Goal: Task Accomplishment & Management: Manage account settings

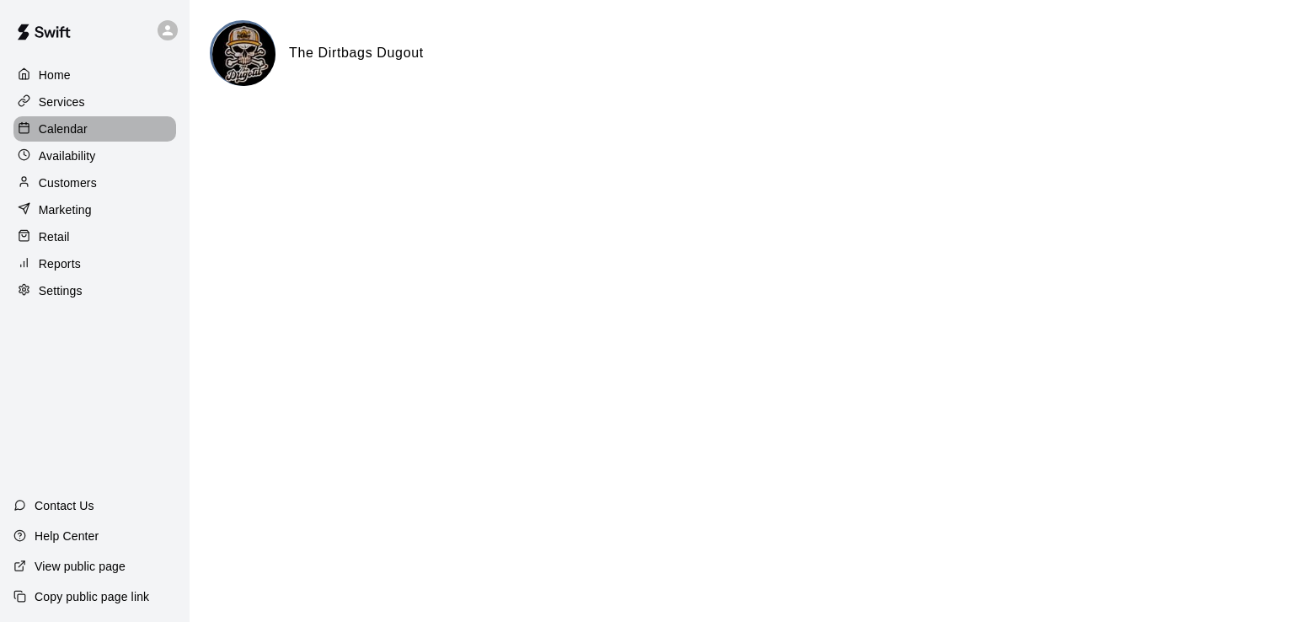
click at [94, 130] on div "Calendar" at bounding box center [94, 128] width 163 height 25
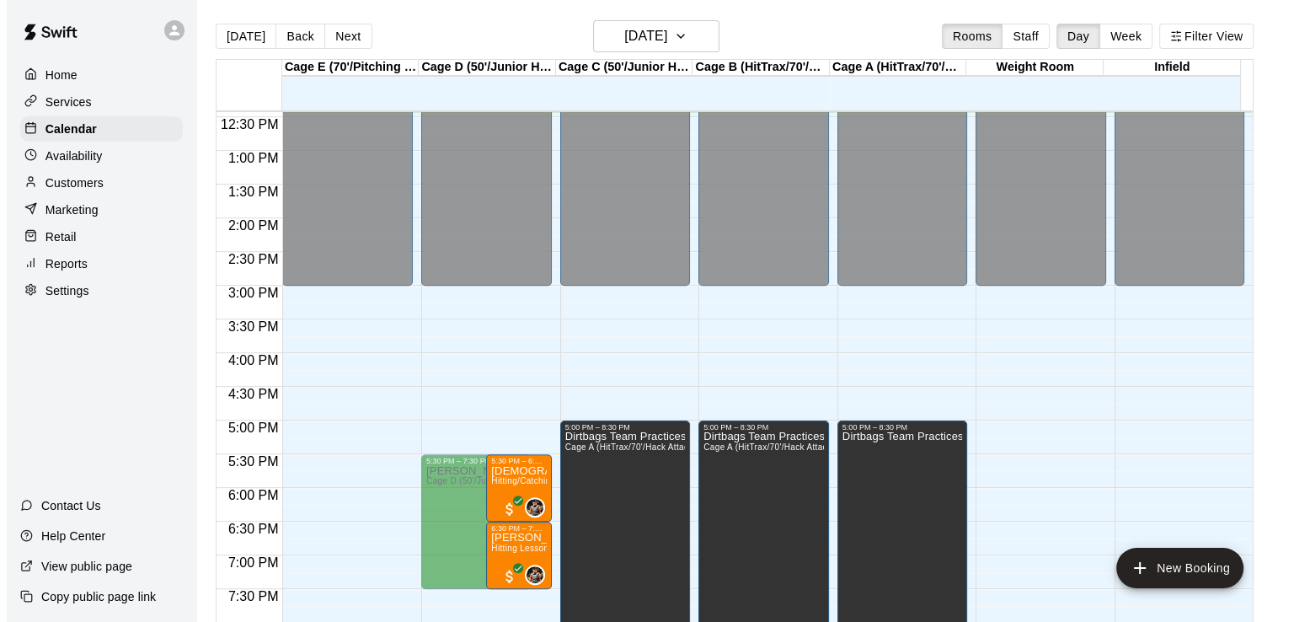
scroll to position [922, 0]
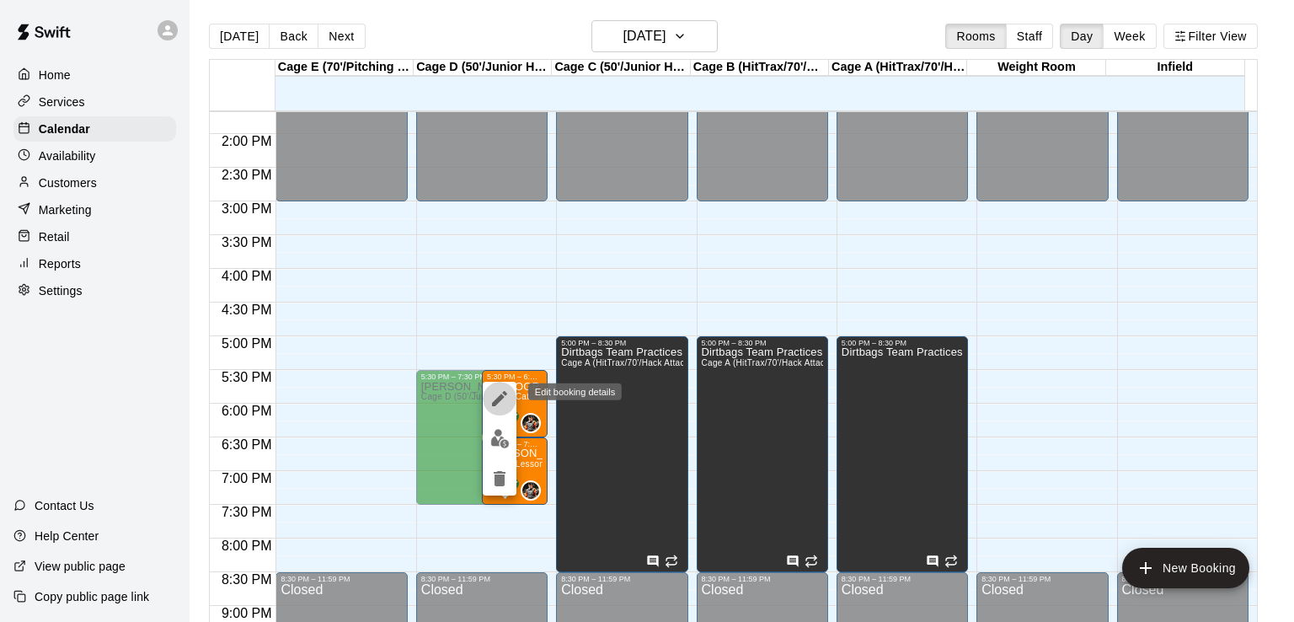
click at [495, 402] on icon "edit" at bounding box center [499, 398] width 15 height 15
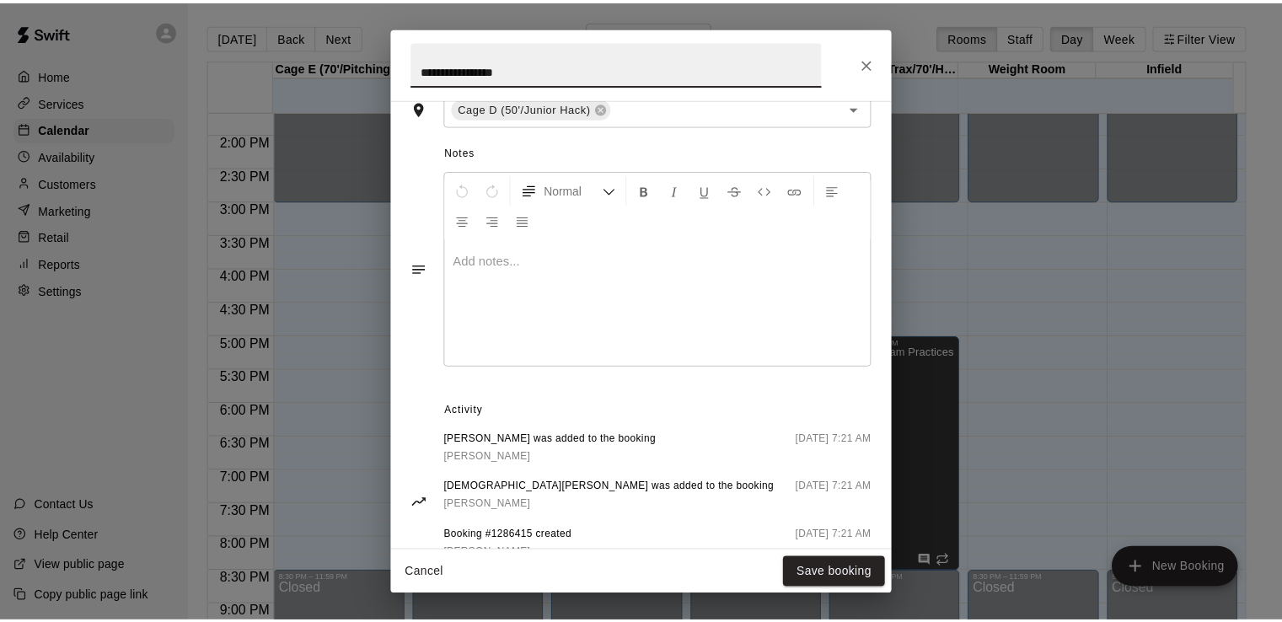
scroll to position [500, 0]
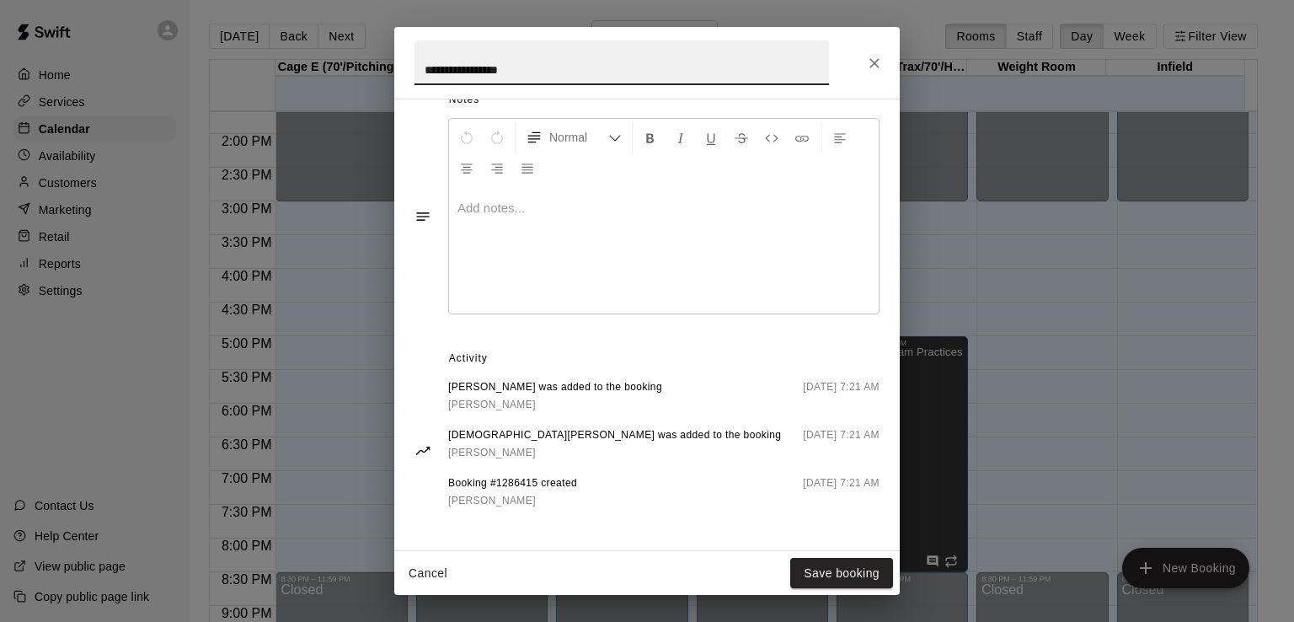
click at [429, 564] on button "Cancel" at bounding box center [428, 573] width 54 height 31
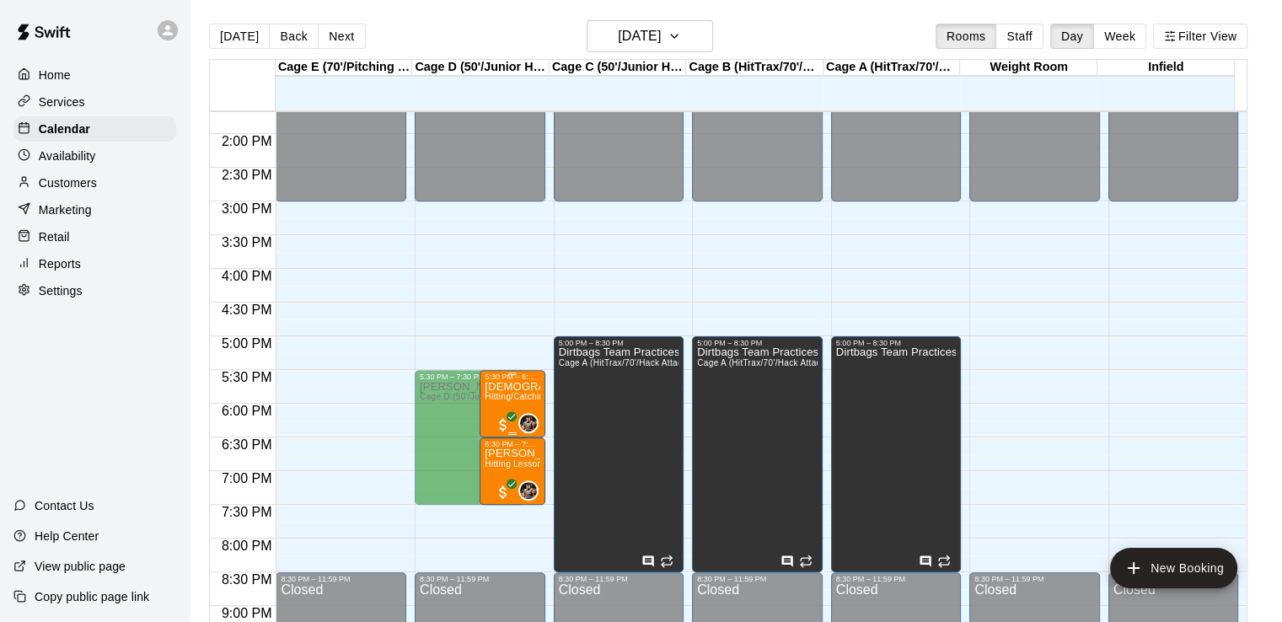
click at [519, 394] on span "Hitting/Catching Lesson Cage Deposit ([PERSON_NAME])" at bounding box center [601, 396] width 234 height 9
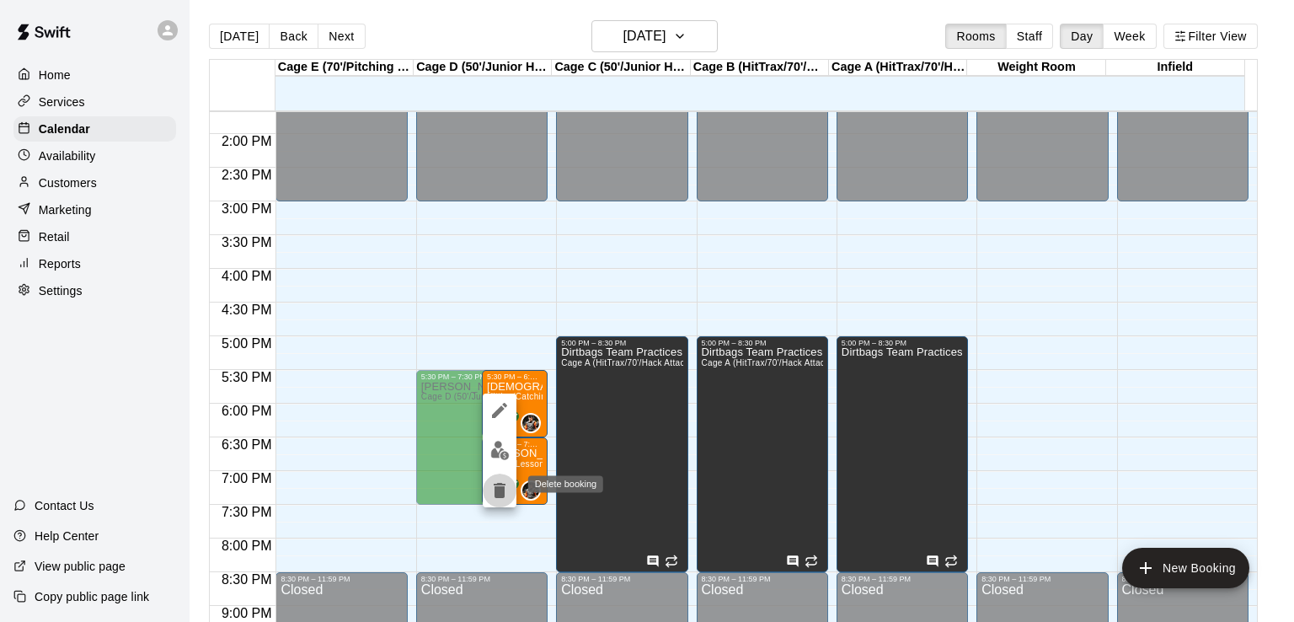
click at [500, 498] on icon "delete" at bounding box center [500, 490] width 20 height 20
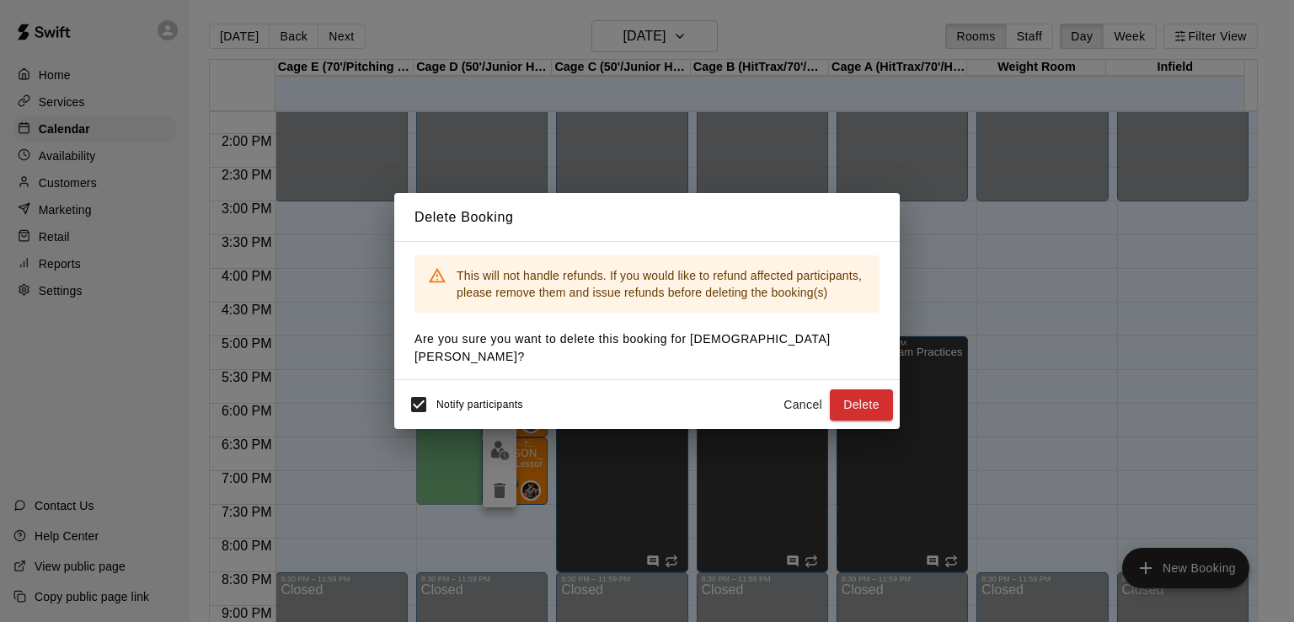
click at [803, 395] on button "Cancel" at bounding box center [803, 404] width 54 height 31
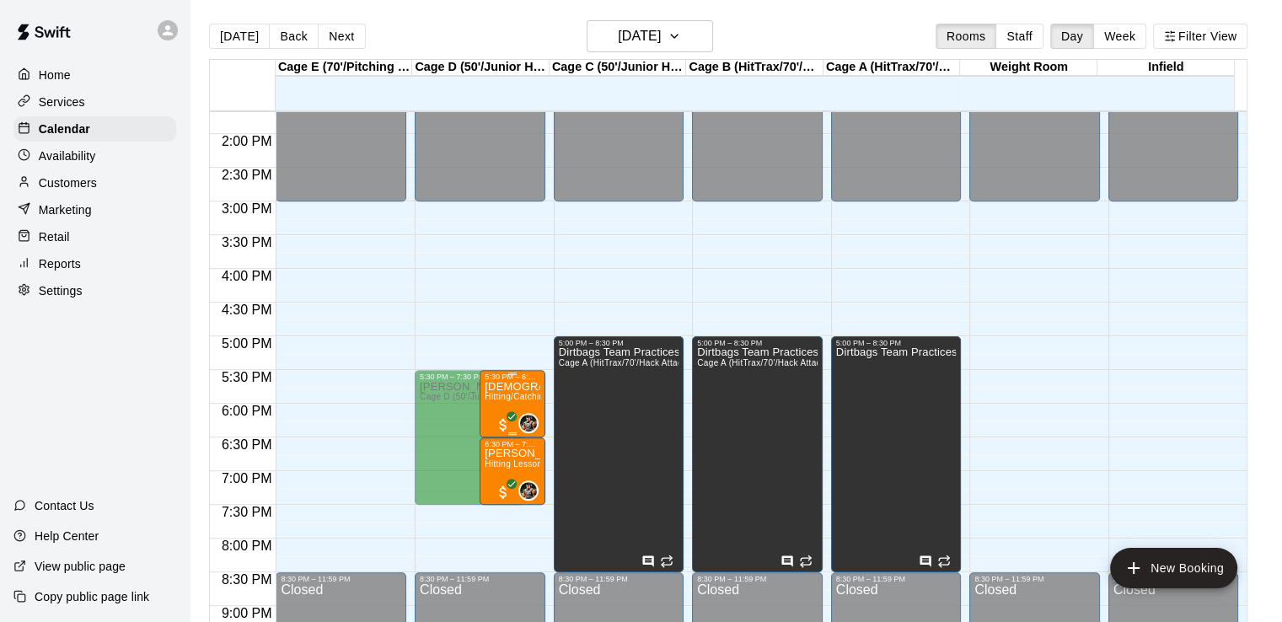
click at [502, 400] on span "Hitting/Catching Lesson Cage Deposit ([PERSON_NAME])" at bounding box center [601, 396] width 234 height 9
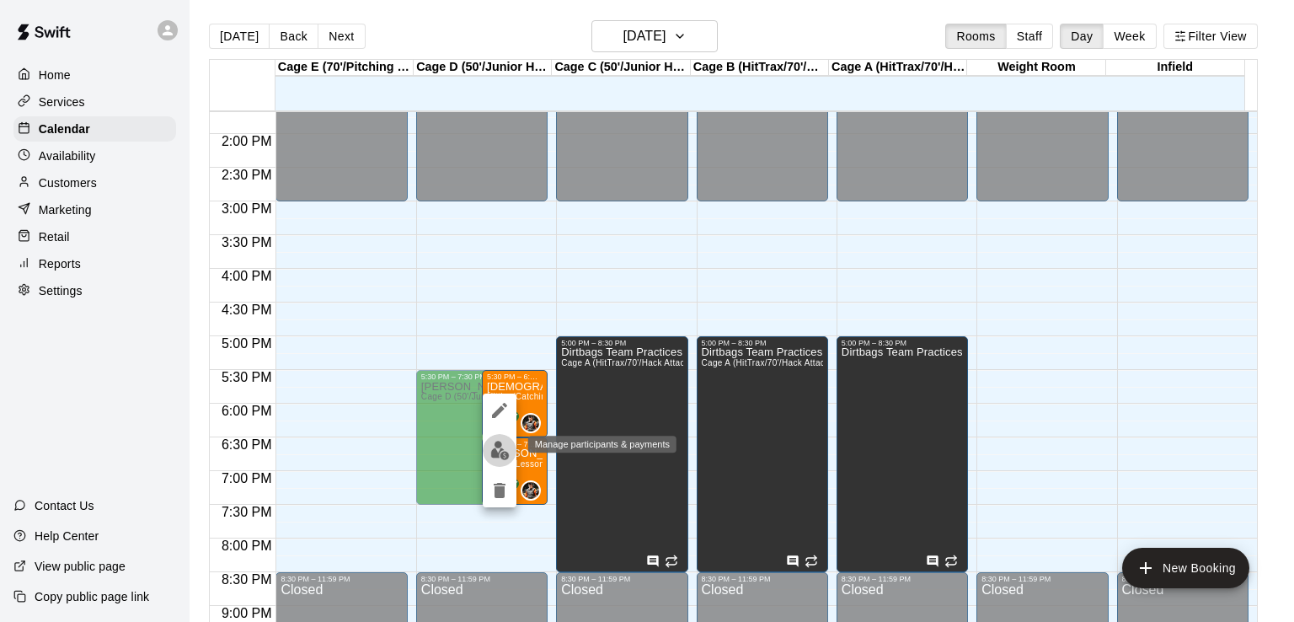
click at [499, 455] on img "edit" at bounding box center [499, 450] width 19 height 19
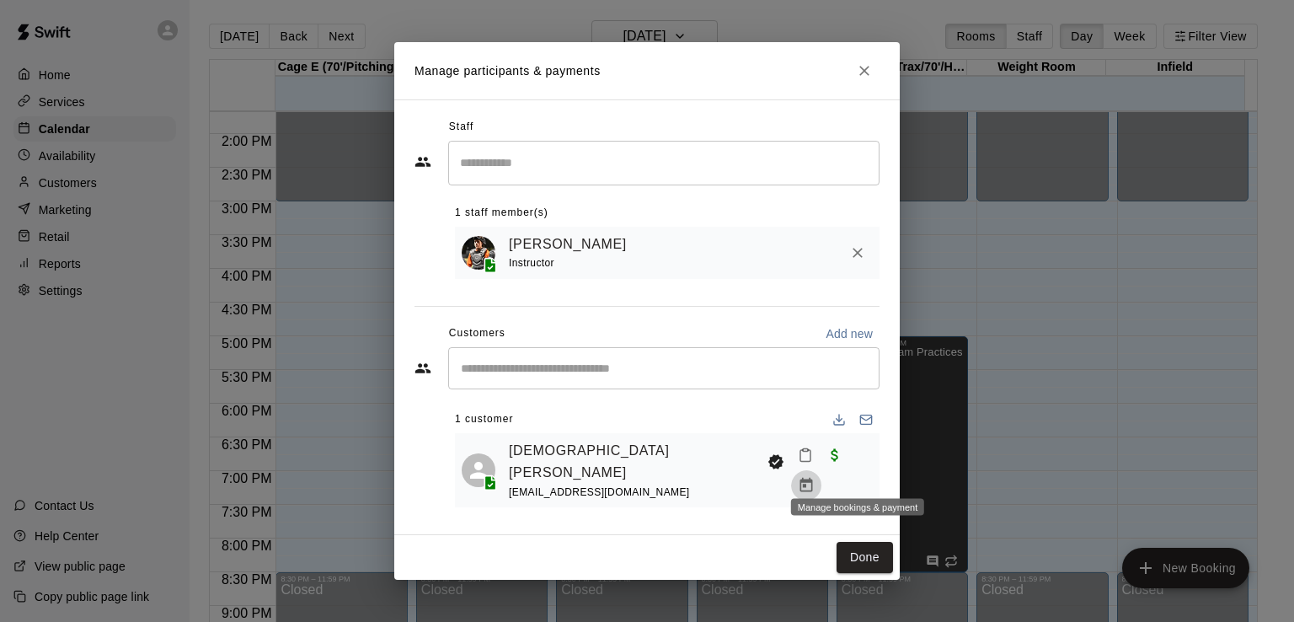
click at [815, 477] on icon "Manage bookings & payment" at bounding box center [806, 485] width 17 height 17
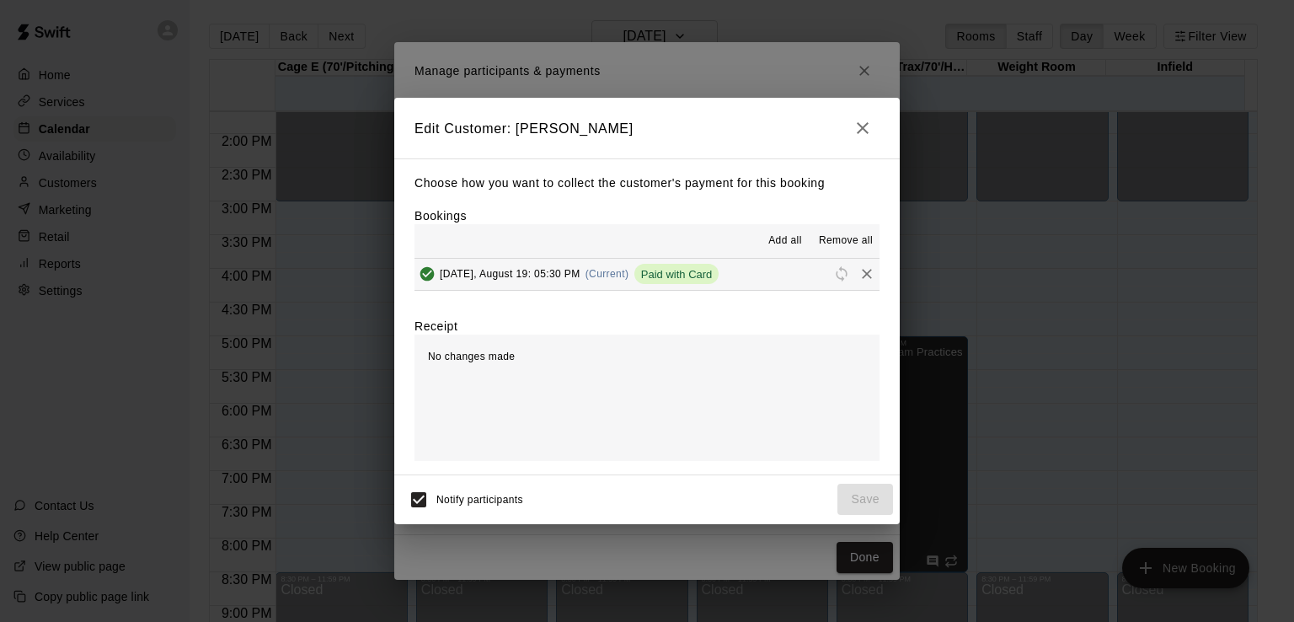
click at [764, 281] on button "[DATE], August 19: 05:30 PM (Current) Paid with Card" at bounding box center [647, 274] width 465 height 31
click at [859, 277] on icon "Remove" at bounding box center [867, 273] width 17 height 17
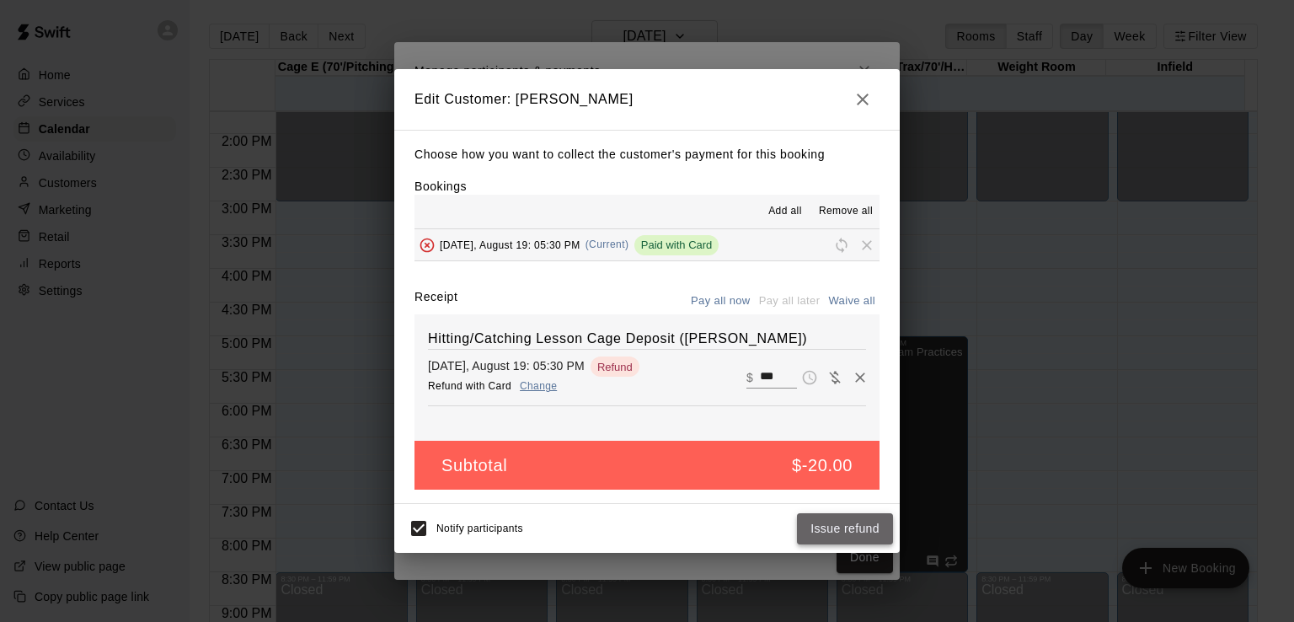
click at [835, 536] on button "Issue refund" at bounding box center [845, 528] width 96 height 31
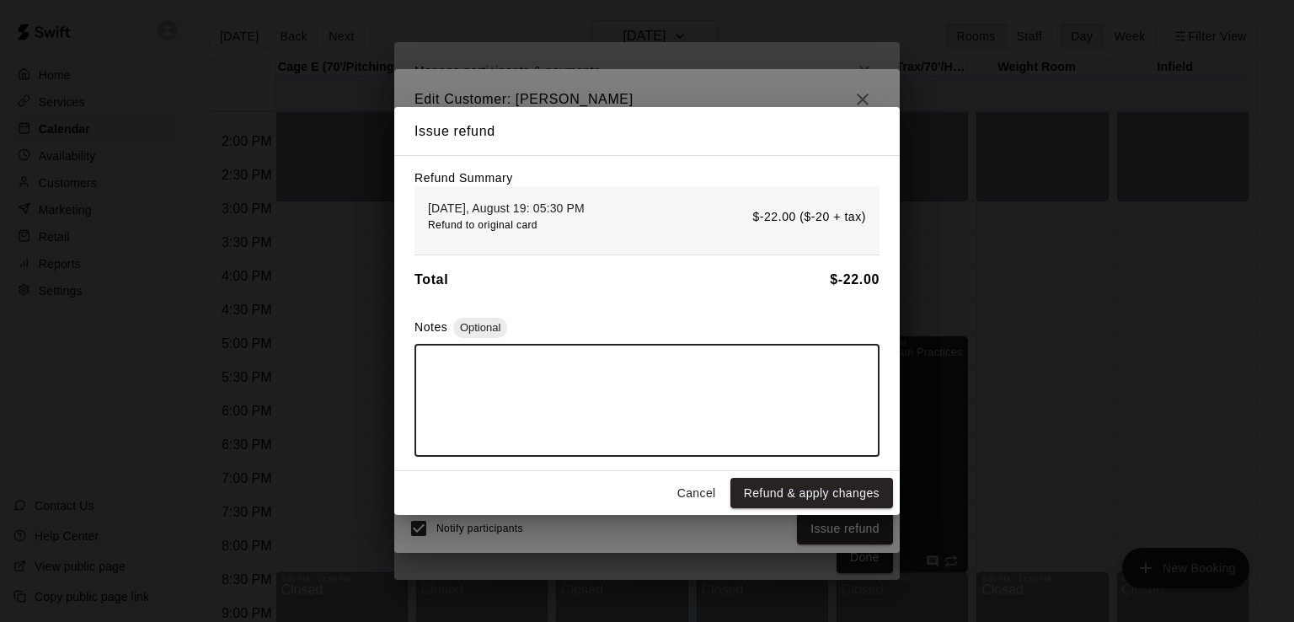
click at [533, 371] on textarea at bounding box center [647, 400] width 442 height 84
click at [479, 382] on textarea "**********" at bounding box center [647, 400] width 442 height 84
type textarea "**********"
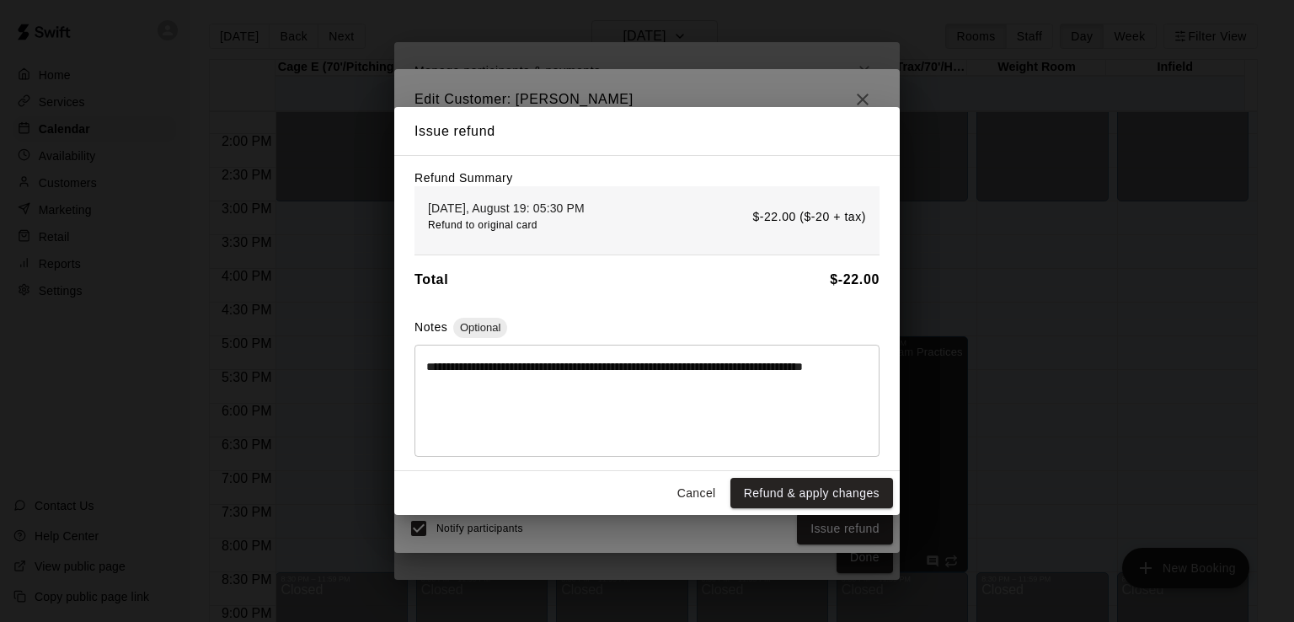
drag, startPoint x: 424, startPoint y: 368, endPoint x: 448, endPoint y: 384, distance: 29.2
click at [450, 385] on div "**********" at bounding box center [647, 401] width 465 height 112
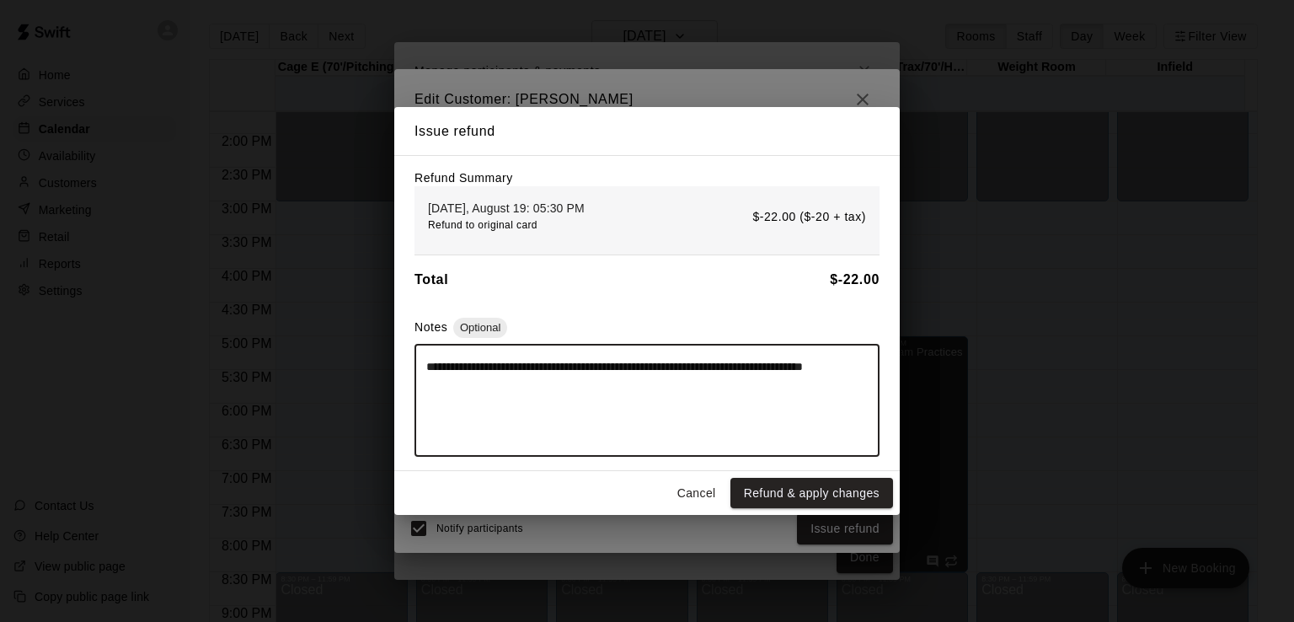
drag, startPoint x: 428, startPoint y: 361, endPoint x: 492, endPoint y: 388, distance: 69.8
click at [492, 389] on textarea "**********" at bounding box center [647, 400] width 442 height 84
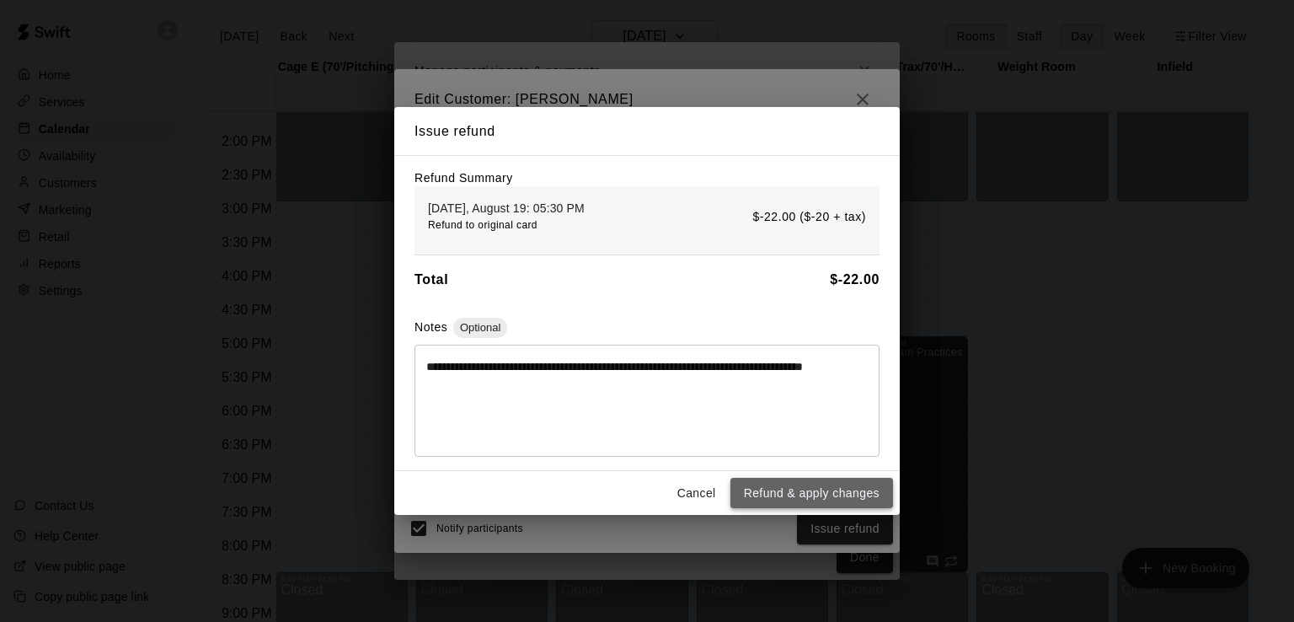
click at [785, 499] on button "Refund & apply changes" at bounding box center [812, 493] width 163 height 31
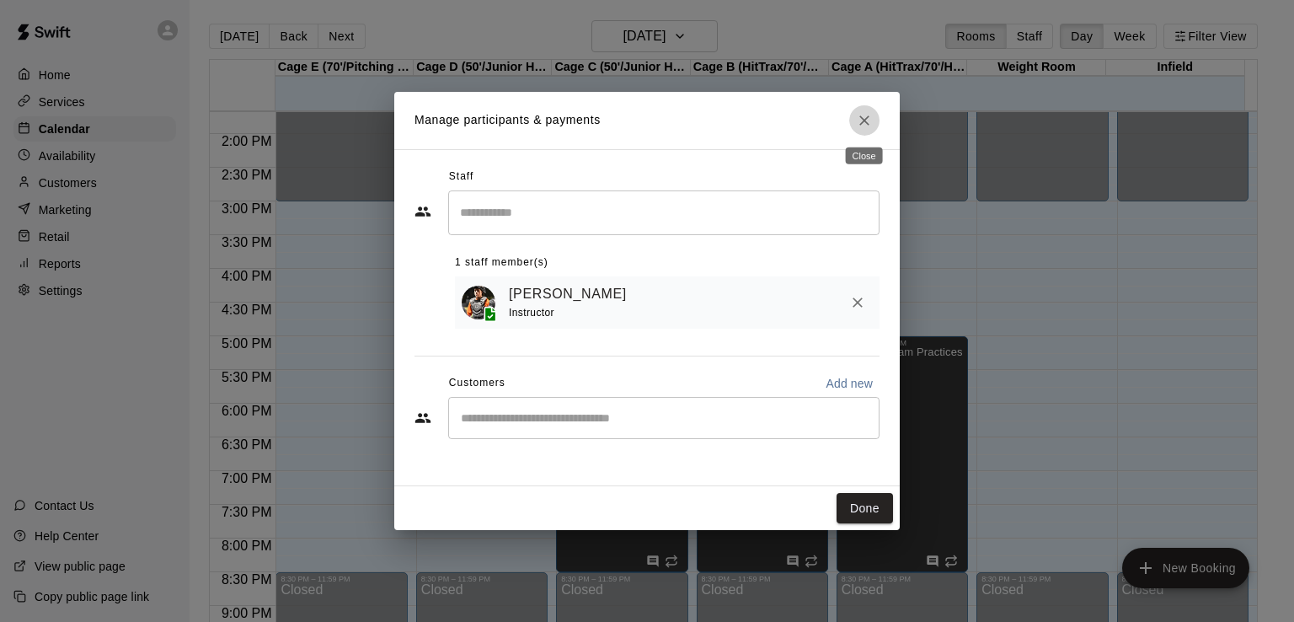
click at [861, 113] on icon "Close" at bounding box center [864, 120] width 17 height 17
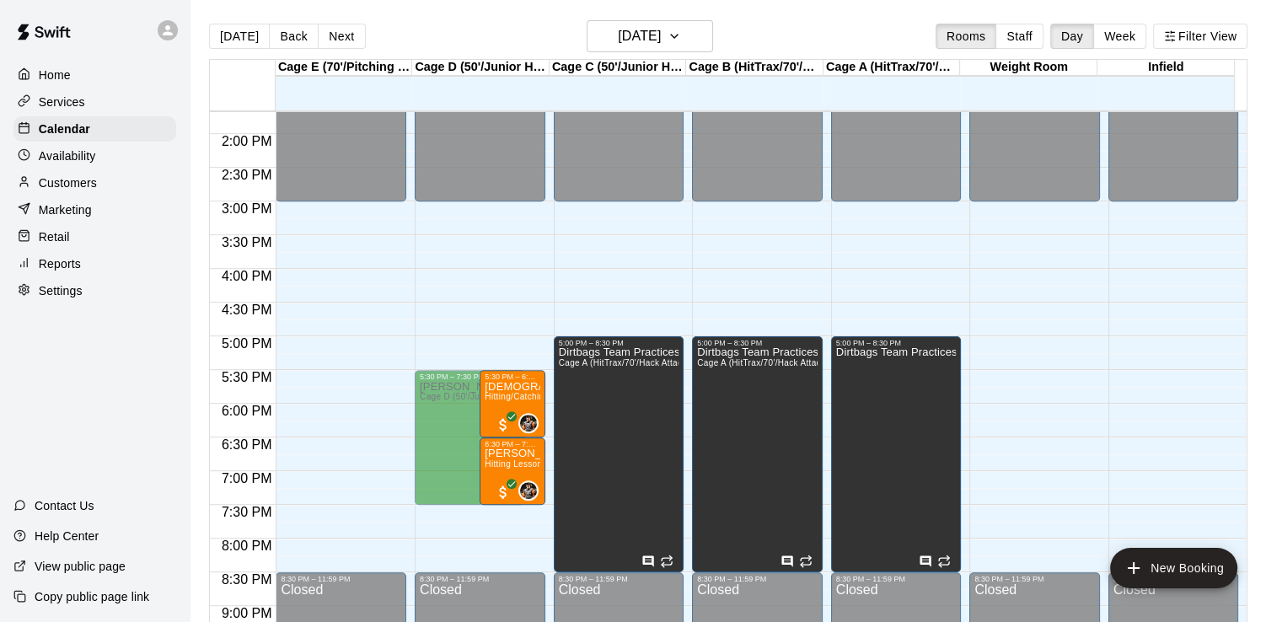
click at [94, 297] on div "Settings" at bounding box center [94, 290] width 163 height 25
select select "**"
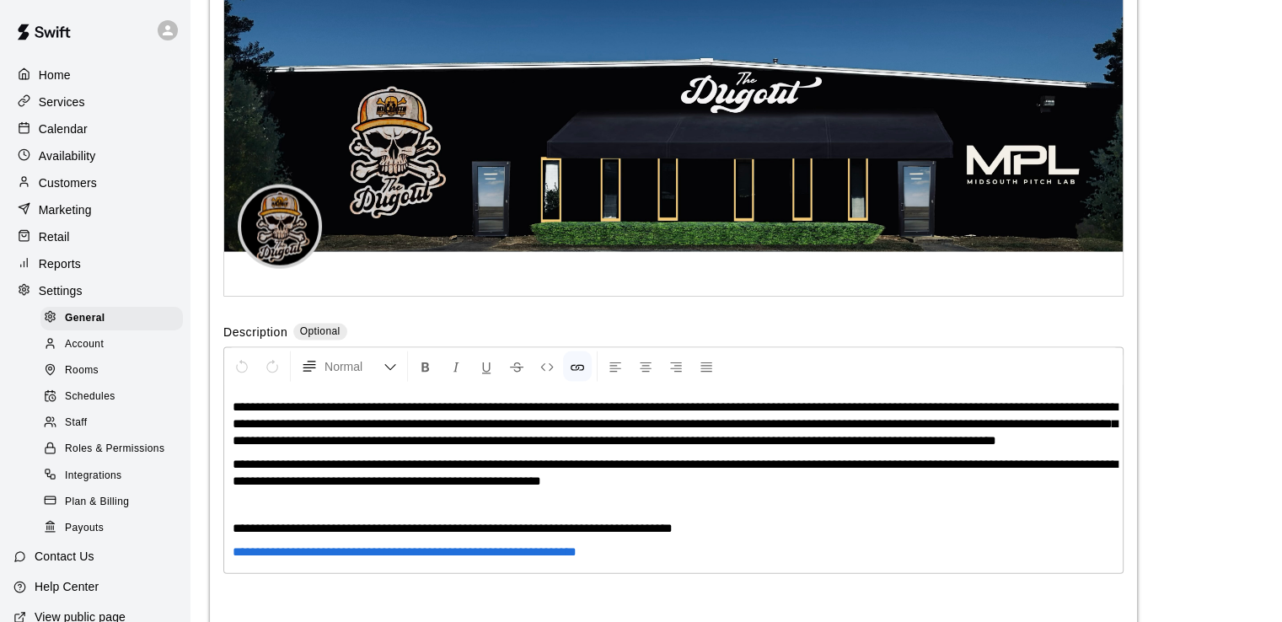
scroll to position [3627, 0]
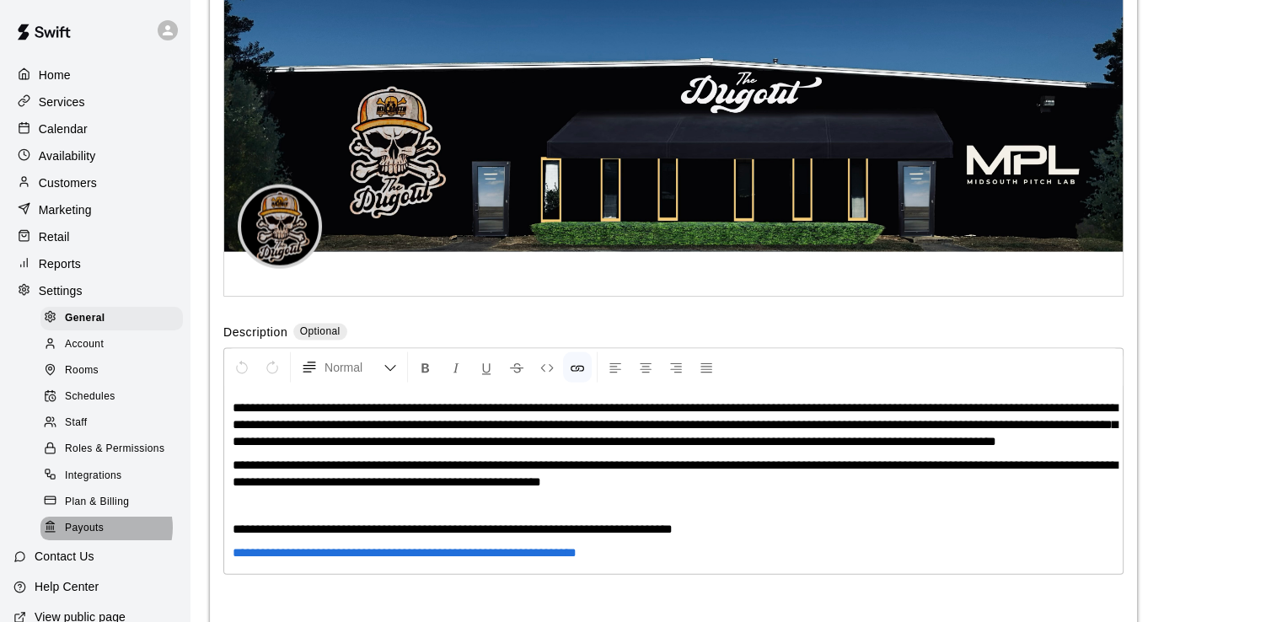
click at [104, 540] on div "Payouts" at bounding box center [111, 529] width 142 height 24
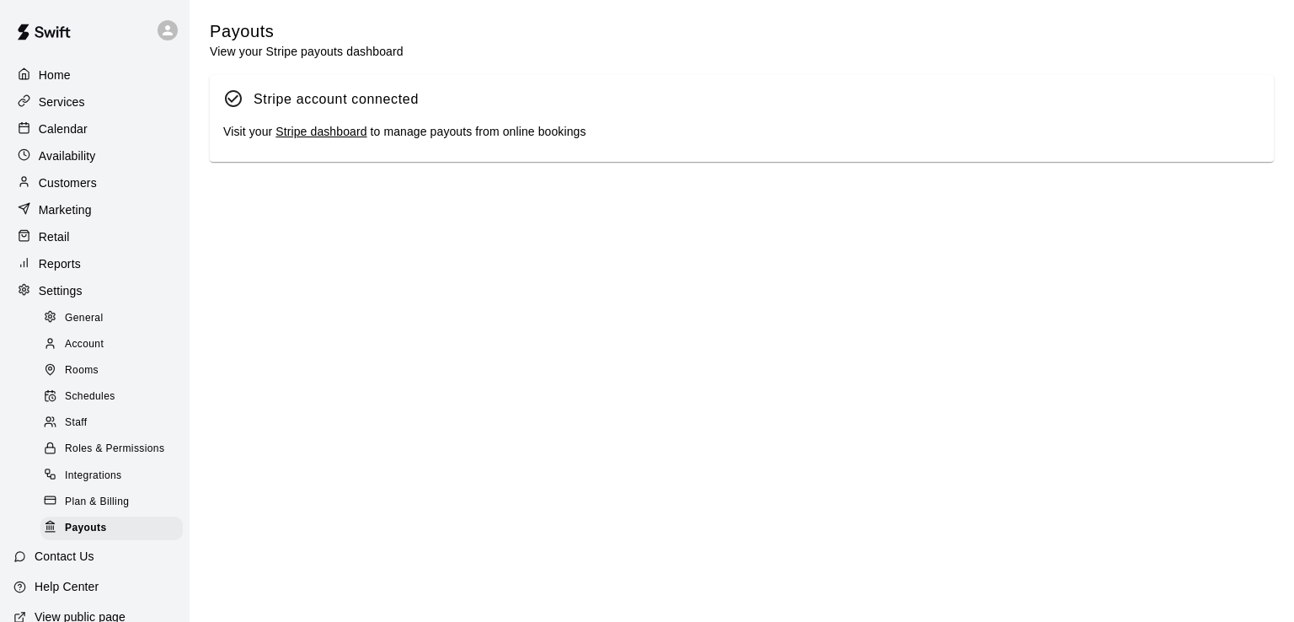
click at [337, 133] on link "Stripe dashboard" at bounding box center [321, 131] width 91 height 13
click at [93, 142] on div "Calendar" at bounding box center [94, 128] width 163 height 25
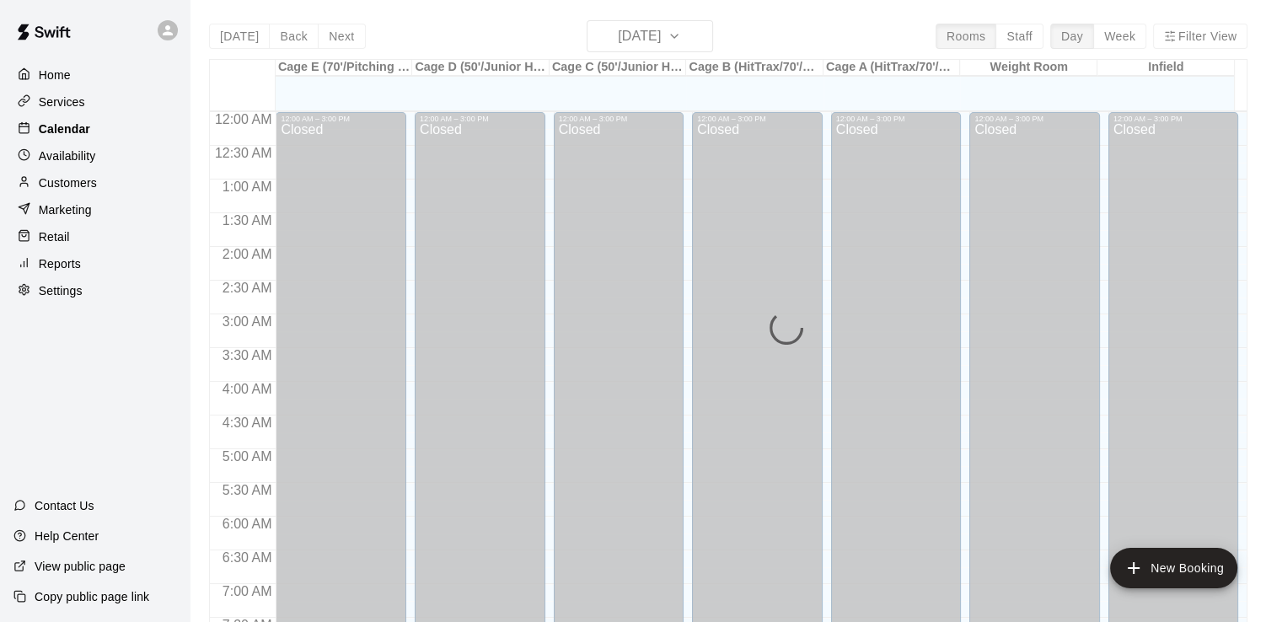
scroll to position [843, 0]
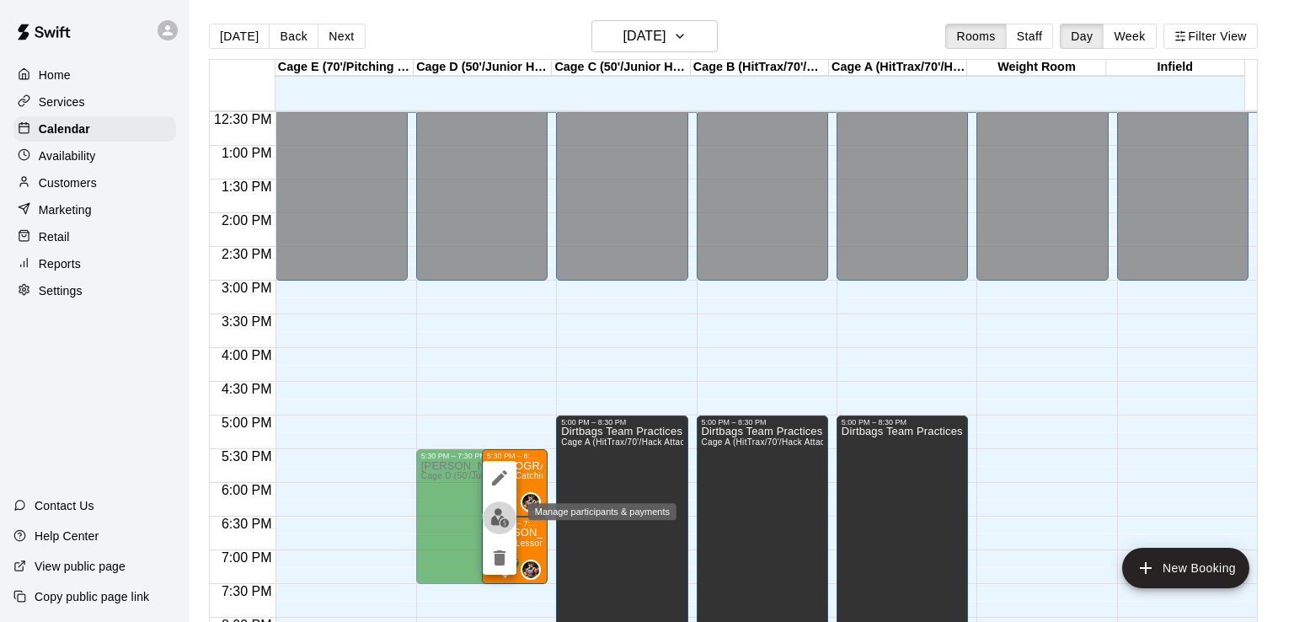
click at [500, 518] on img "edit" at bounding box center [499, 517] width 19 height 19
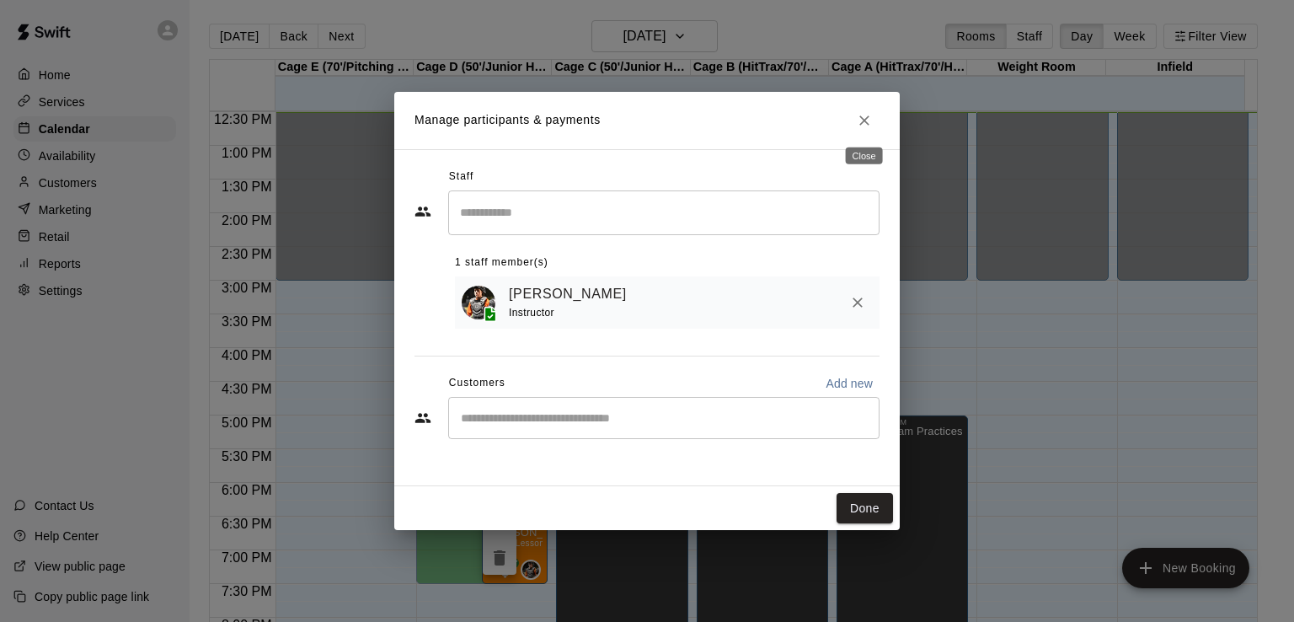
click at [859, 110] on button "Close" at bounding box center [864, 120] width 30 height 30
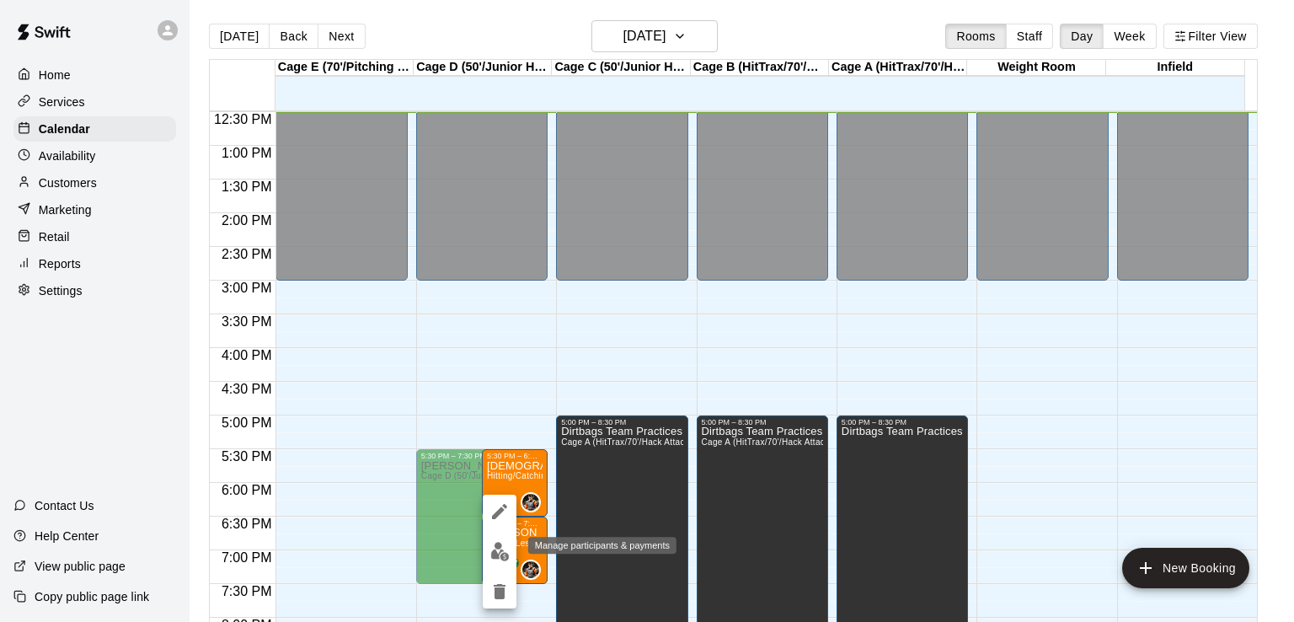
click at [502, 550] on img "edit" at bounding box center [499, 551] width 19 height 19
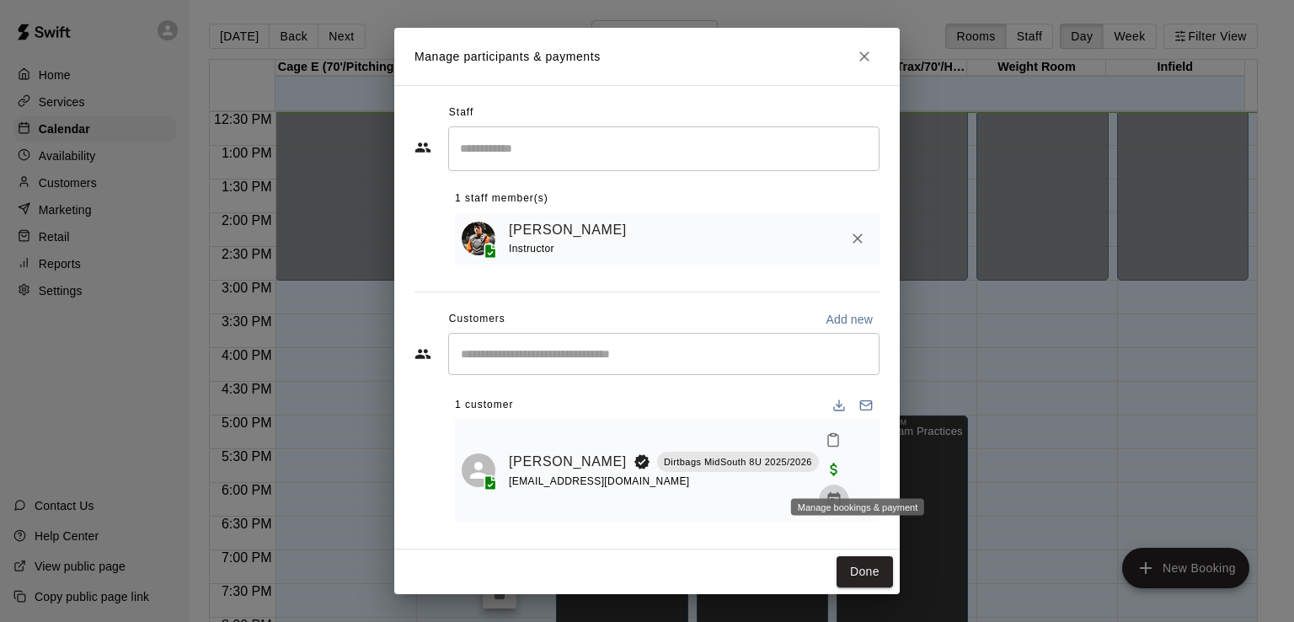
click at [843, 491] on icon "Manage bookings & payment" at bounding box center [834, 499] width 17 height 17
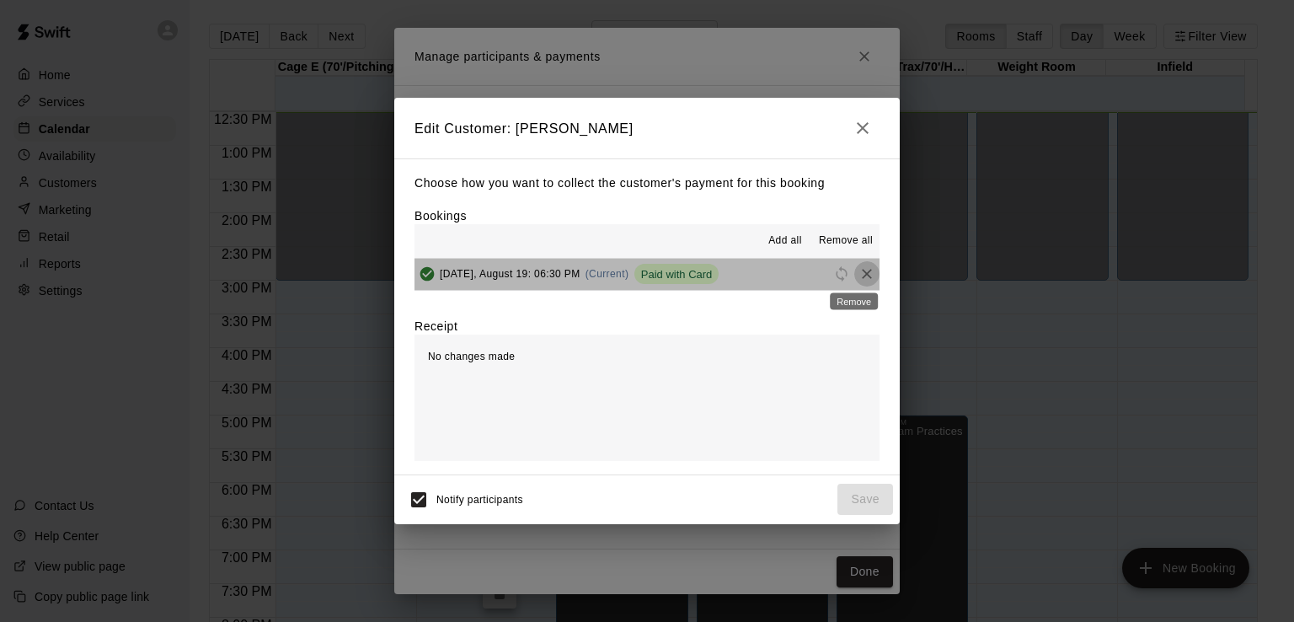
click at [859, 277] on icon "Remove" at bounding box center [867, 273] width 17 height 17
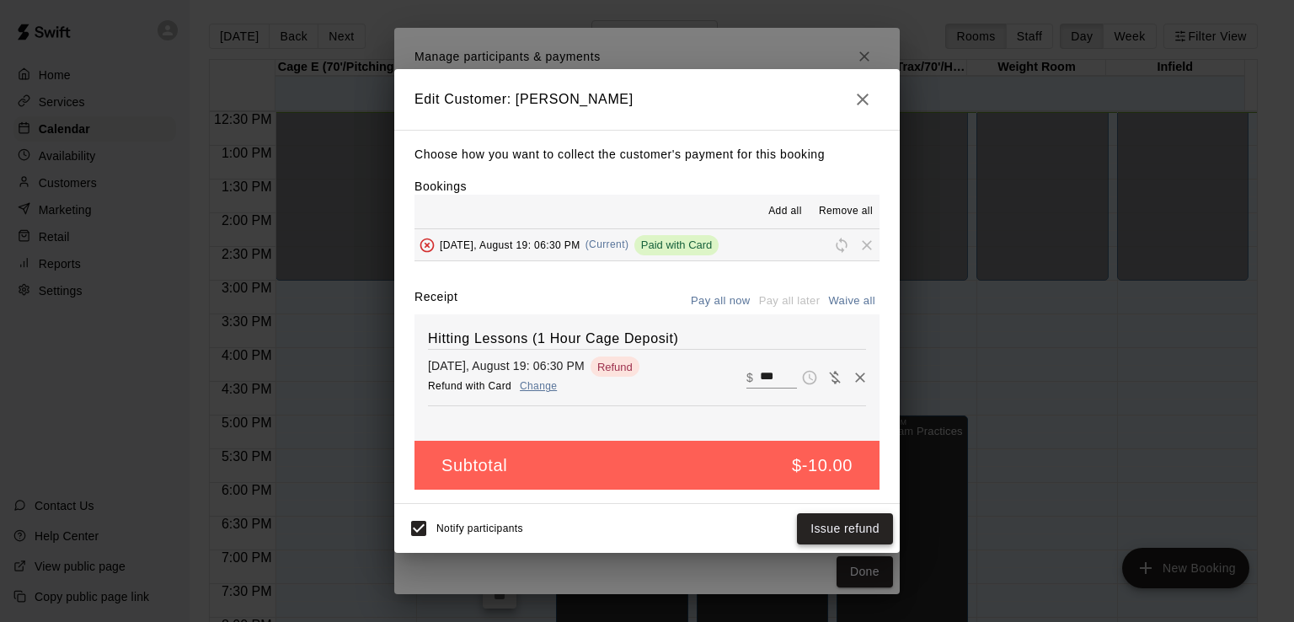
click at [838, 526] on button "Issue refund" at bounding box center [845, 528] width 96 height 31
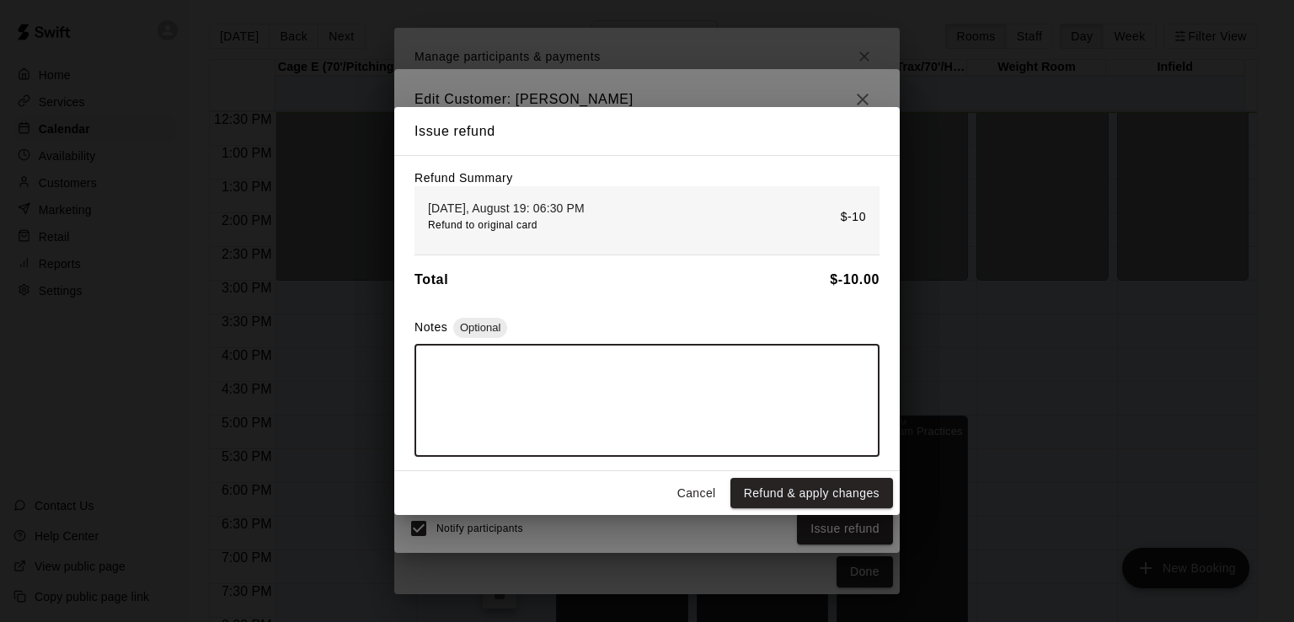
paste textarea "**********"
type textarea "**********"
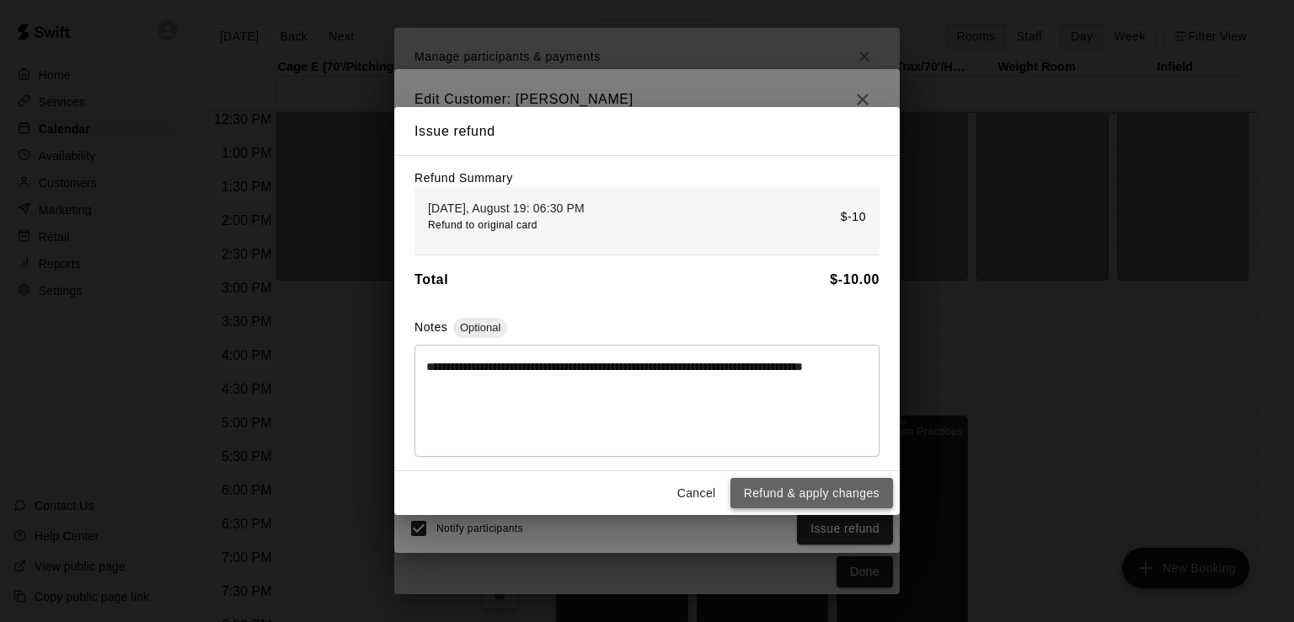
click at [813, 506] on button "Refund & apply changes" at bounding box center [812, 493] width 163 height 31
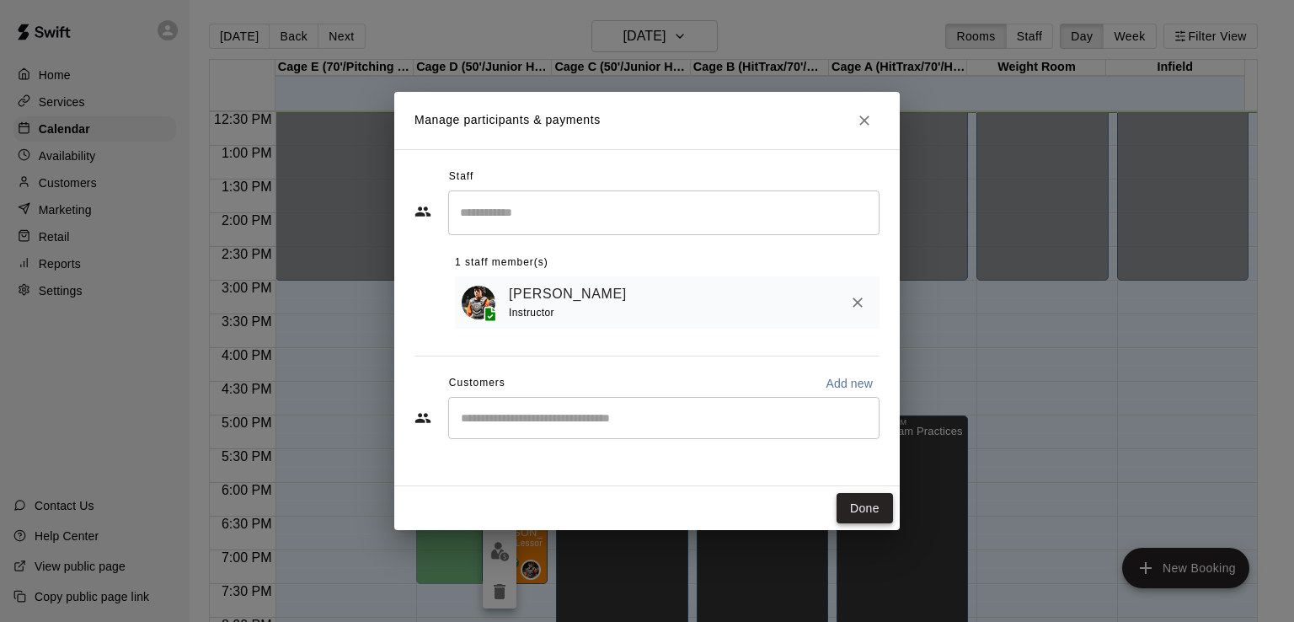
click at [871, 512] on button "Done" at bounding box center [865, 508] width 56 height 31
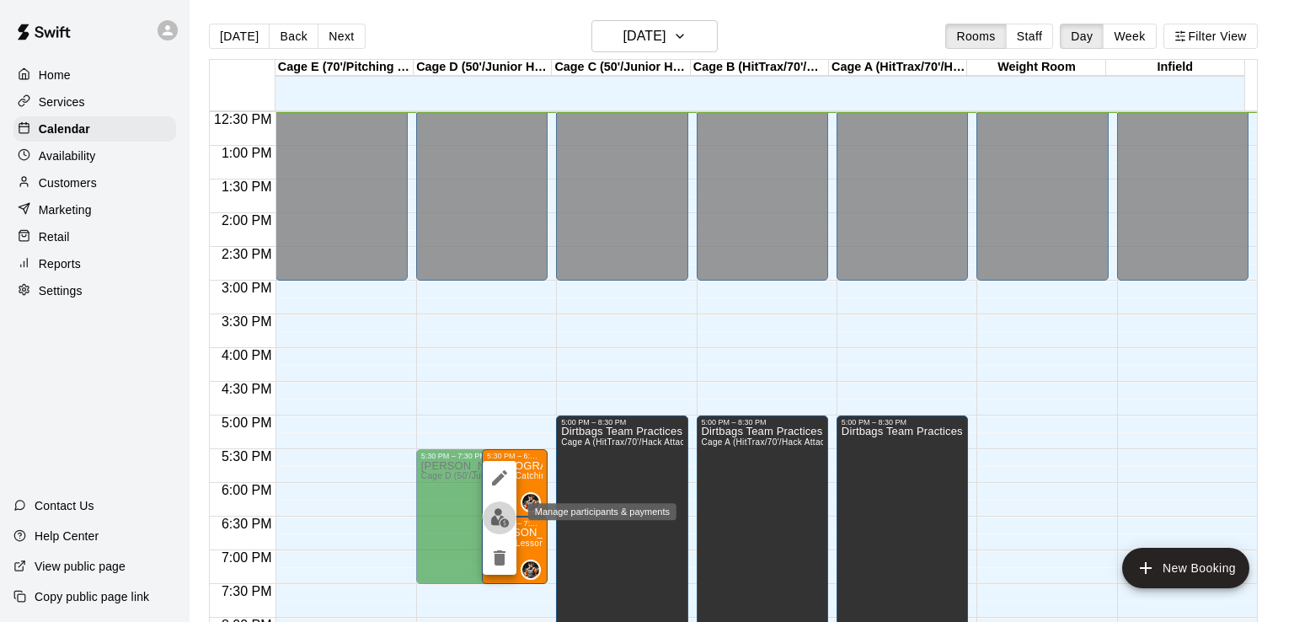
click at [500, 520] on img "edit" at bounding box center [499, 517] width 19 height 19
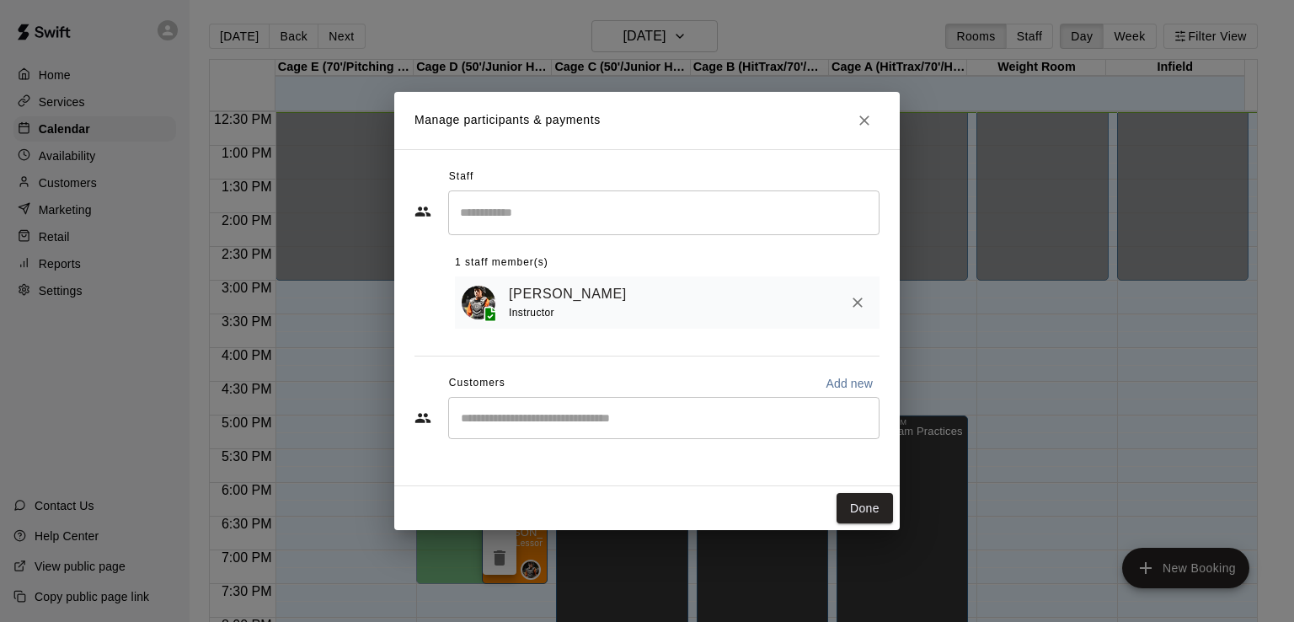
drag, startPoint x: 861, startPoint y: 513, endPoint x: 820, endPoint y: 505, distance: 42.1
click at [859, 511] on button "Done" at bounding box center [865, 508] width 56 height 31
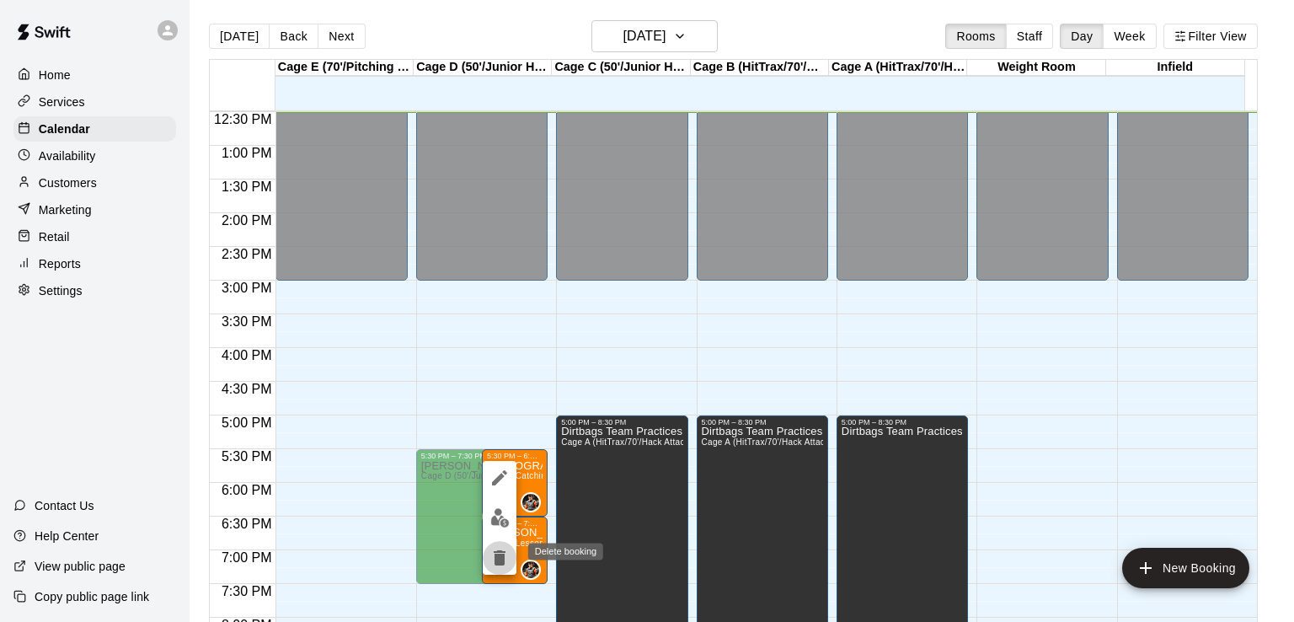
click at [496, 558] on icon "delete" at bounding box center [500, 557] width 12 height 15
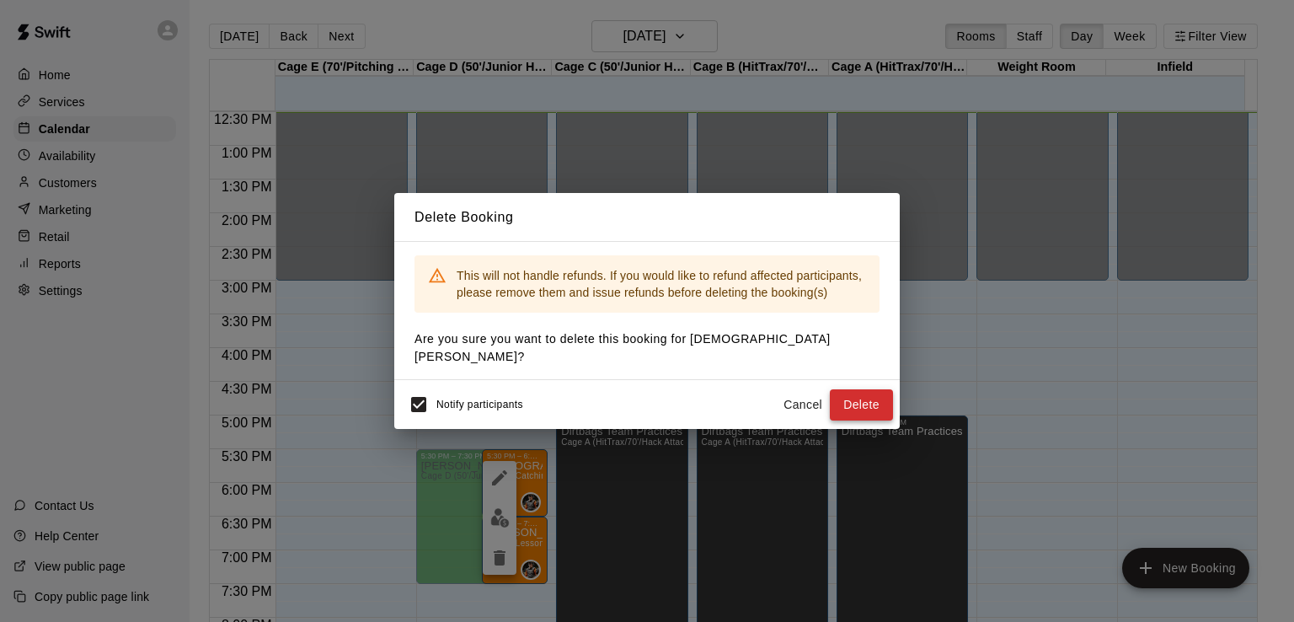
click at [851, 399] on button "Delete" at bounding box center [861, 404] width 63 height 31
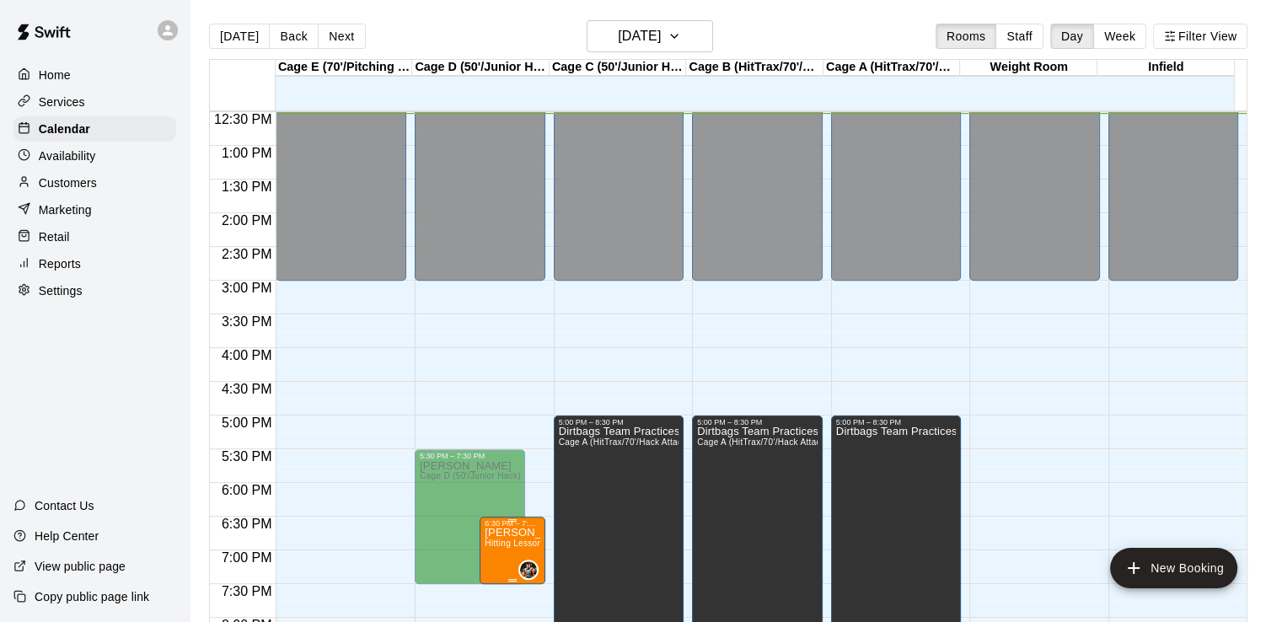
click at [509, 542] on span "Hitting Lessons (1 Hour Cage Deposit)" at bounding box center [561, 542] width 155 height 9
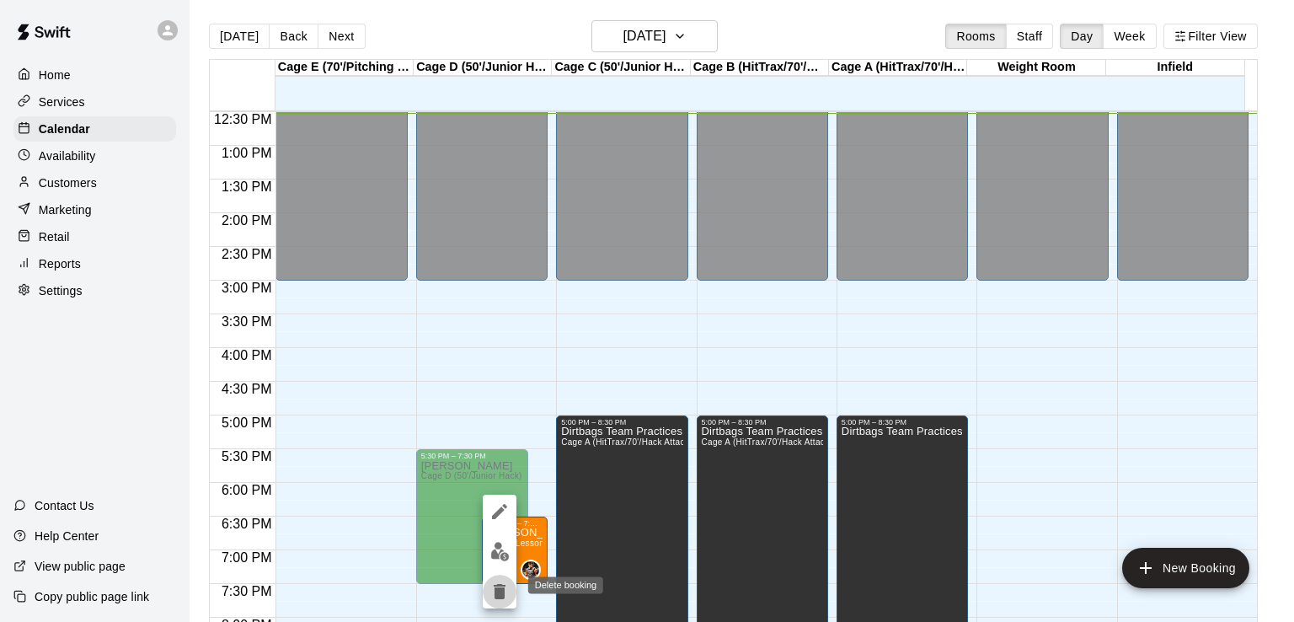
click at [504, 591] on icon "delete" at bounding box center [500, 591] width 12 height 15
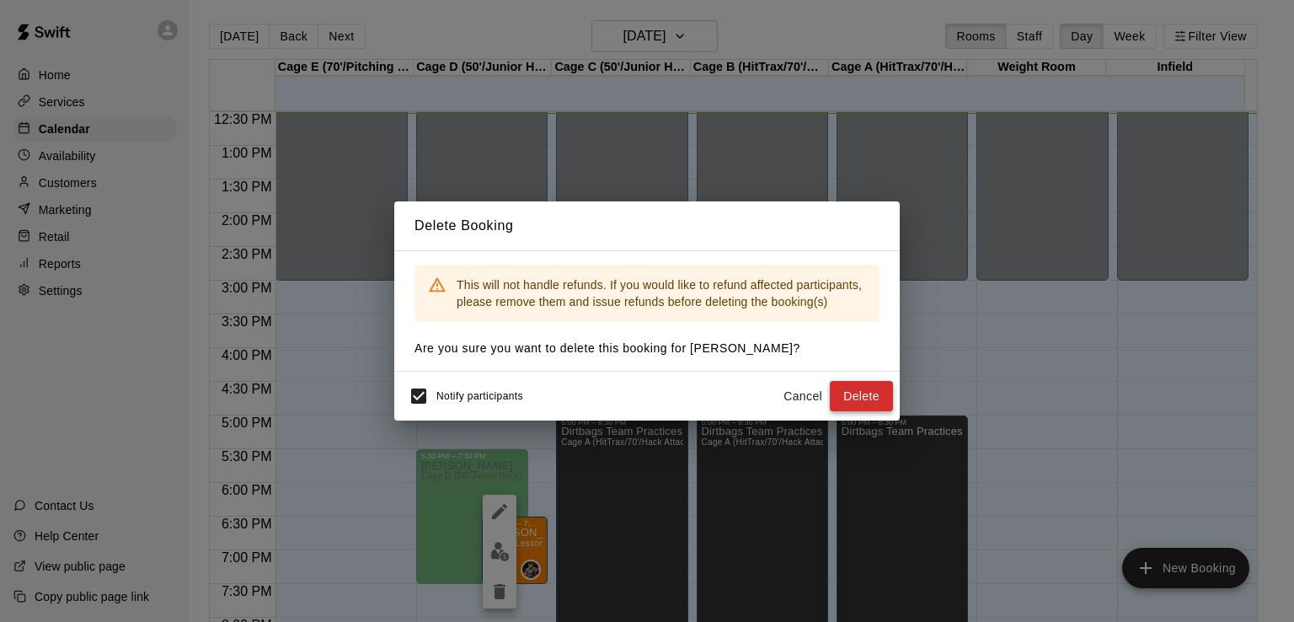
click at [836, 395] on button "Delete" at bounding box center [861, 396] width 63 height 31
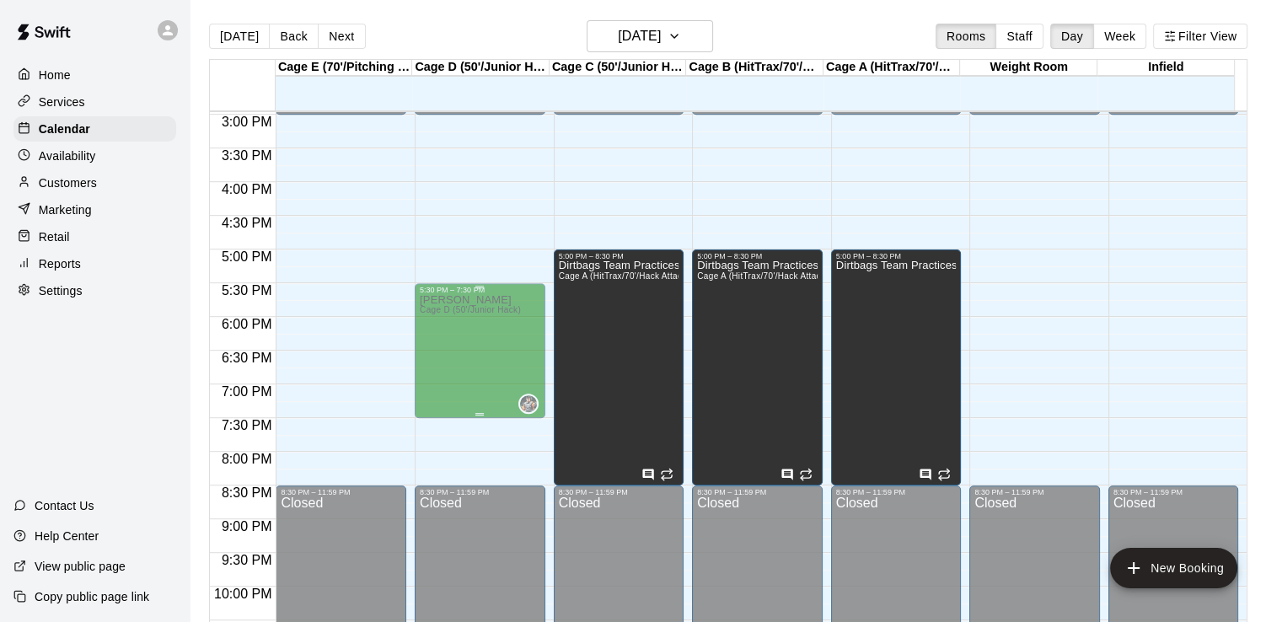
scroll to position [1011, 0]
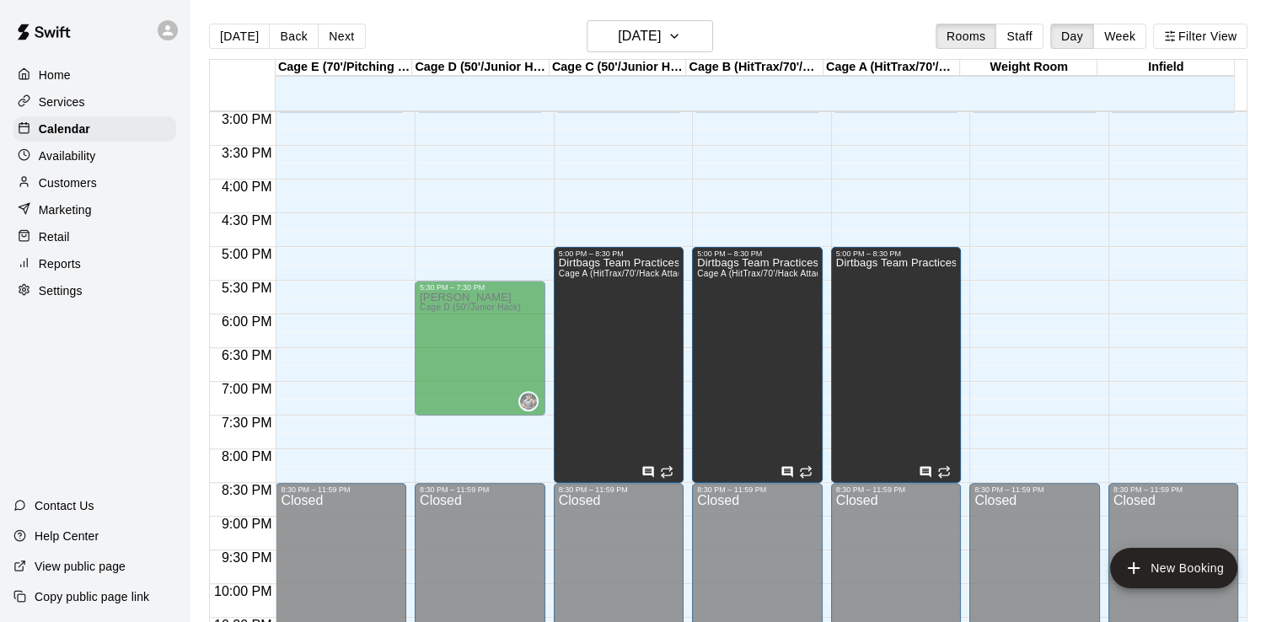
click at [94, 169] on div "Availability" at bounding box center [94, 155] width 163 height 25
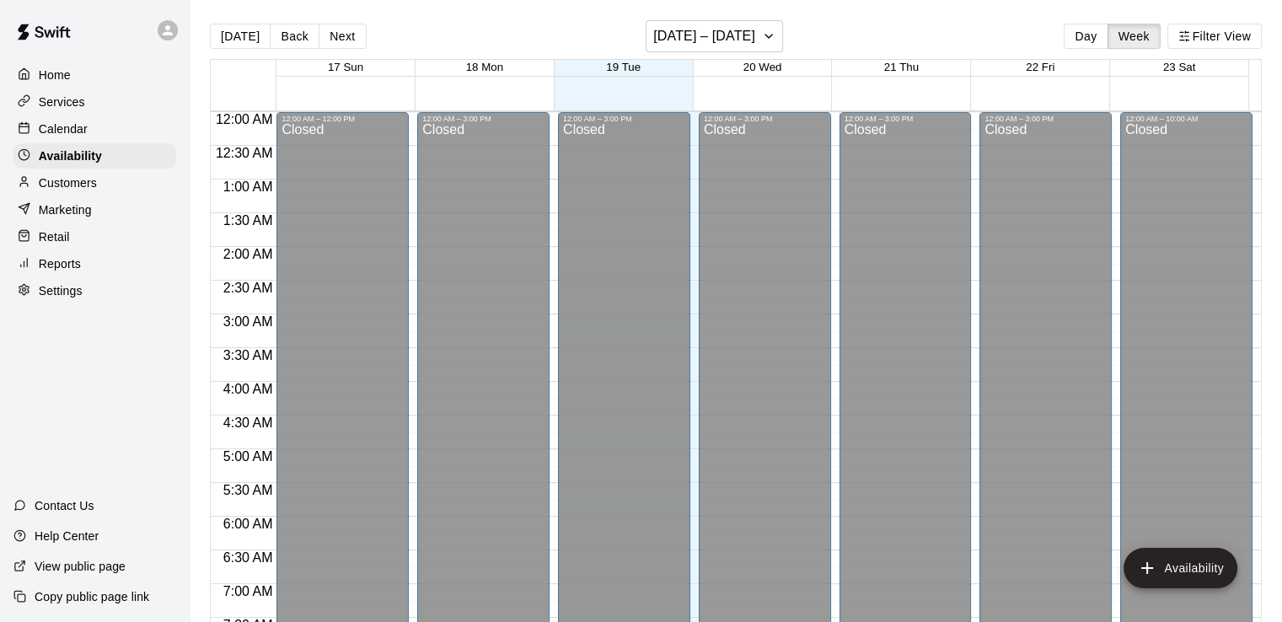
scroll to position [847, 0]
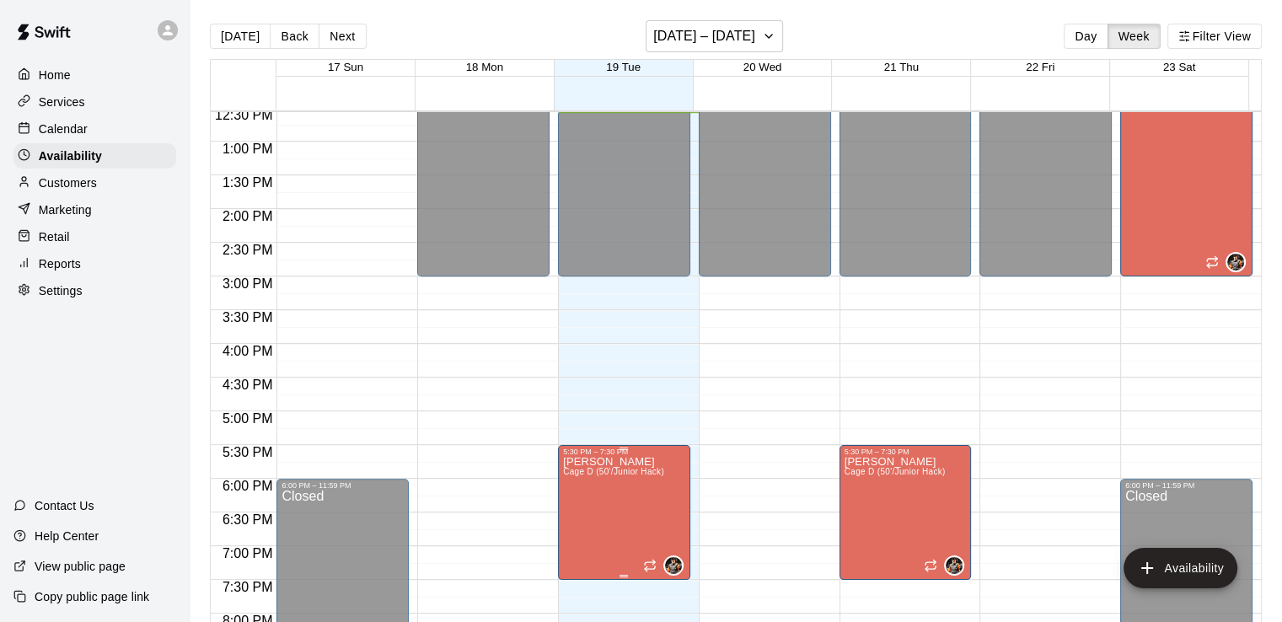
drag, startPoint x: 617, startPoint y: 469, endPoint x: 605, endPoint y: 473, distance: 12.3
click at [605, 473] on span "Cage D (50'/Junior Hack)" at bounding box center [613, 471] width 101 height 9
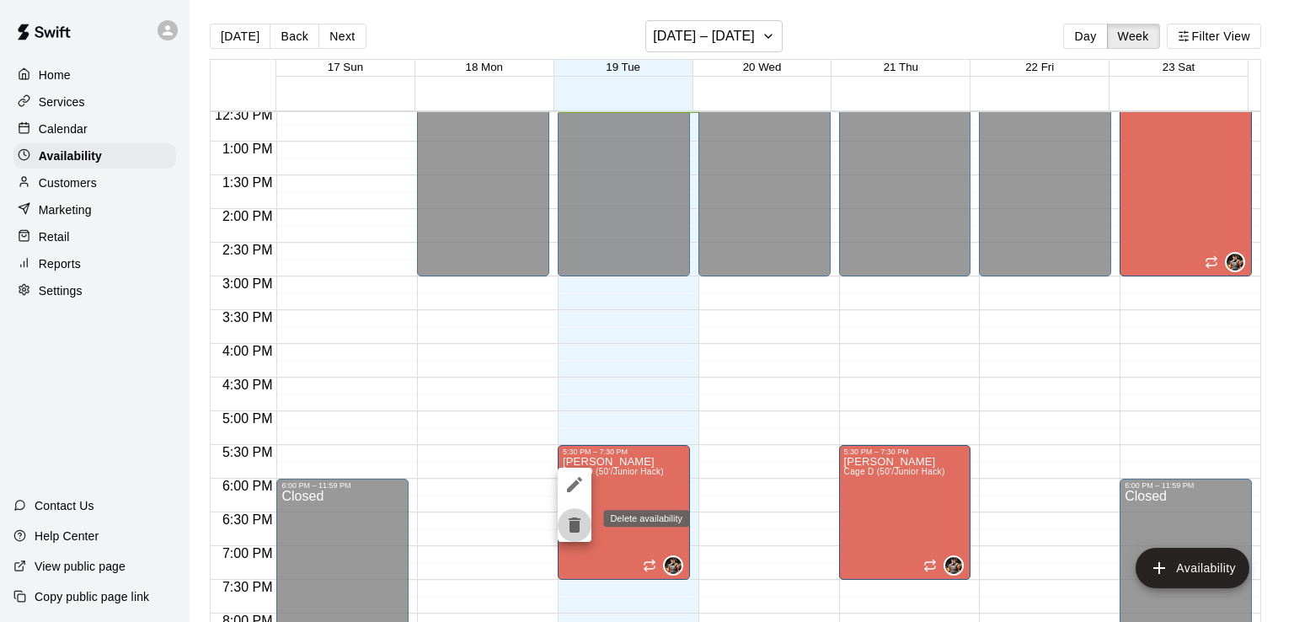
click at [574, 528] on icon "delete" at bounding box center [575, 524] width 12 height 15
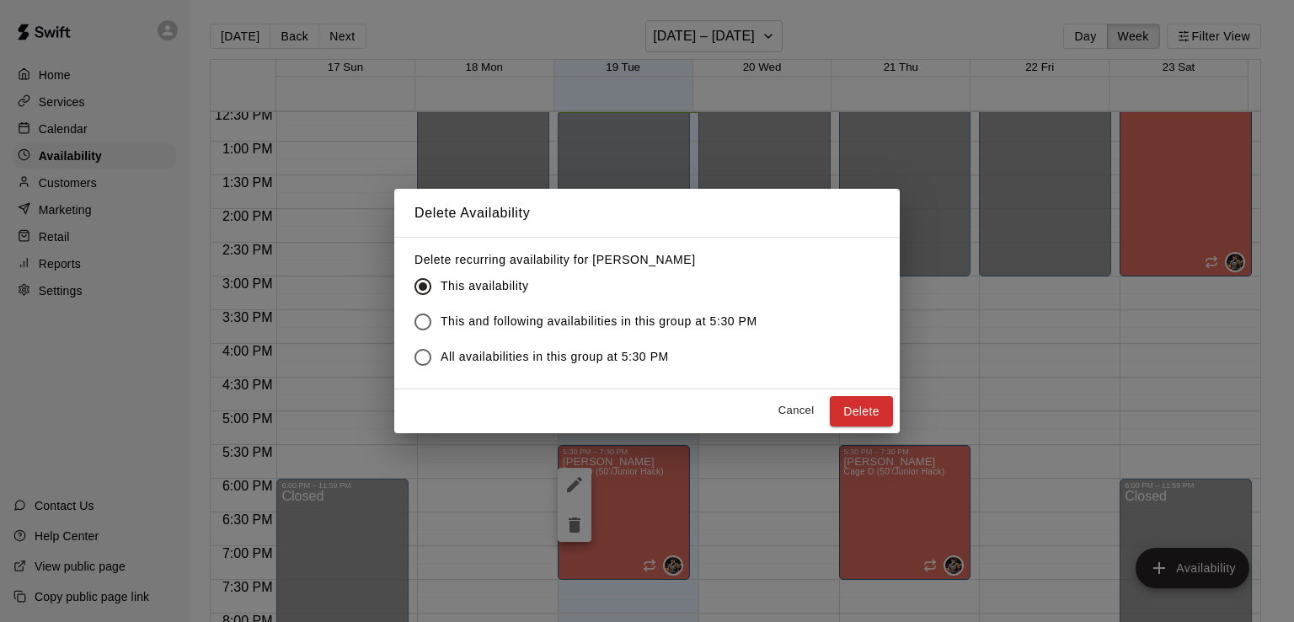
click at [859, 421] on button "Delete" at bounding box center [861, 411] width 63 height 31
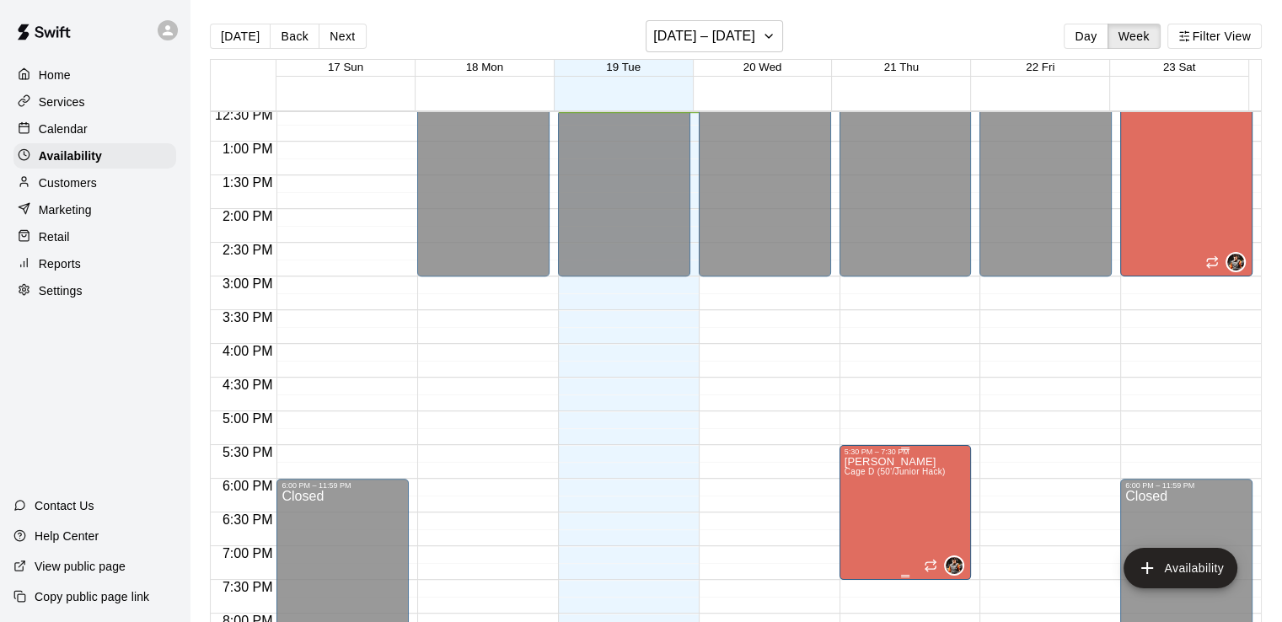
click at [888, 476] on span "Cage D (50'/Junior Hack)" at bounding box center [894, 471] width 101 height 9
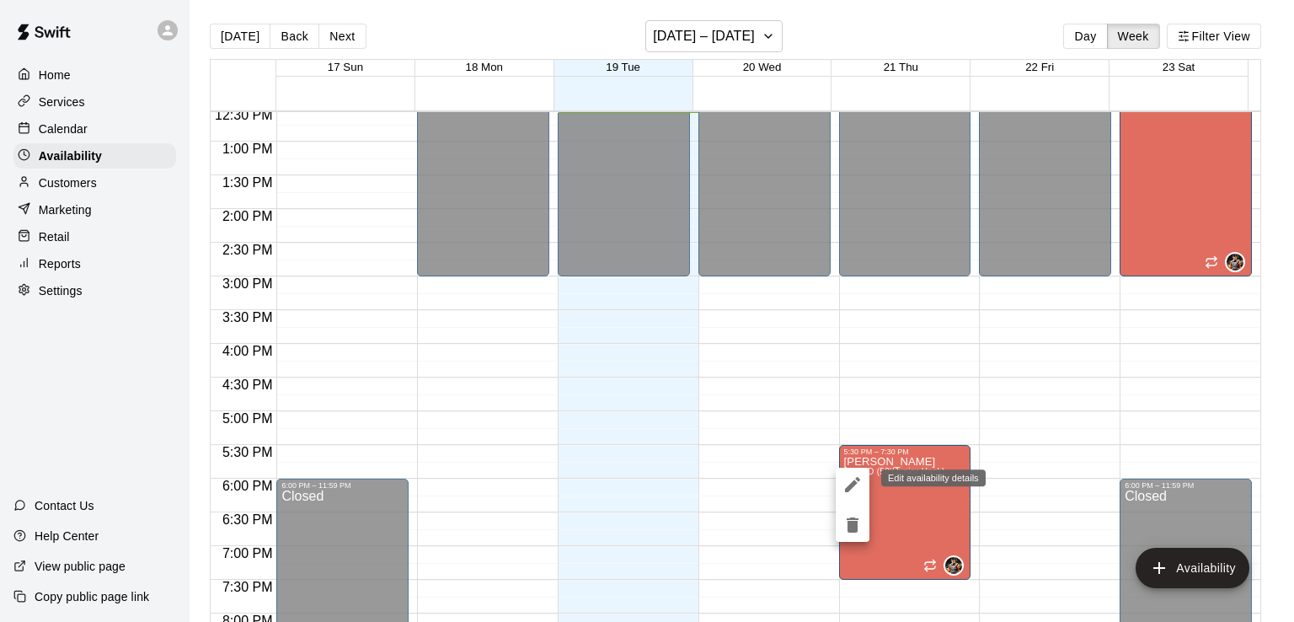
click at [856, 490] on icon "edit" at bounding box center [853, 484] width 20 height 20
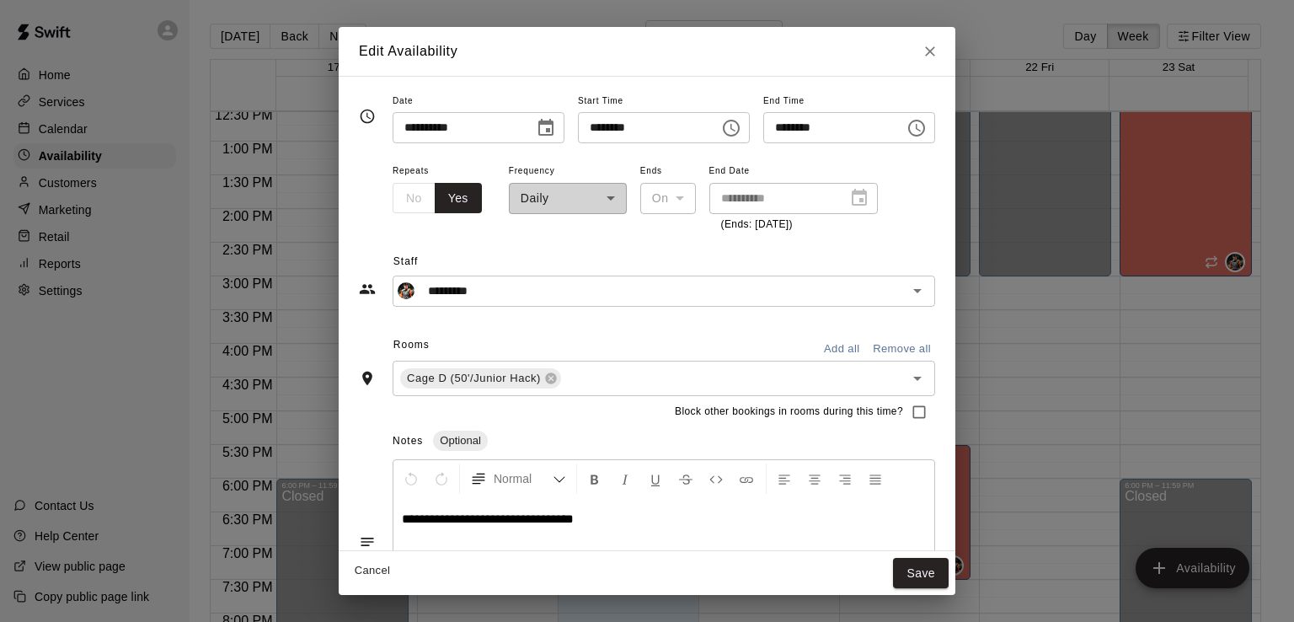
click at [939, 48] on icon "Close" at bounding box center [930, 51] width 17 height 17
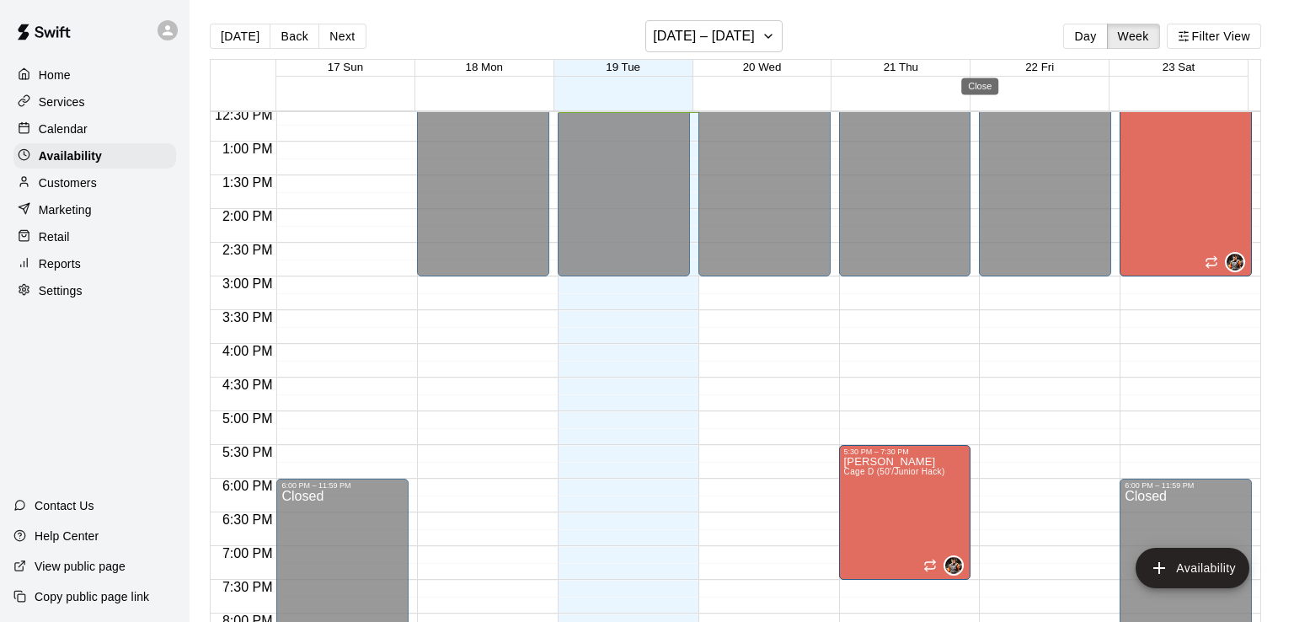
type input "**********"
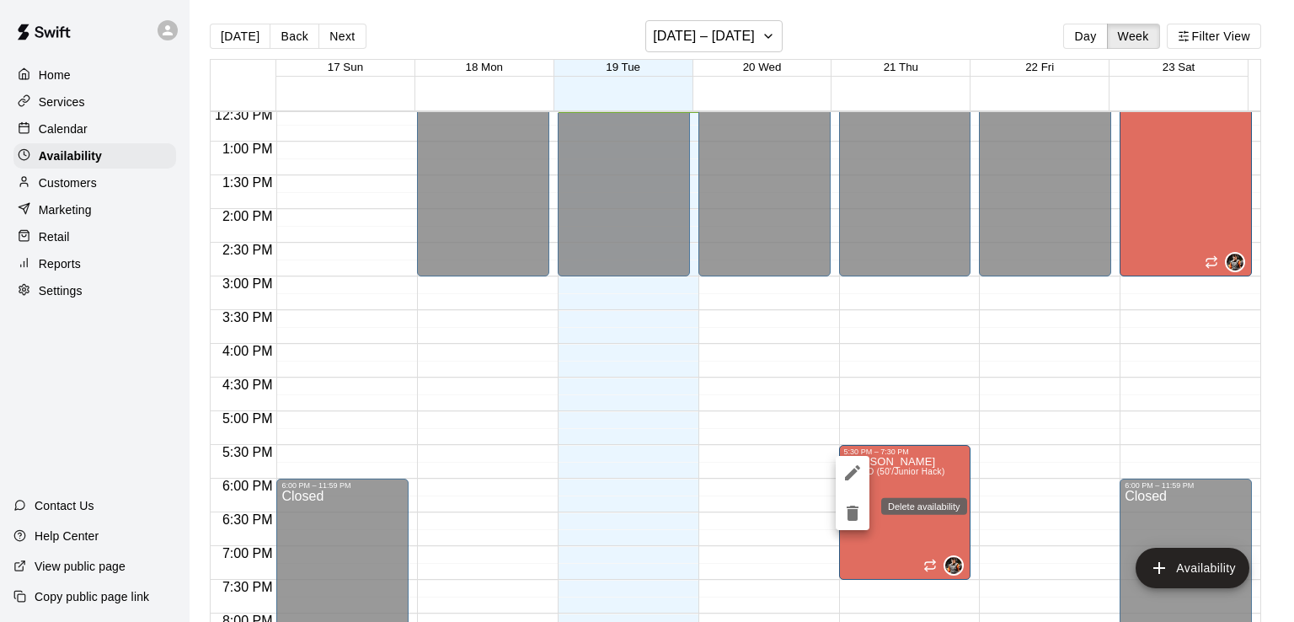
click at [845, 521] on icon "delete" at bounding box center [853, 513] width 20 height 20
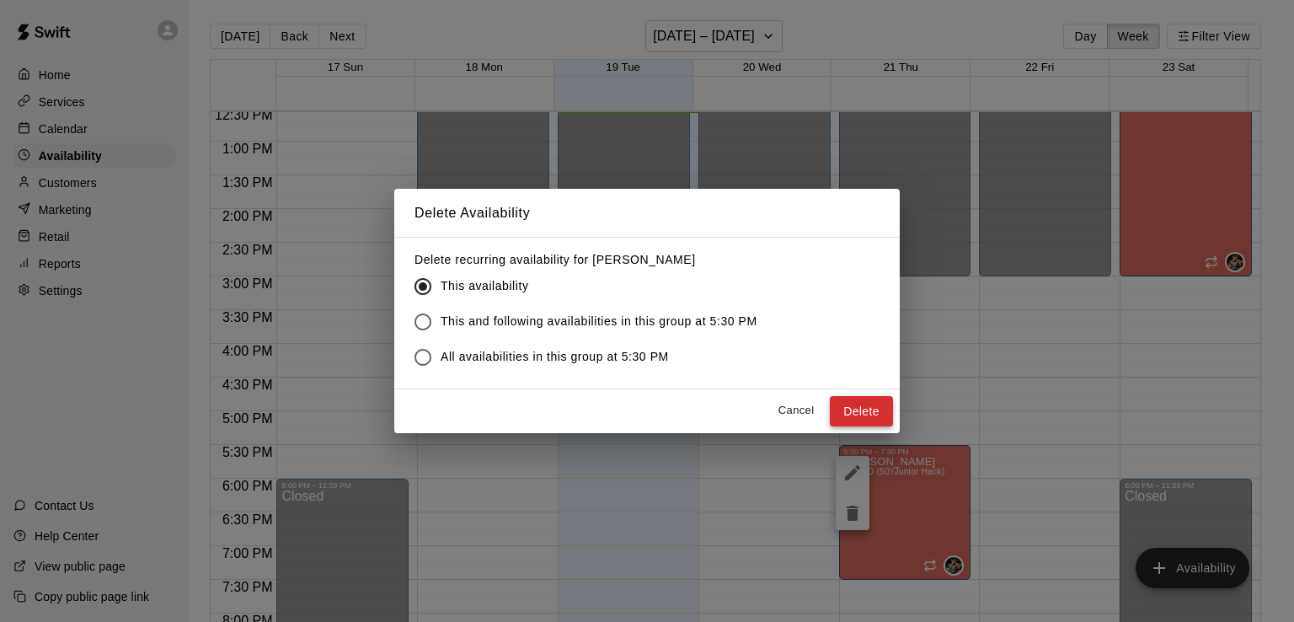
click at [856, 409] on button "Delete" at bounding box center [861, 411] width 63 height 31
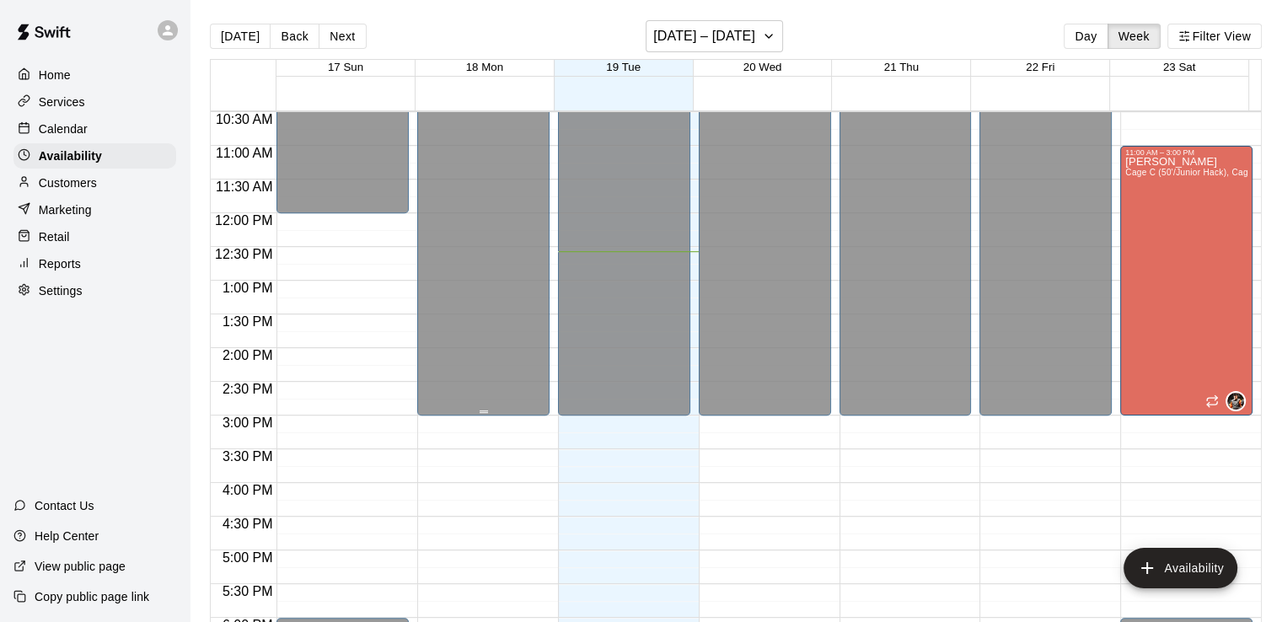
scroll to position [594, 0]
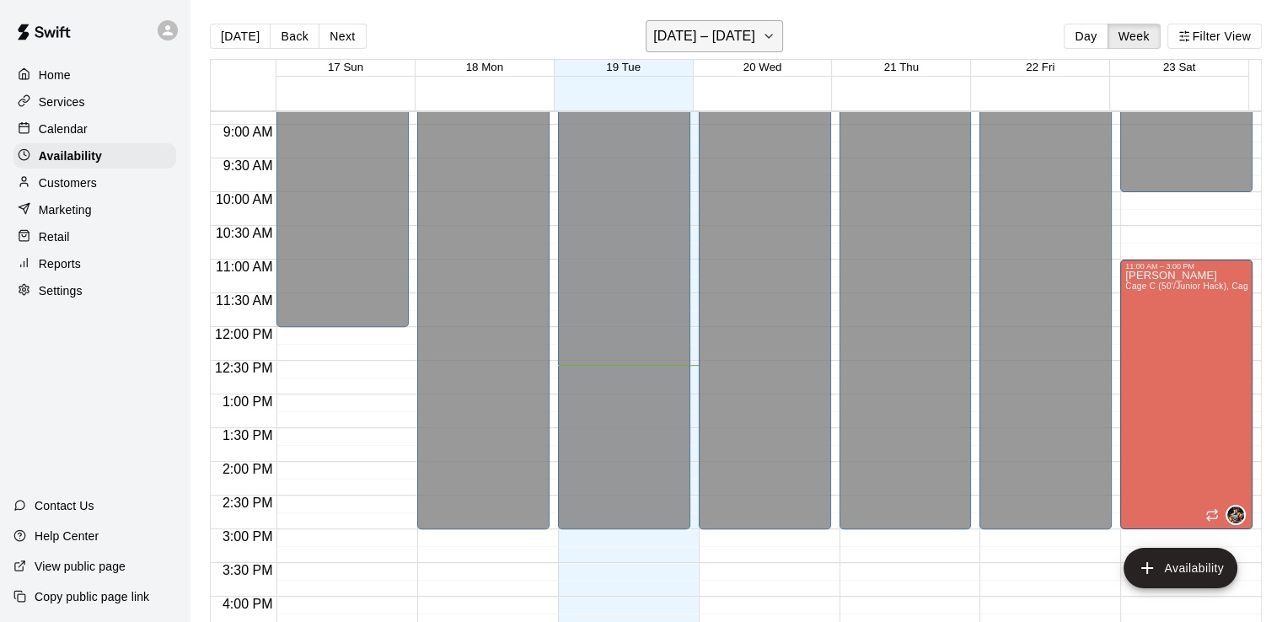
click at [762, 38] on icon "button" at bounding box center [768, 36] width 13 height 20
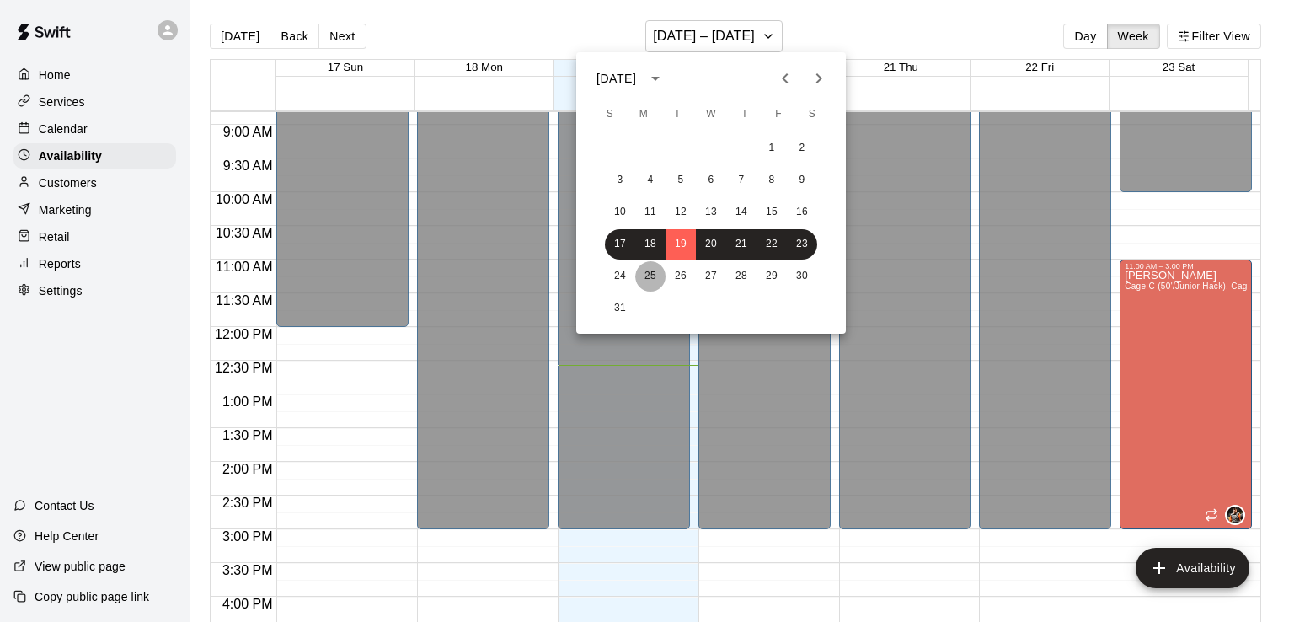
click at [656, 281] on button "25" at bounding box center [650, 276] width 30 height 30
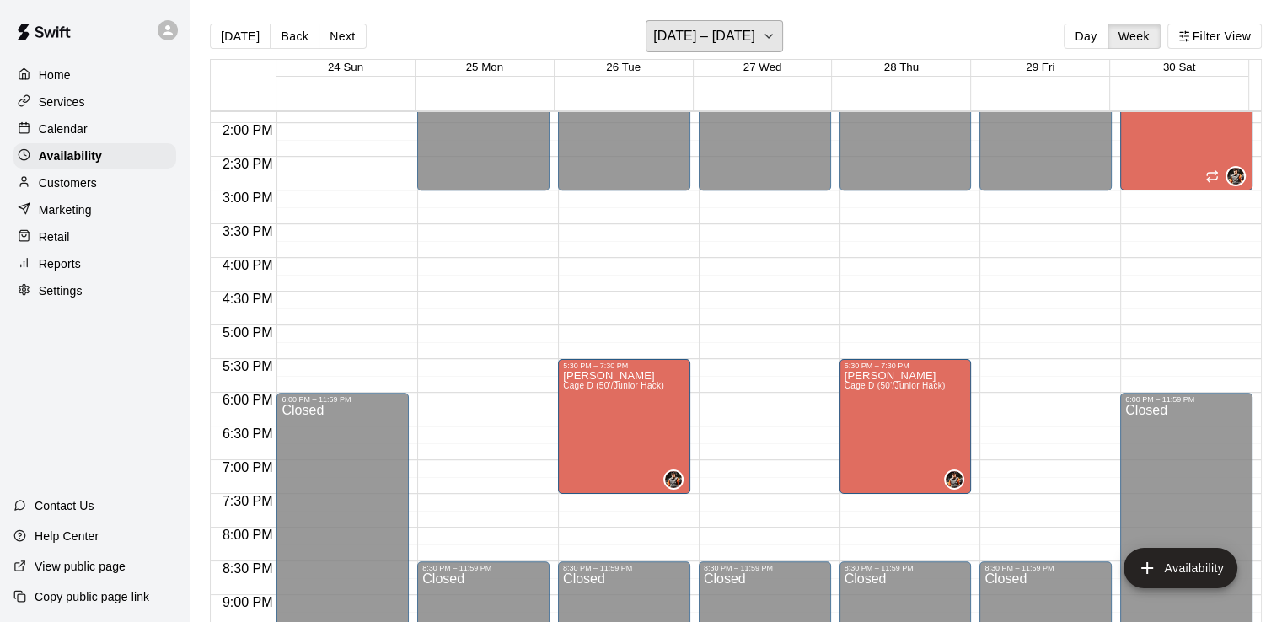
scroll to position [1015, 0]
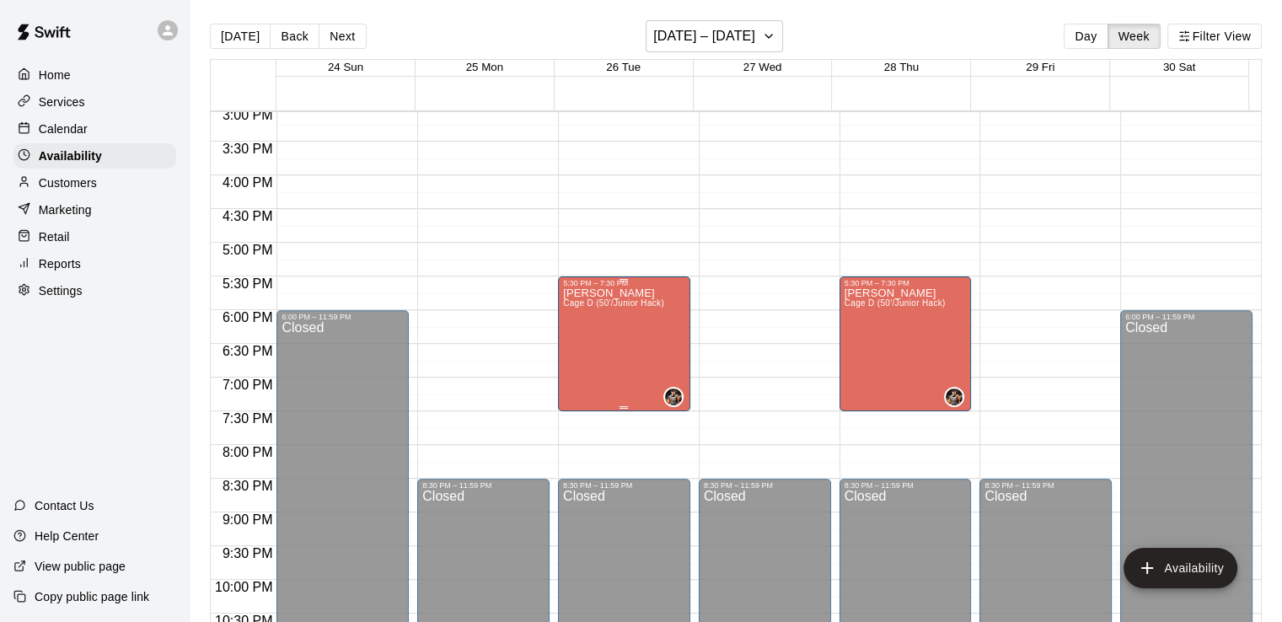
click at [640, 355] on div "[PERSON_NAME] Cage D (50'/Junior Hack)" at bounding box center [613, 598] width 101 height 622
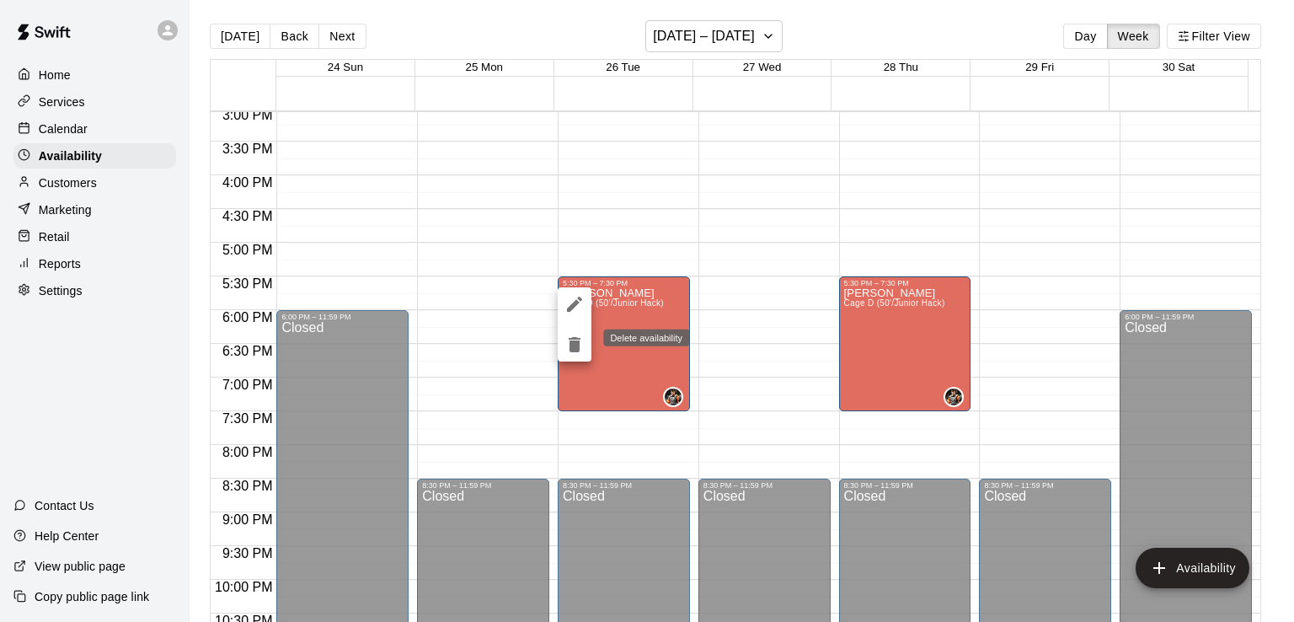
click at [569, 345] on icon "delete" at bounding box center [575, 345] width 20 height 20
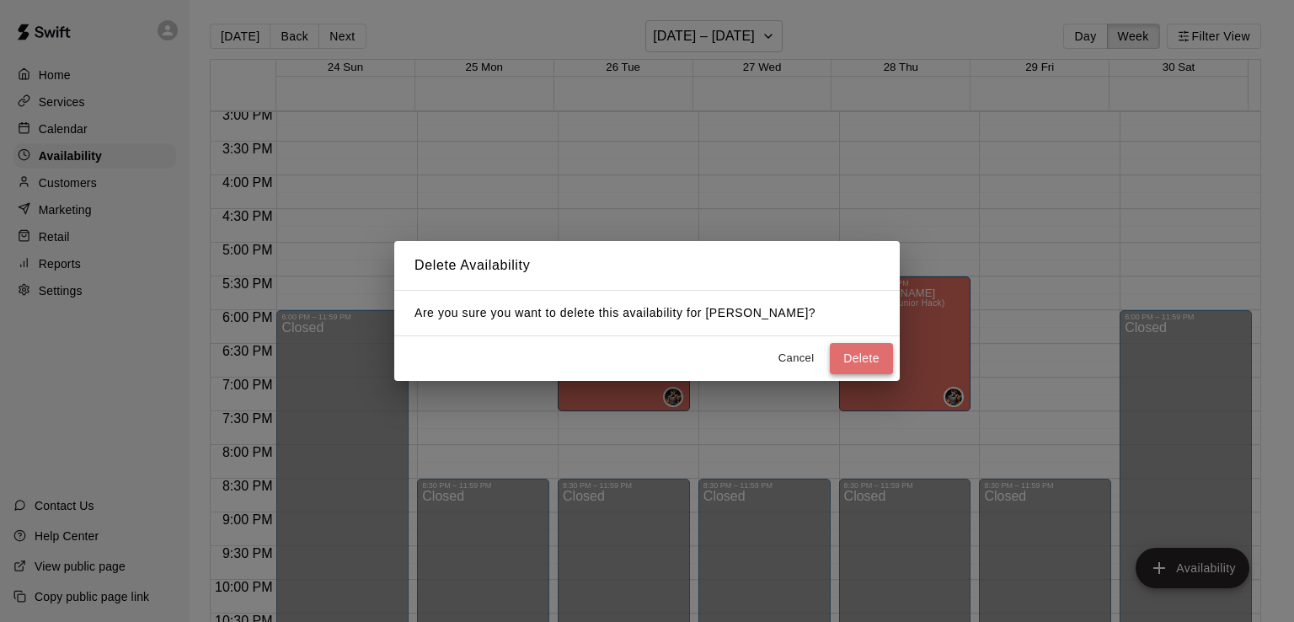
click at [853, 358] on button "Delete" at bounding box center [861, 358] width 63 height 31
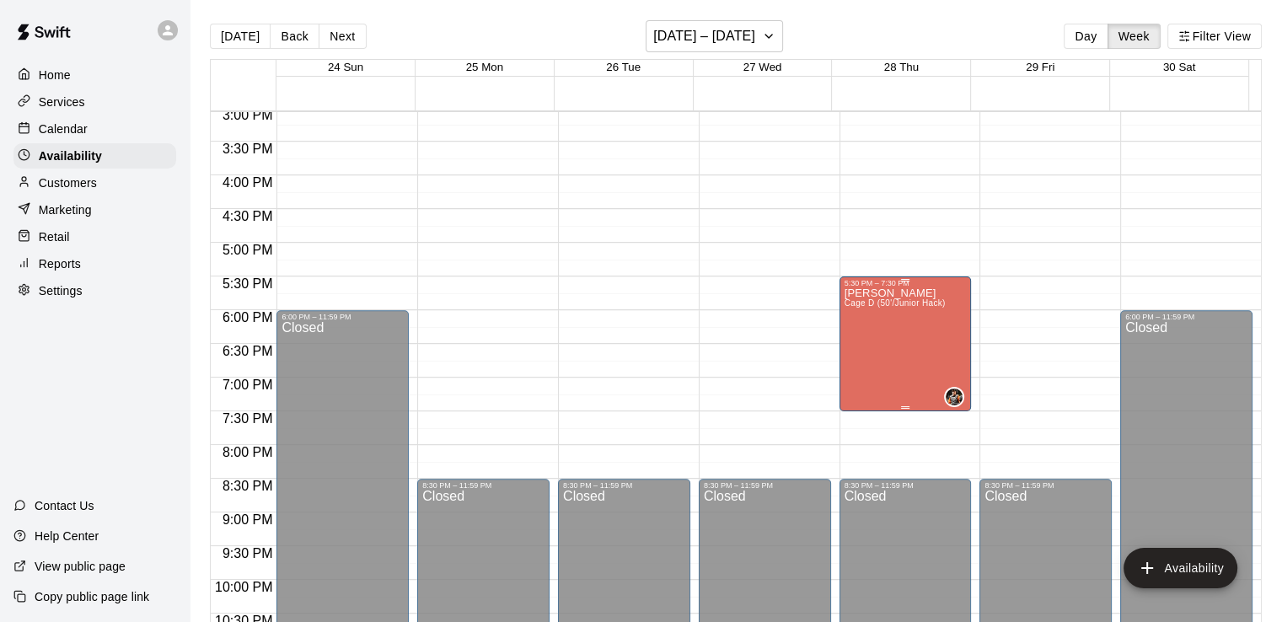
click at [866, 334] on div "[PERSON_NAME] Cage D (50'/Junior Hack)" at bounding box center [894, 598] width 101 height 622
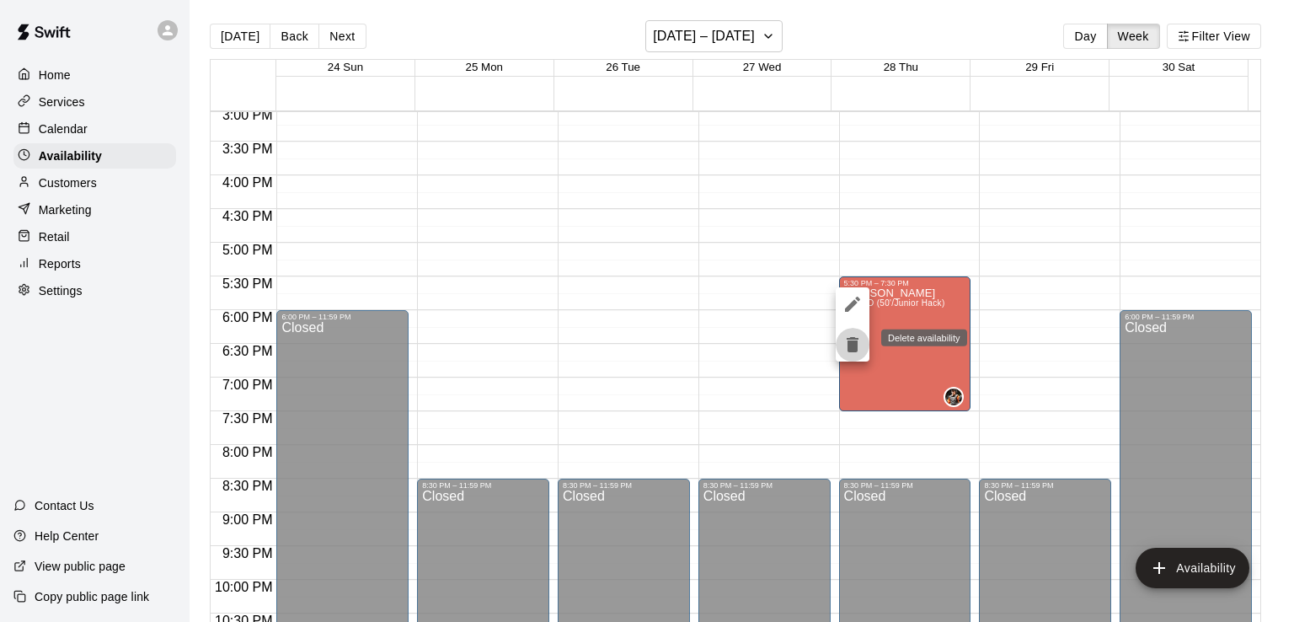
click at [859, 351] on icon "delete" at bounding box center [853, 345] width 20 height 20
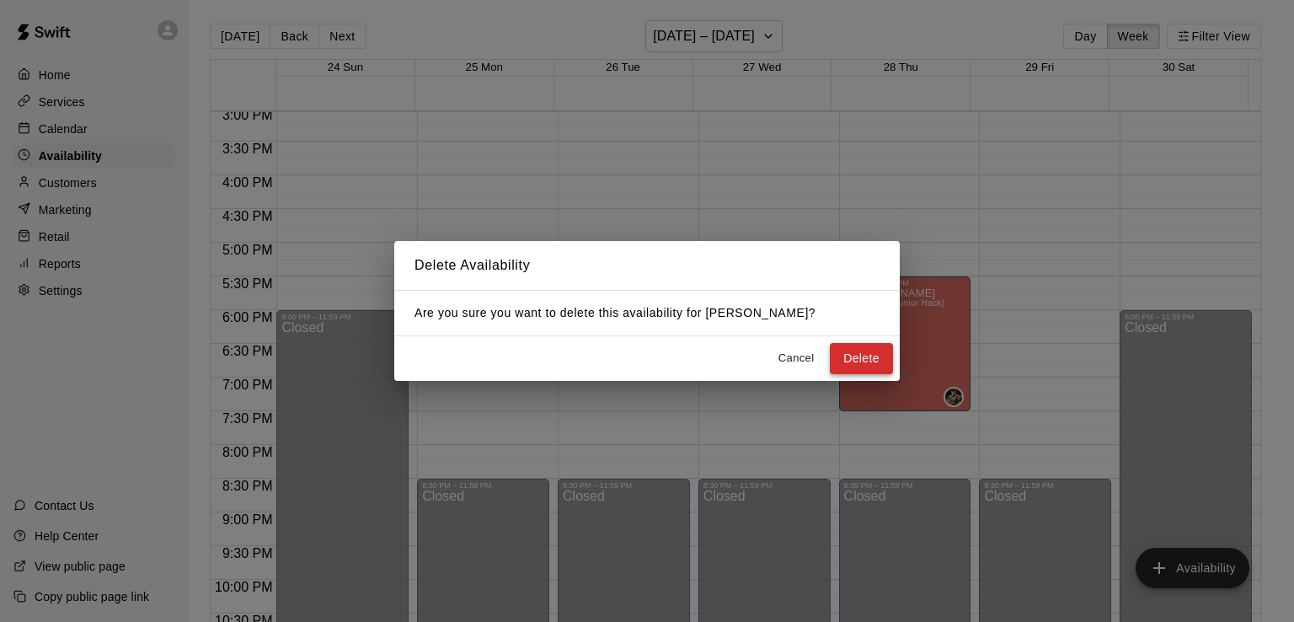
click at [860, 352] on button "Delete" at bounding box center [861, 358] width 63 height 31
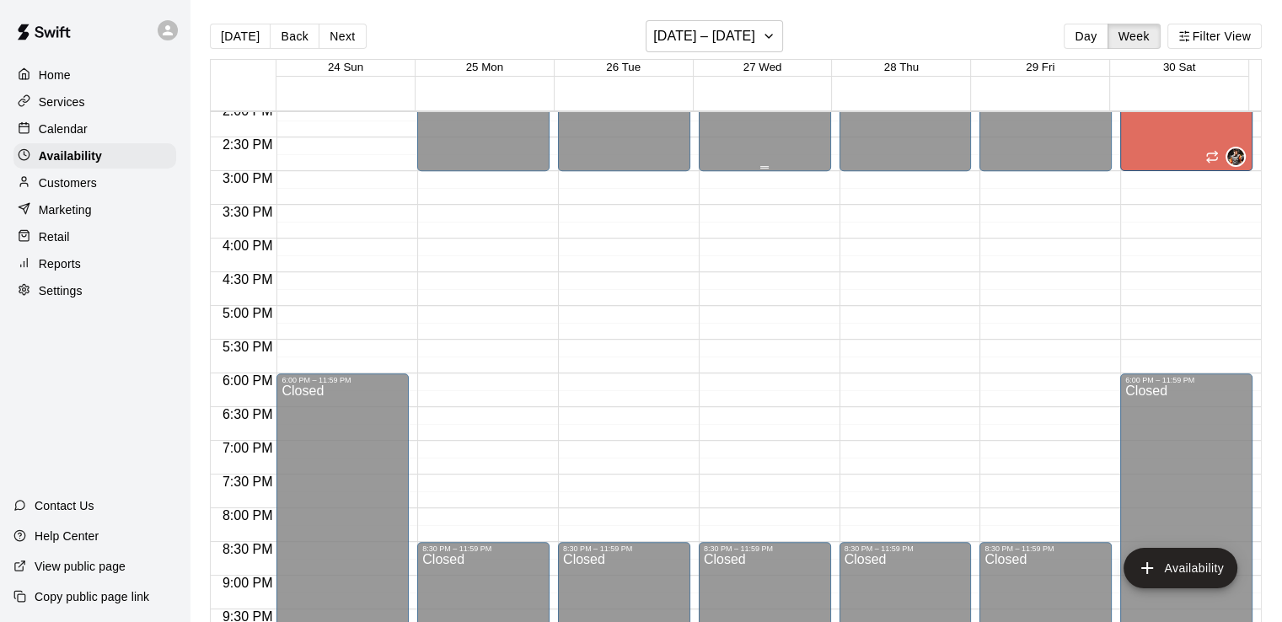
scroll to position [763, 0]
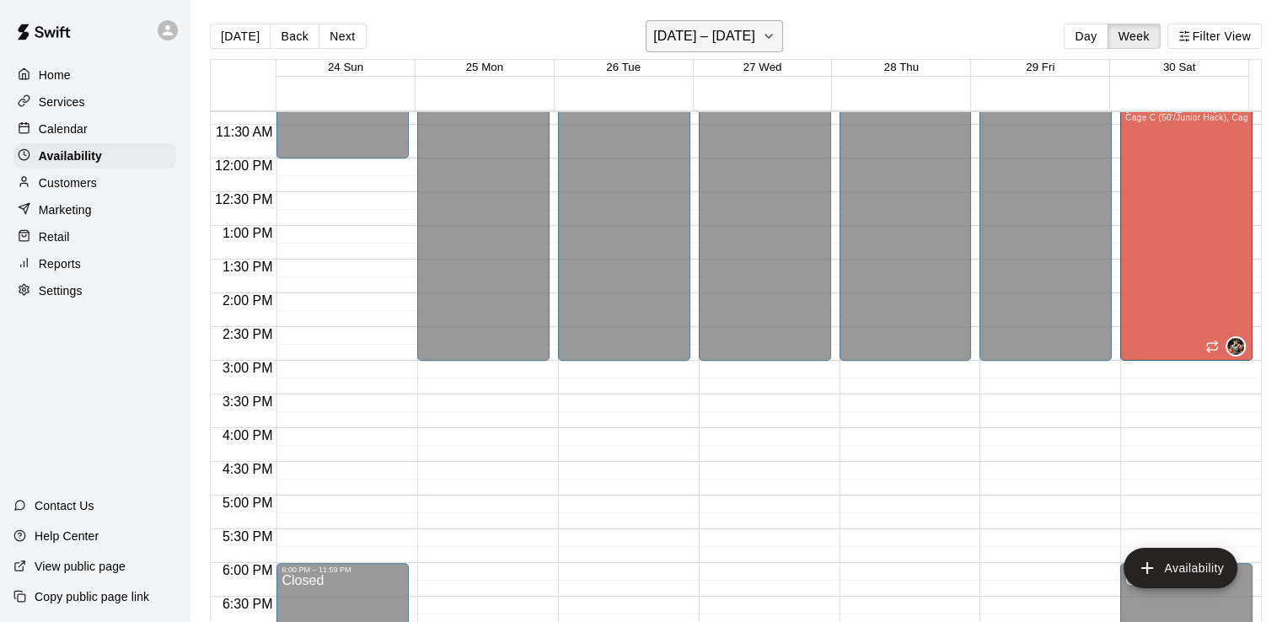
click at [754, 38] on button "[DATE] – [DATE]" at bounding box center [713, 36] width 137 height 32
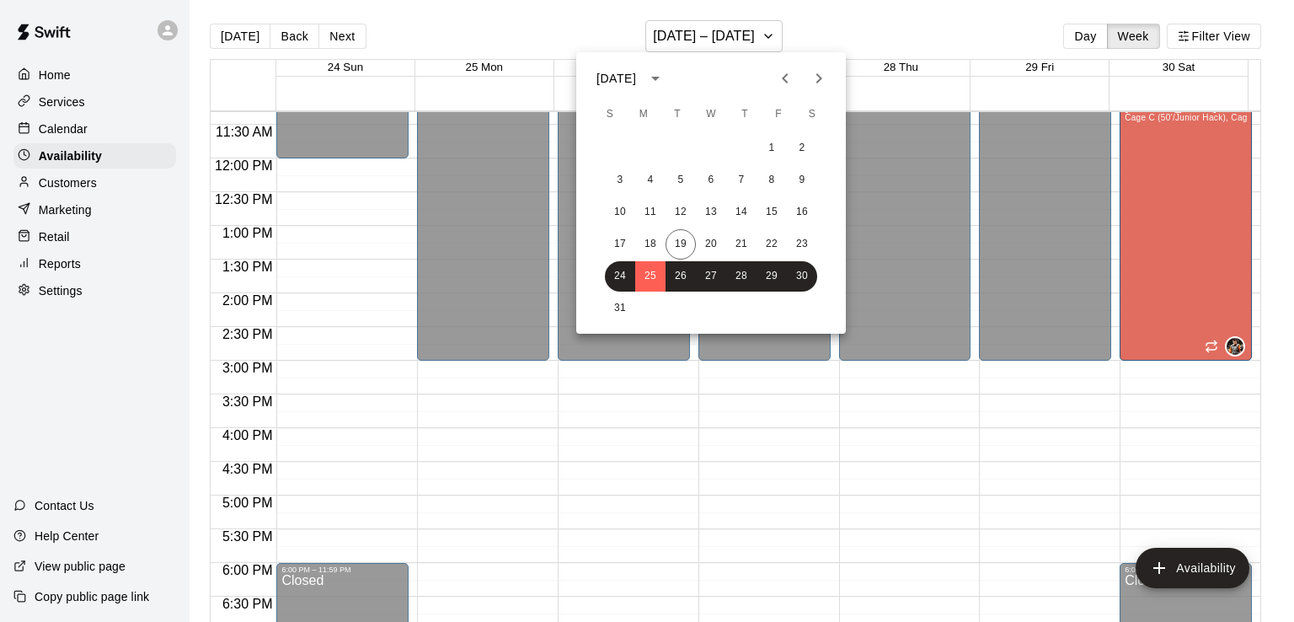
click at [821, 75] on icon "Next month" at bounding box center [819, 78] width 20 height 20
click at [650, 155] on button "1" at bounding box center [650, 148] width 30 height 30
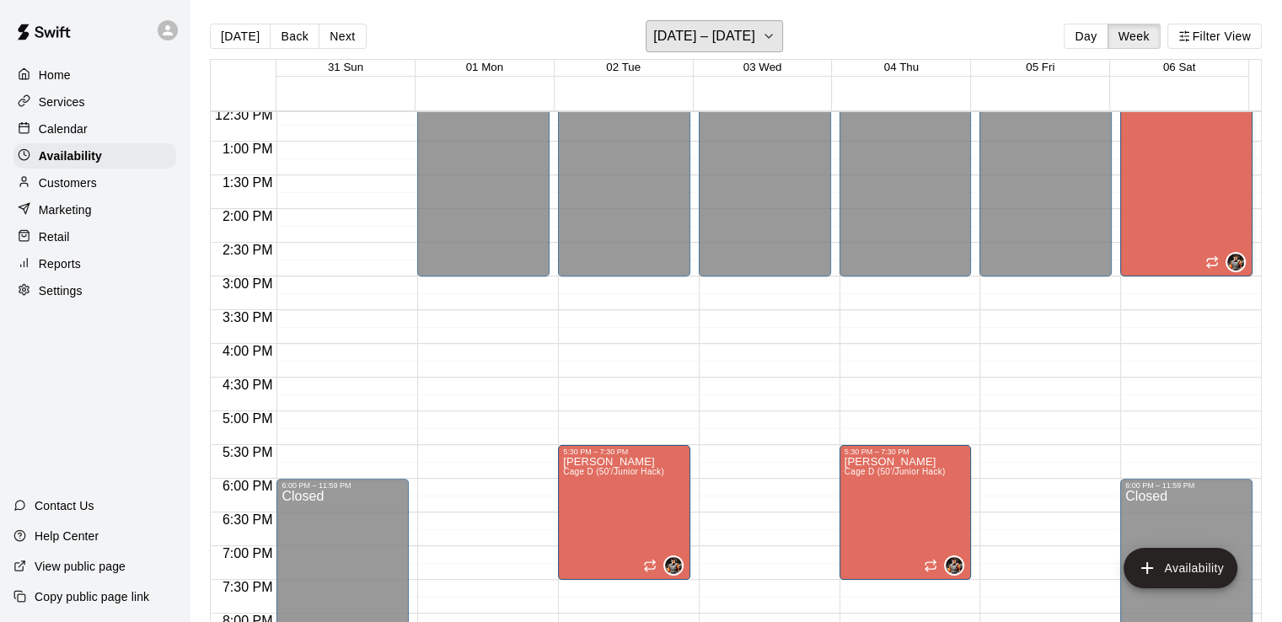
scroll to position [931, 0]
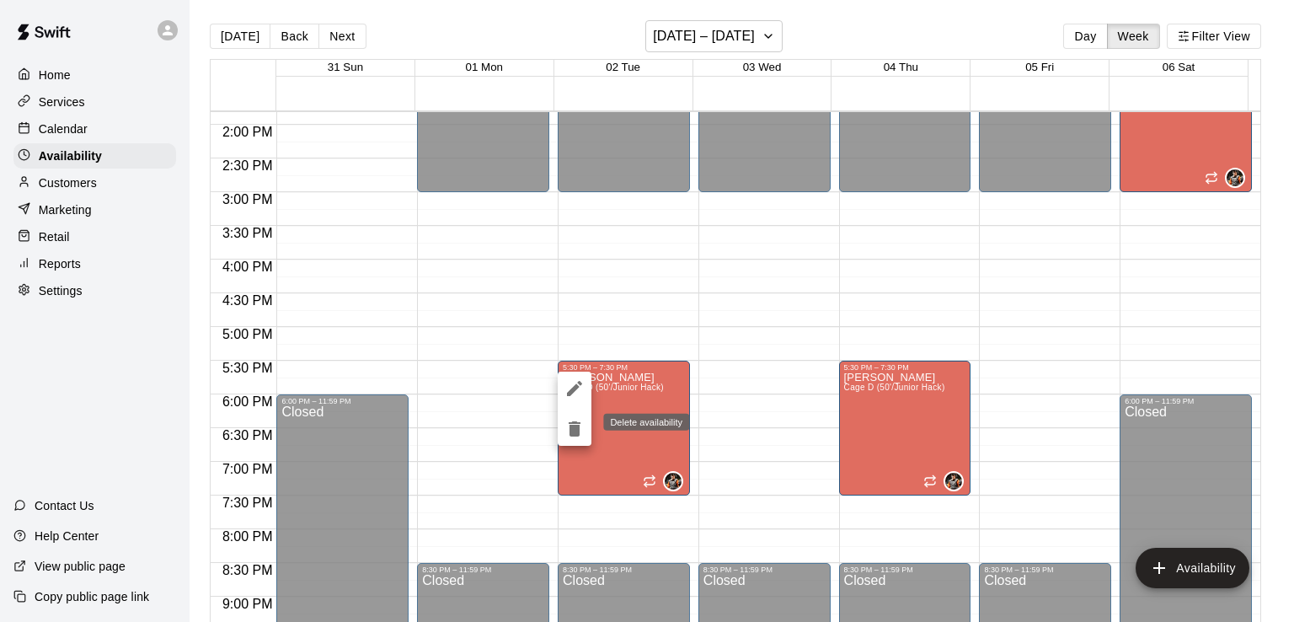
click at [567, 431] on icon "delete" at bounding box center [575, 429] width 20 height 20
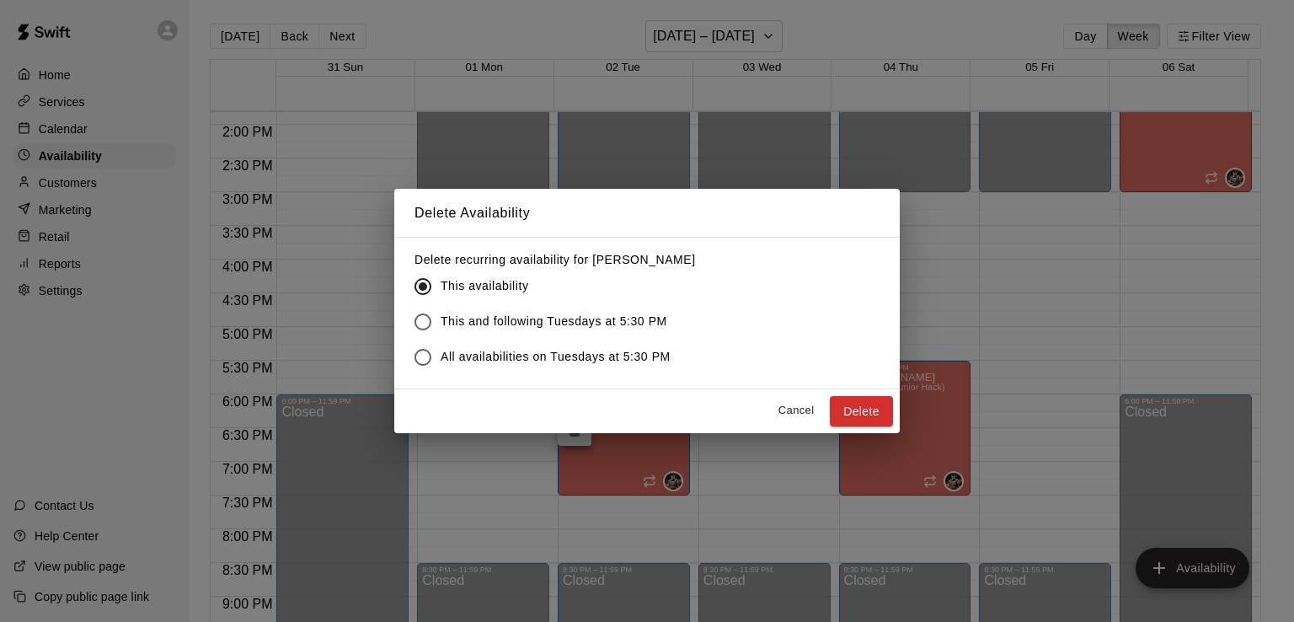
click at [852, 414] on button "Delete" at bounding box center [861, 411] width 63 height 31
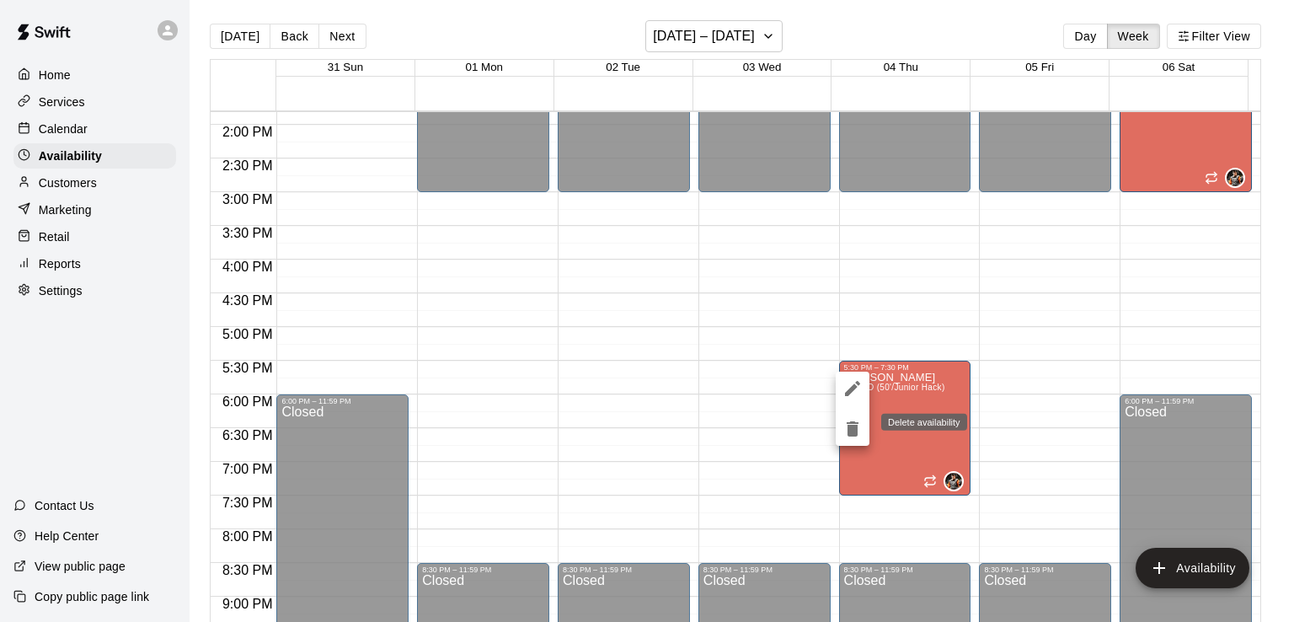
click at [849, 430] on icon "delete" at bounding box center [853, 428] width 12 height 15
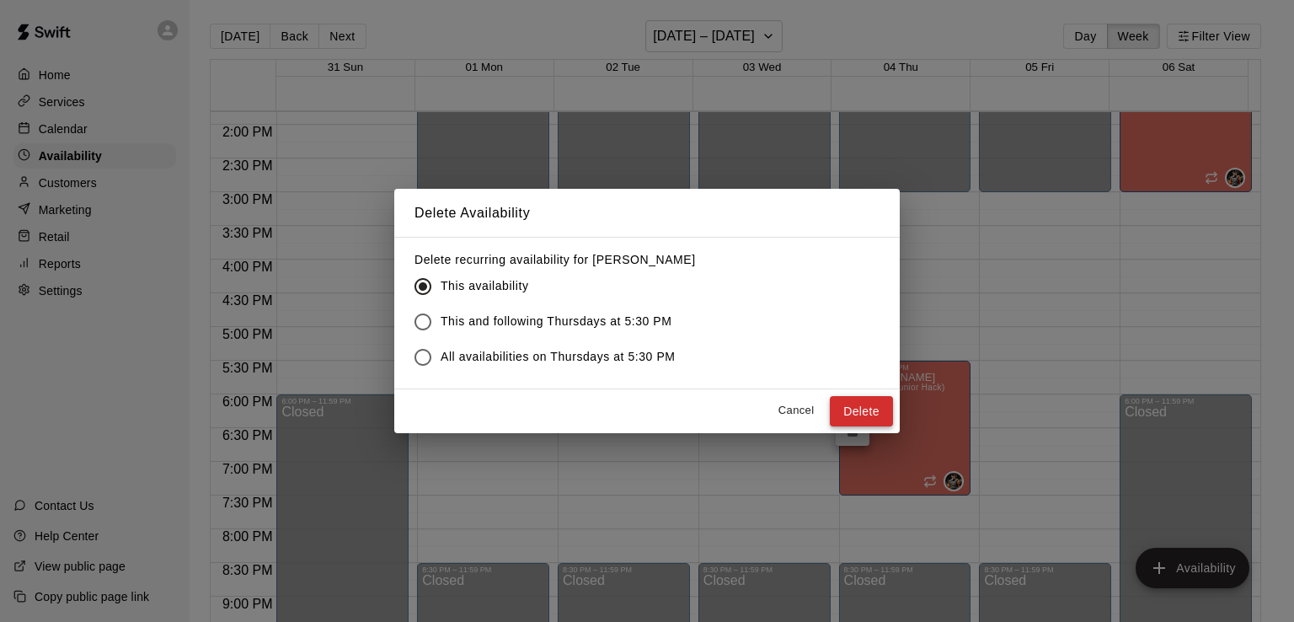
click at [851, 409] on button "Delete" at bounding box center [861, 411] width 63 height 31
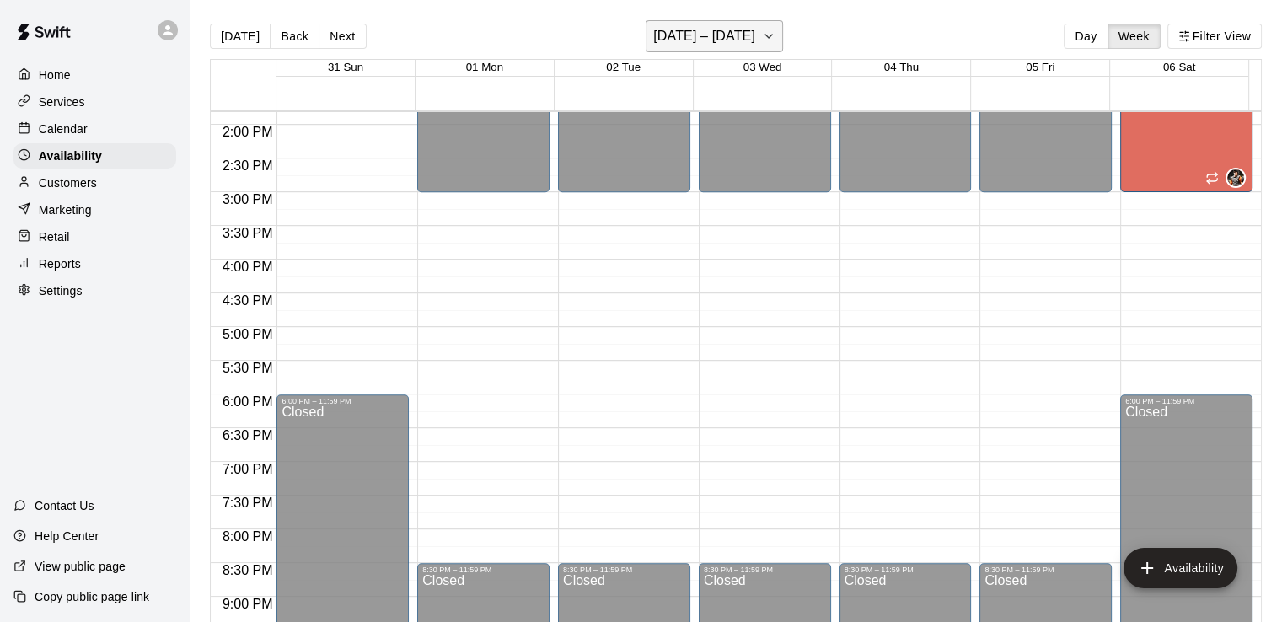
click at [775, 43] on icon "button" at bounding box center [768, 36] width 13 height 20
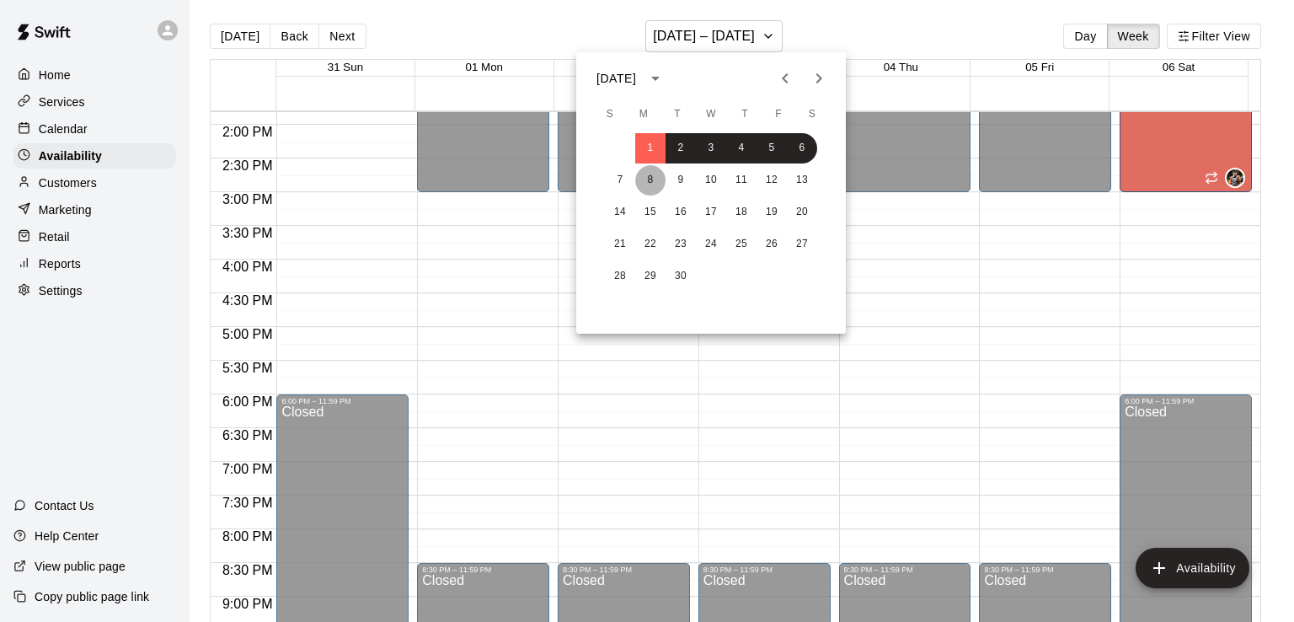
click at [652, 185] on button "8" at bounding box center [650, 180] width 30 height 30
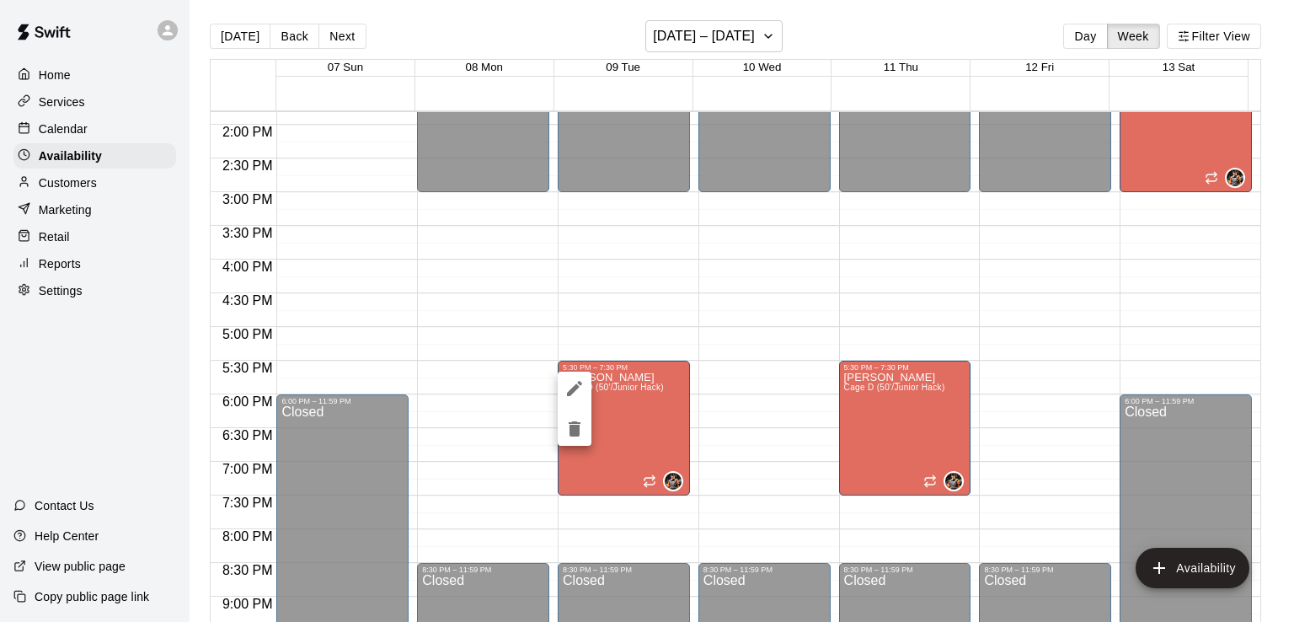
click at [568, 427] on icon "delete" at bounding box center [575, 429] width 20 height 20
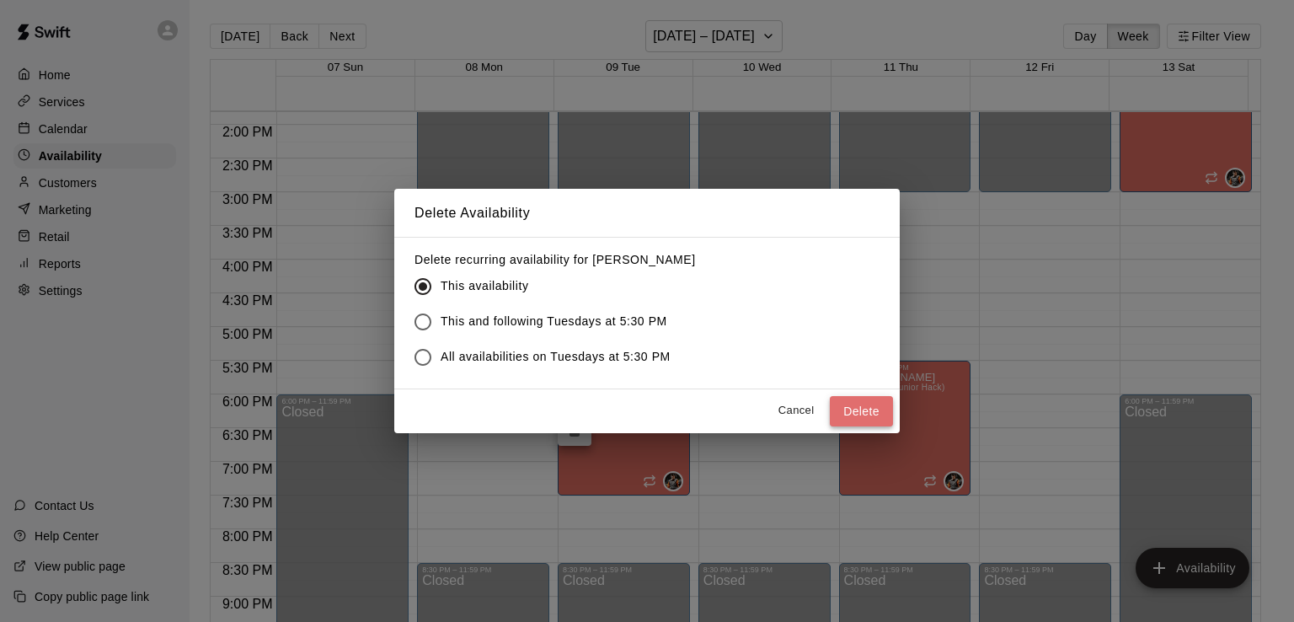
click at [844, 412] on button "Delete" at bounding box center [861, 411] width 63 height 31
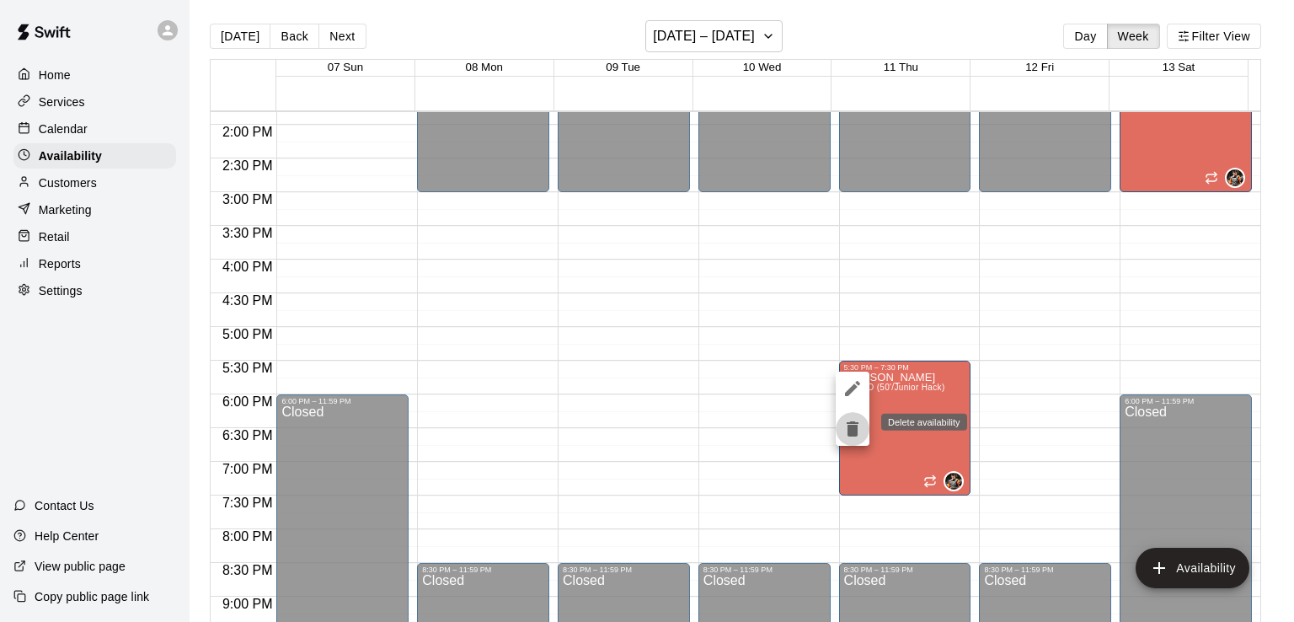
click at [846, 434] on icon "delete" at bounding box center [853, 429] width 20 height 20
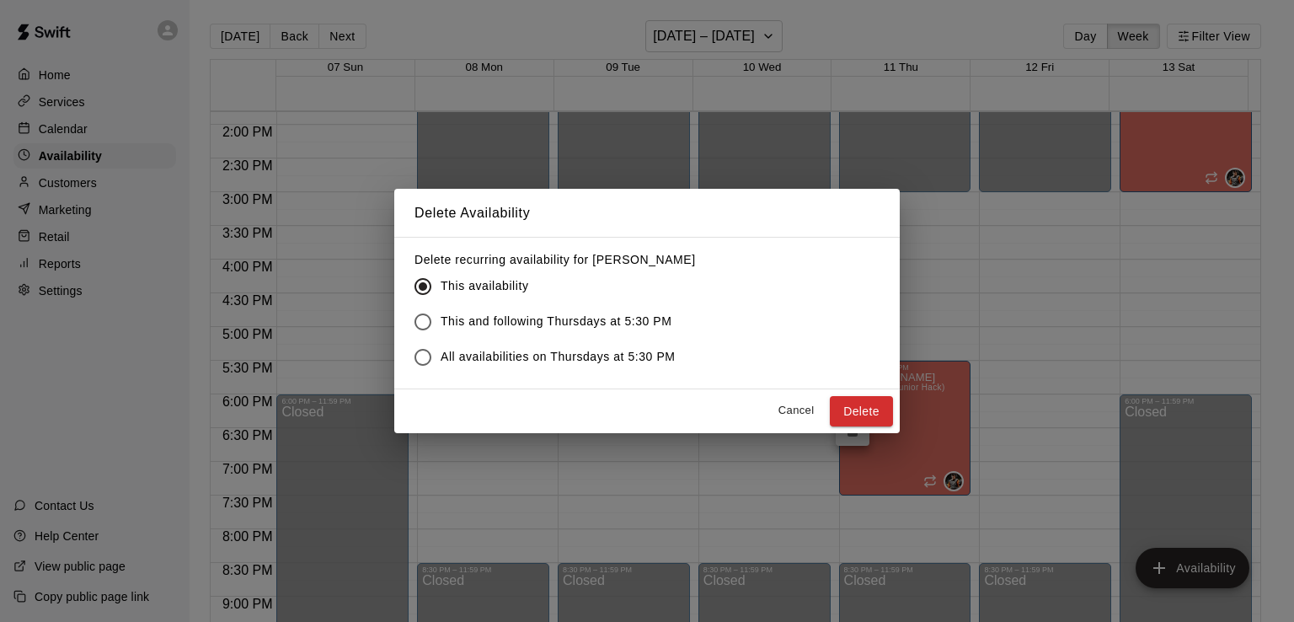
click at [864, 414] on button "Delete" at bounding box center [861, 411] width 63 height 31
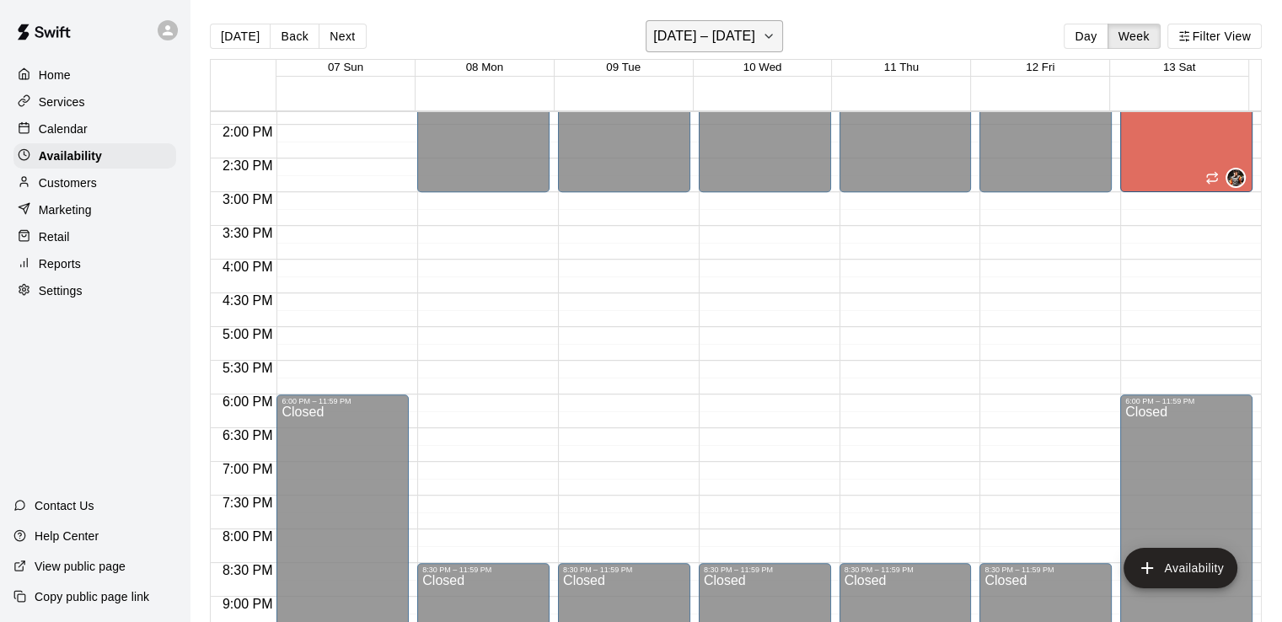
click at [774, 28] on icon "button" at bounding box center [768, 36] width 13 height 20
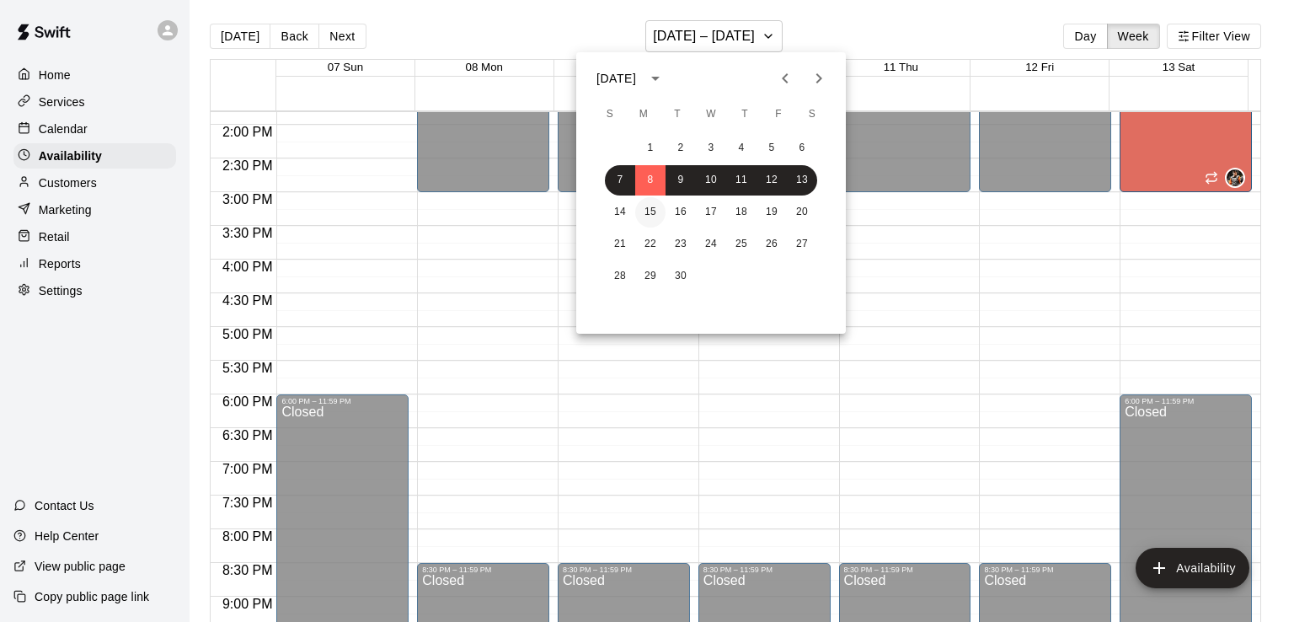
click at [654, 214] on button "15" at bounding box center [650, 212] width 30 height 30
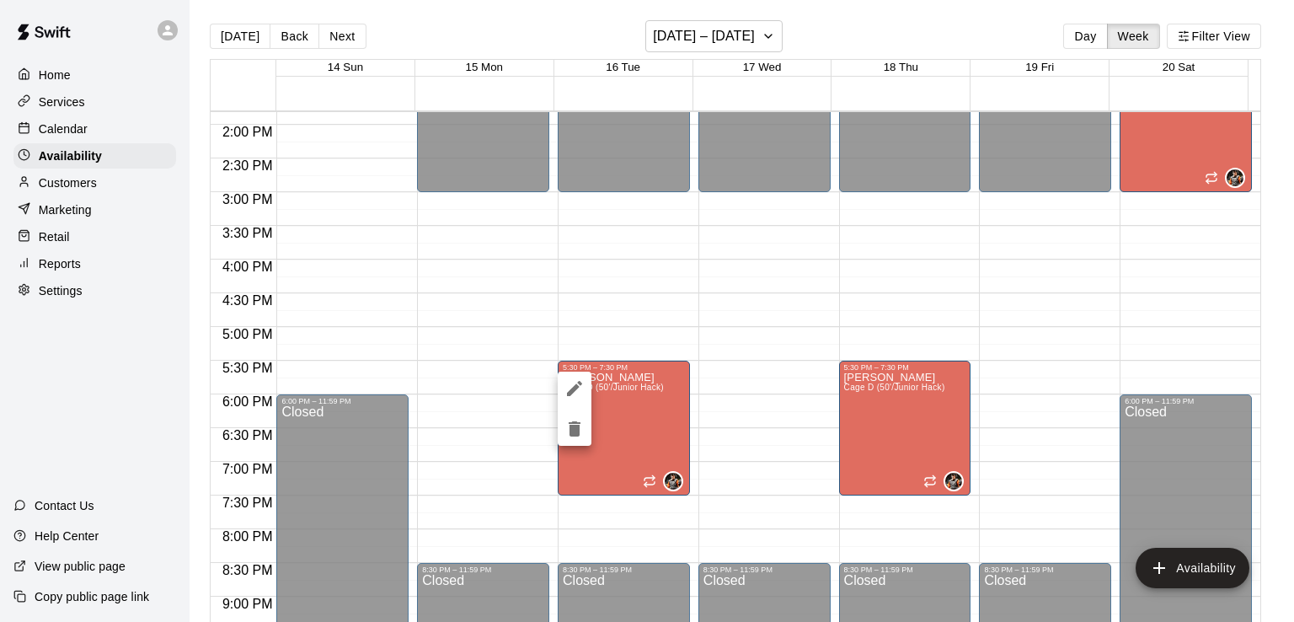
click at [573, 424] on icon "delete" at bounding box center [575, 429] width 20 height 20
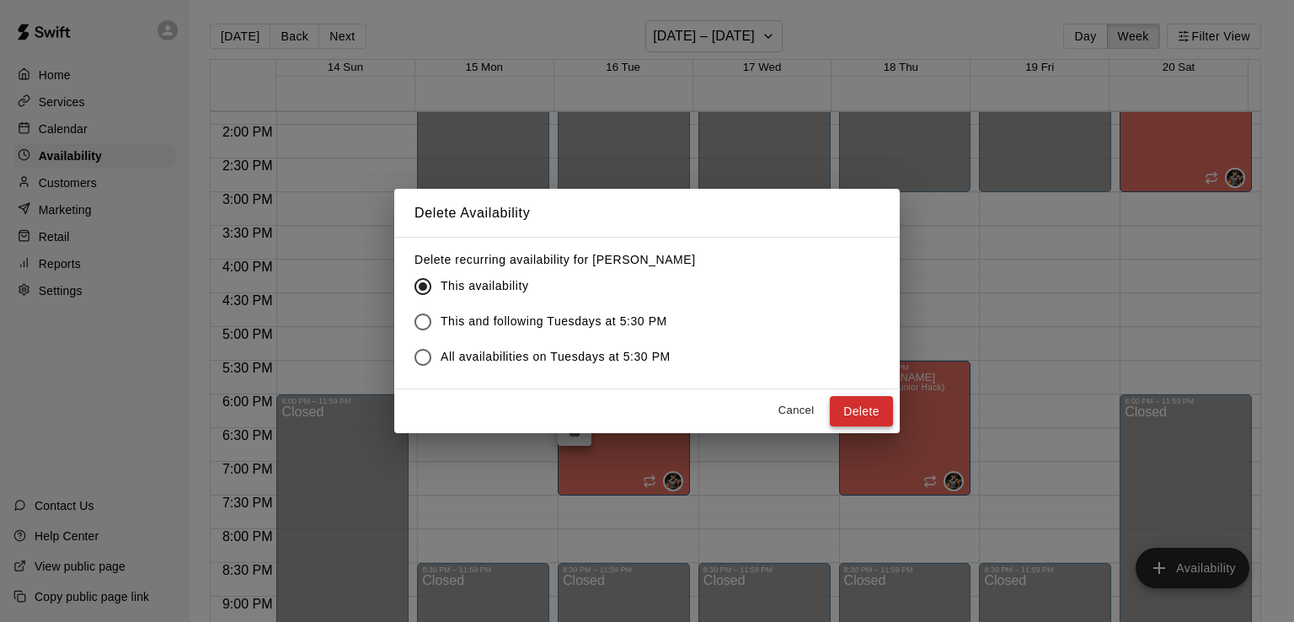
click at [851, 415] on button "Delete" at bounding box center [861, 411] width 63 height 31
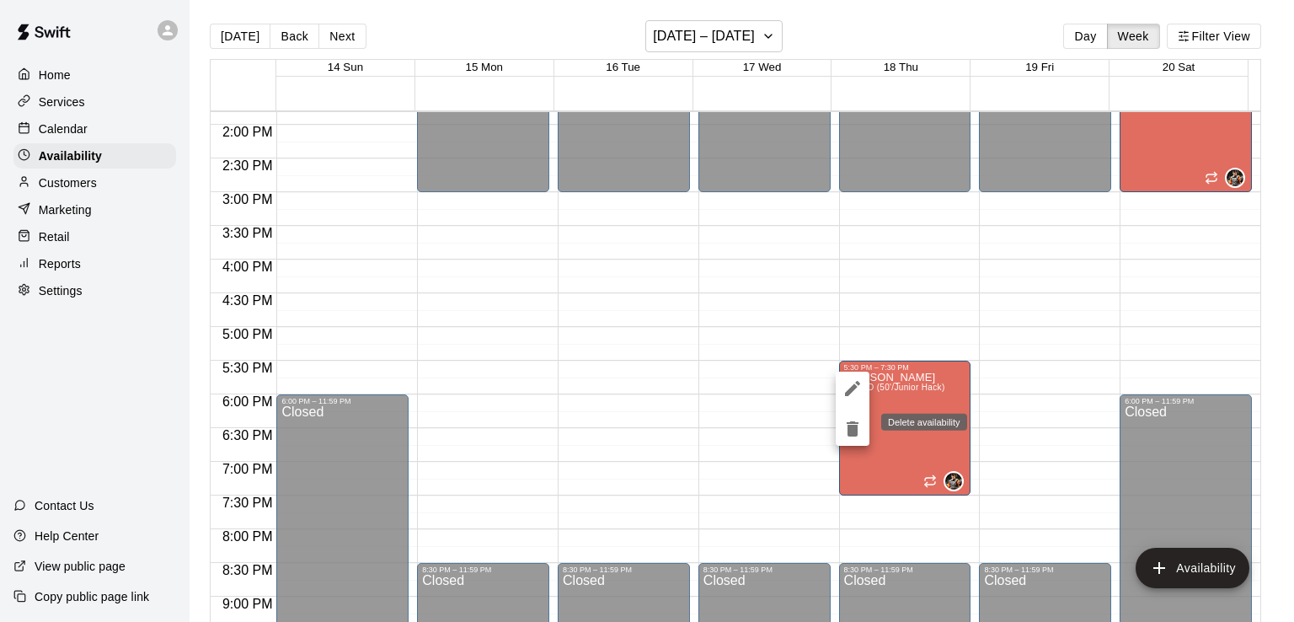
click at [855, 431] on icon "delete" at bounding box center [853, 428] width 12 height 15
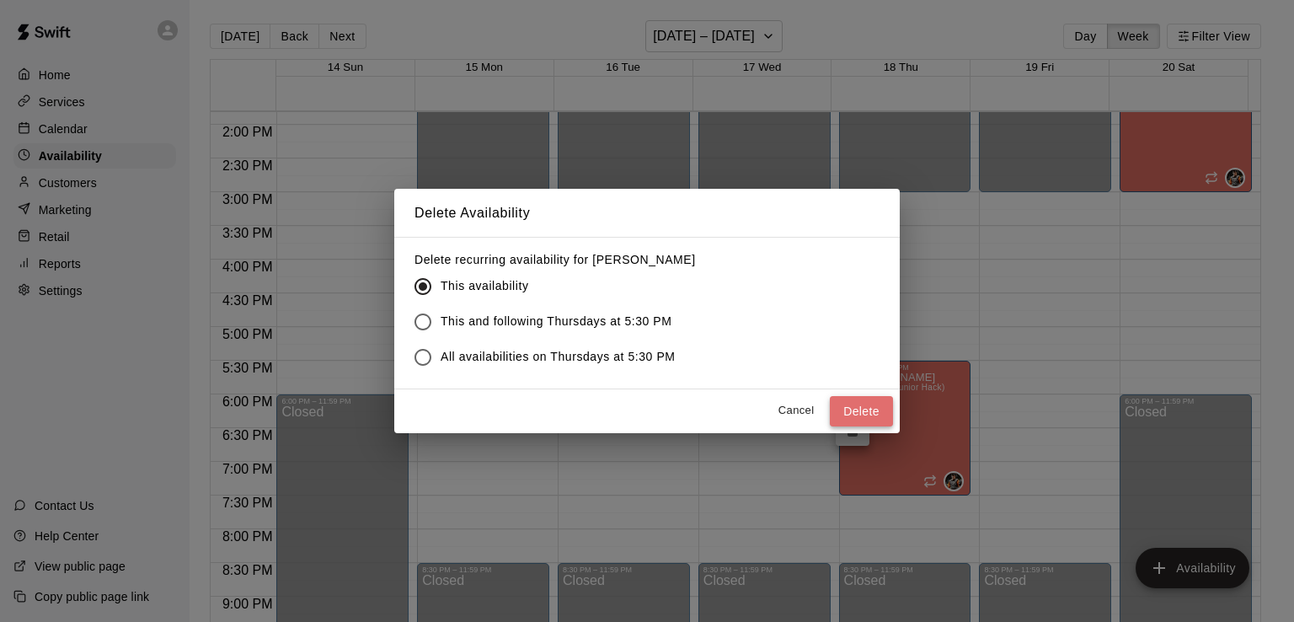
click at [870, 411] on button "Delete" at bounding box center [861, 411] width 63 height 31
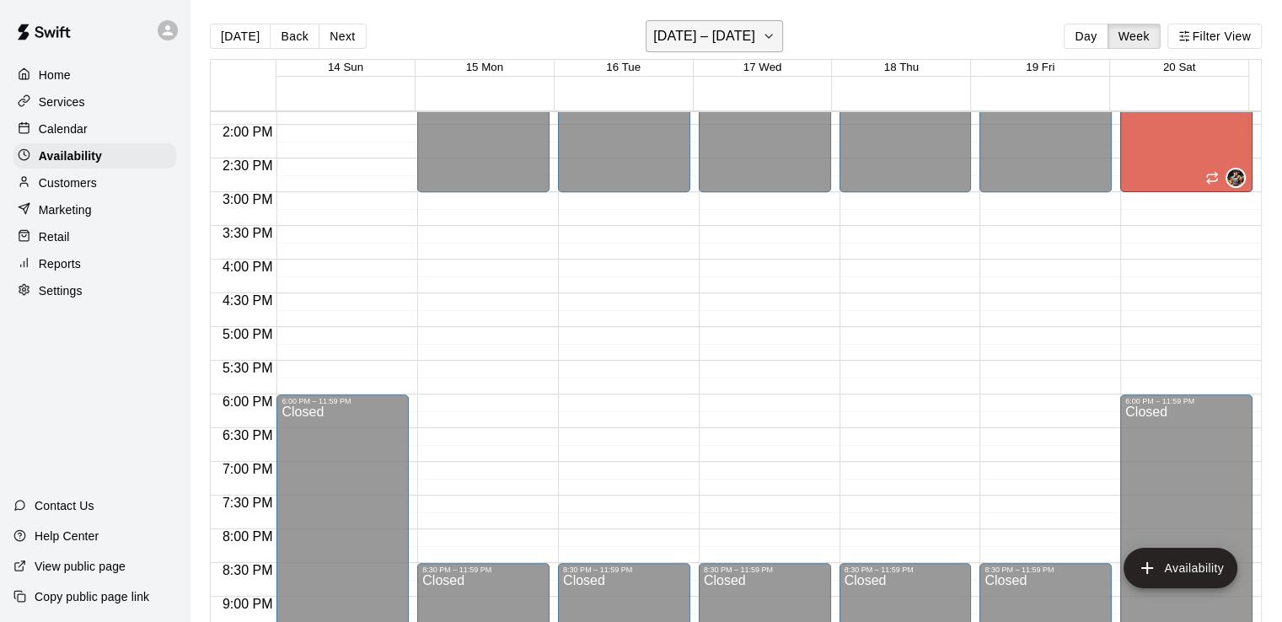
click at [775, 36] on icon "button" at bounding box center [768, 36] width 13 height 20
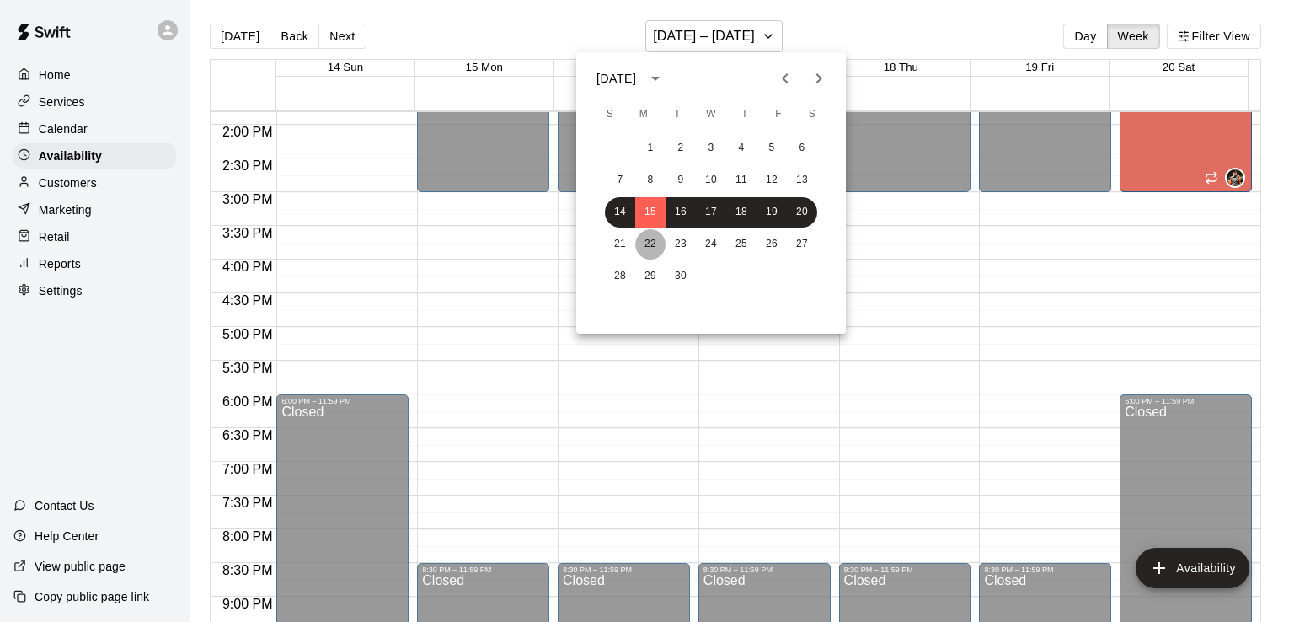
click at [650, 249] on button "22" at bounding box center [650, 244] width 30 height 30
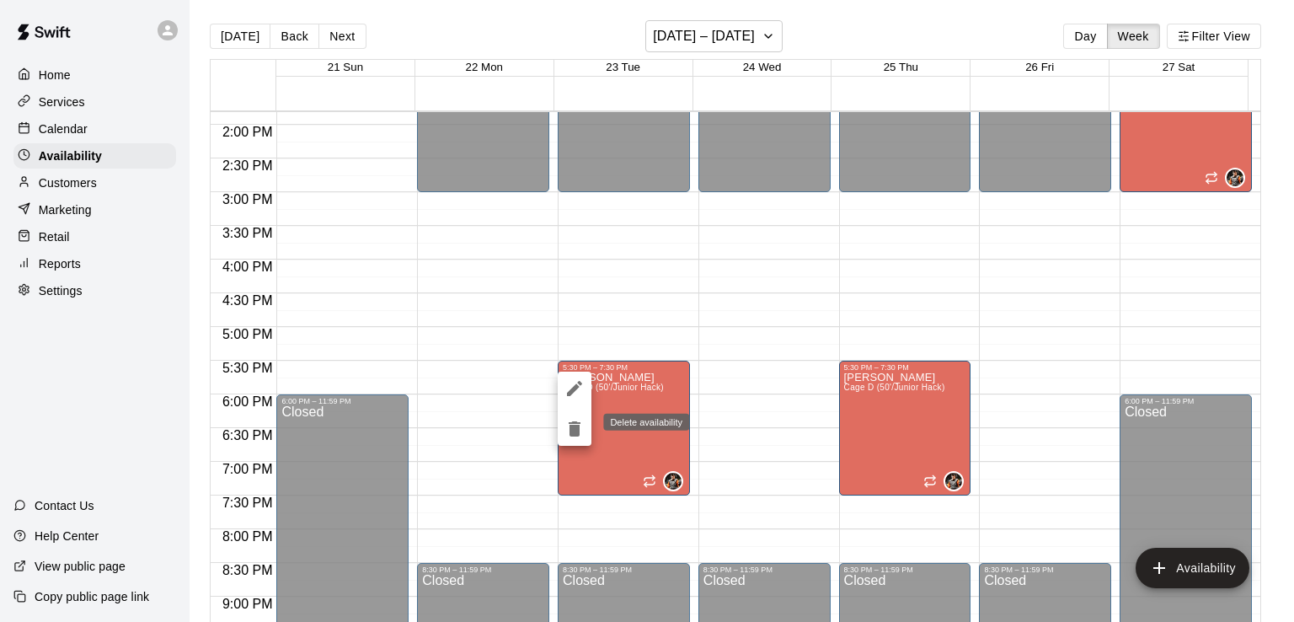
click at [579, 421] on icon "delete" at bounding box center [575, 429] width 20 height 20
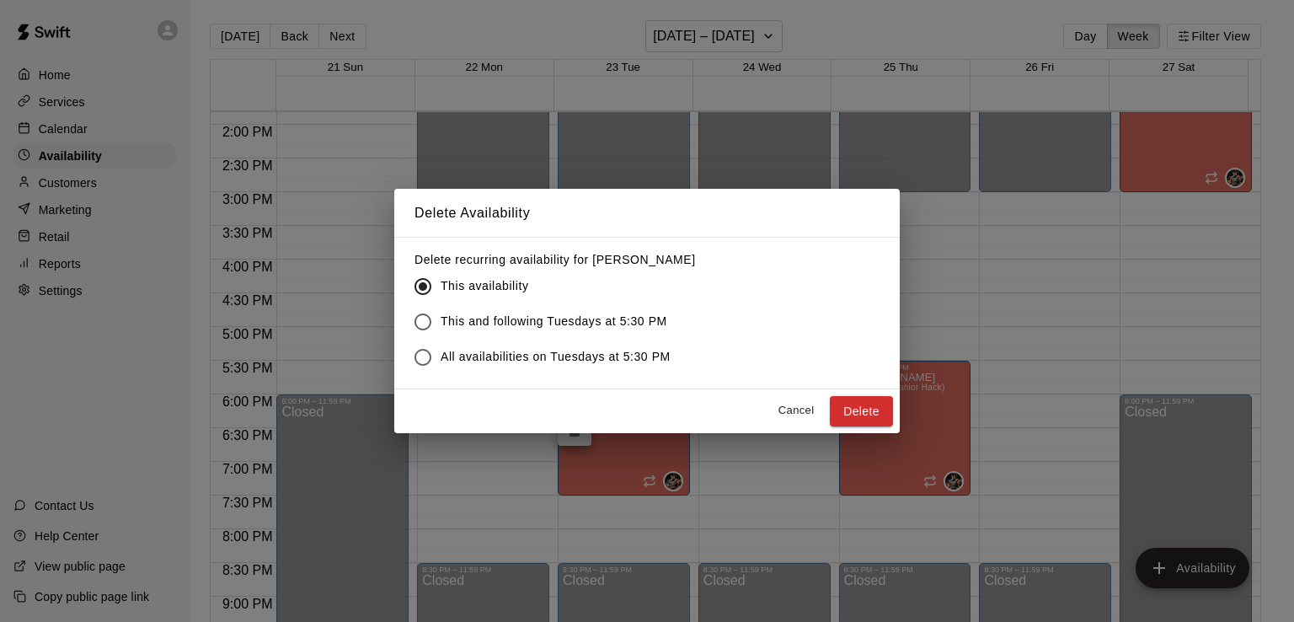
click at [866, 412] on button "Delete" at bounding box center [861, 411] width 63 height 31
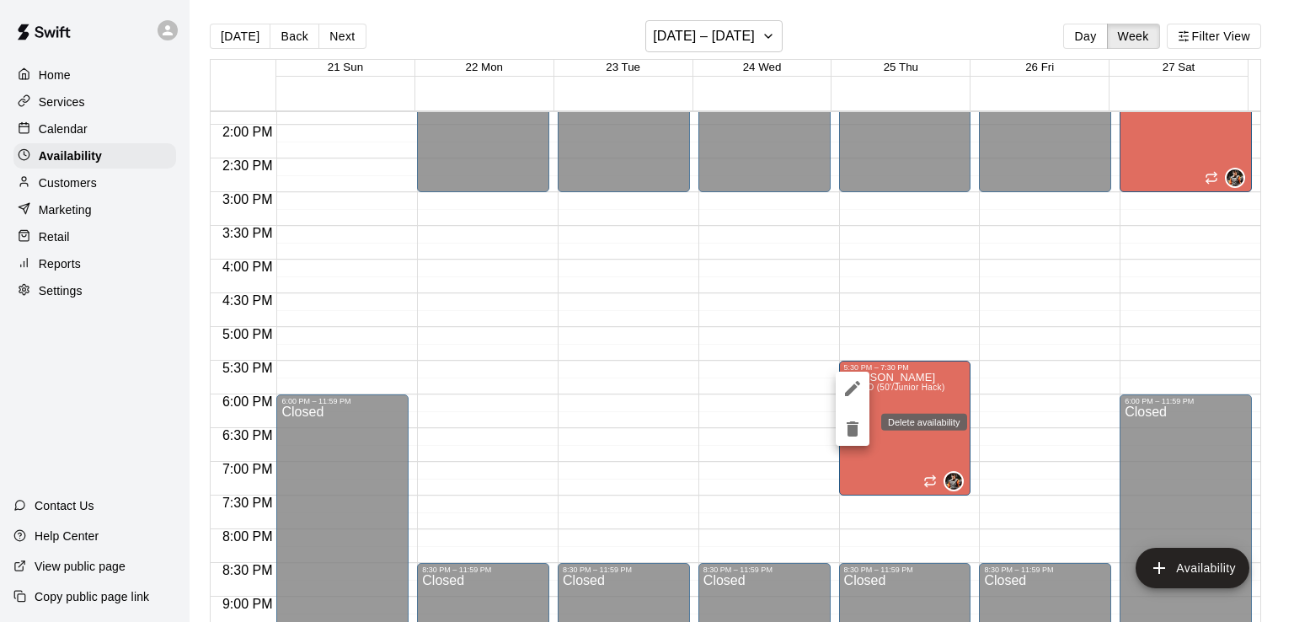
click at [849, 430] on icon "delete" at bounding box center [853, 428] width 12 height 15
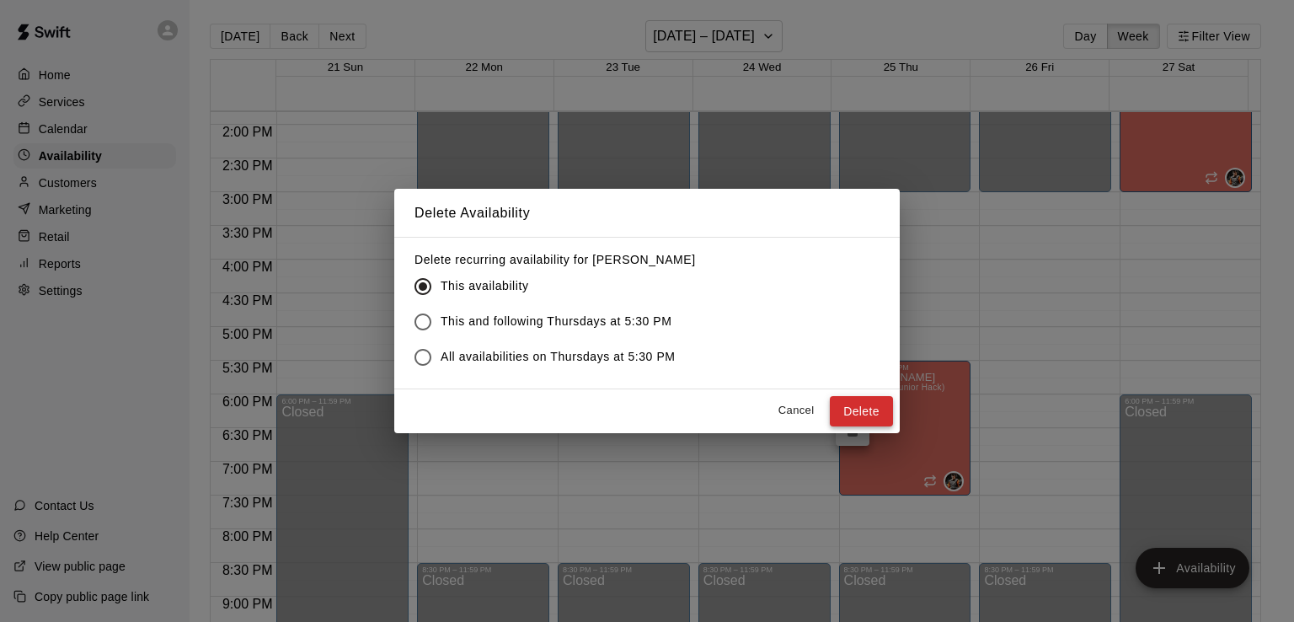
click at [854, 415] on button "Delete" at bounding box center [861, 411] width 63 height 31
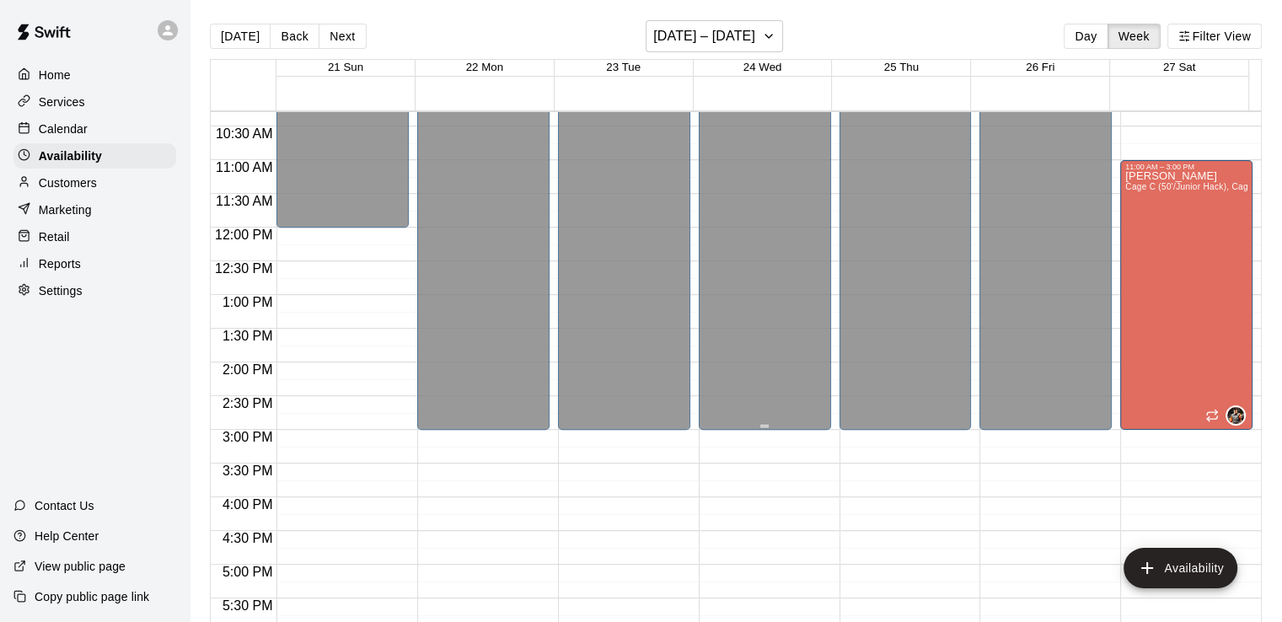
scroll to position [763, 0]
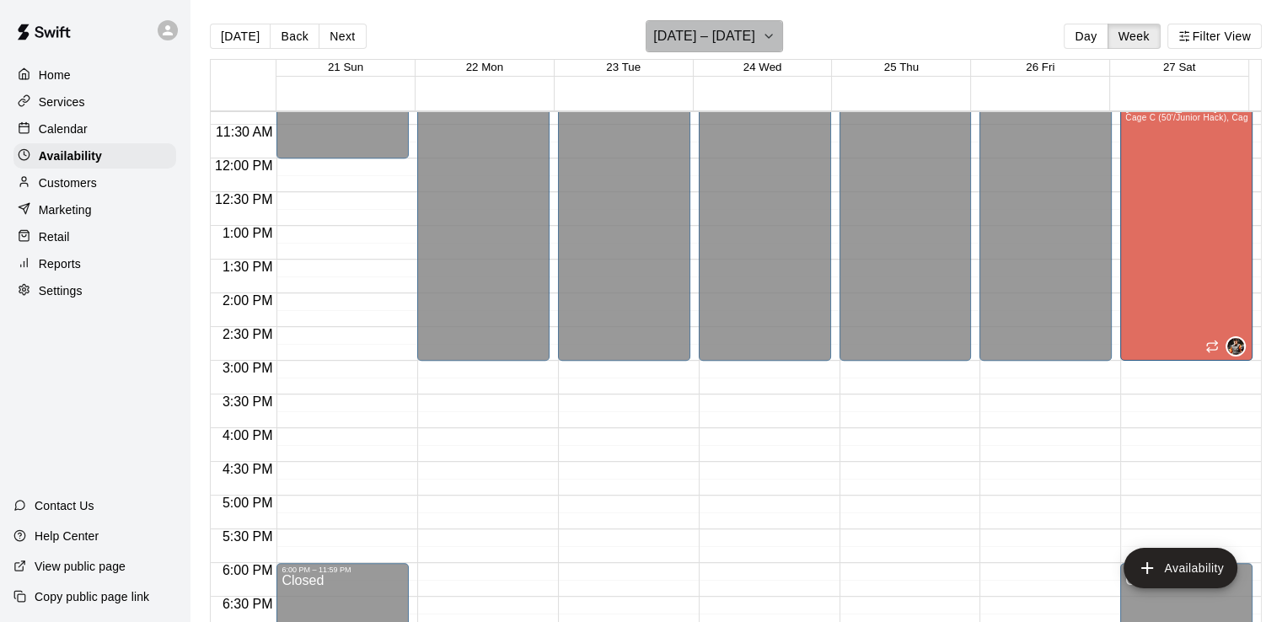
click at [775, 35] on icon "button" at bounding box center [768, 36] width 13 height 20
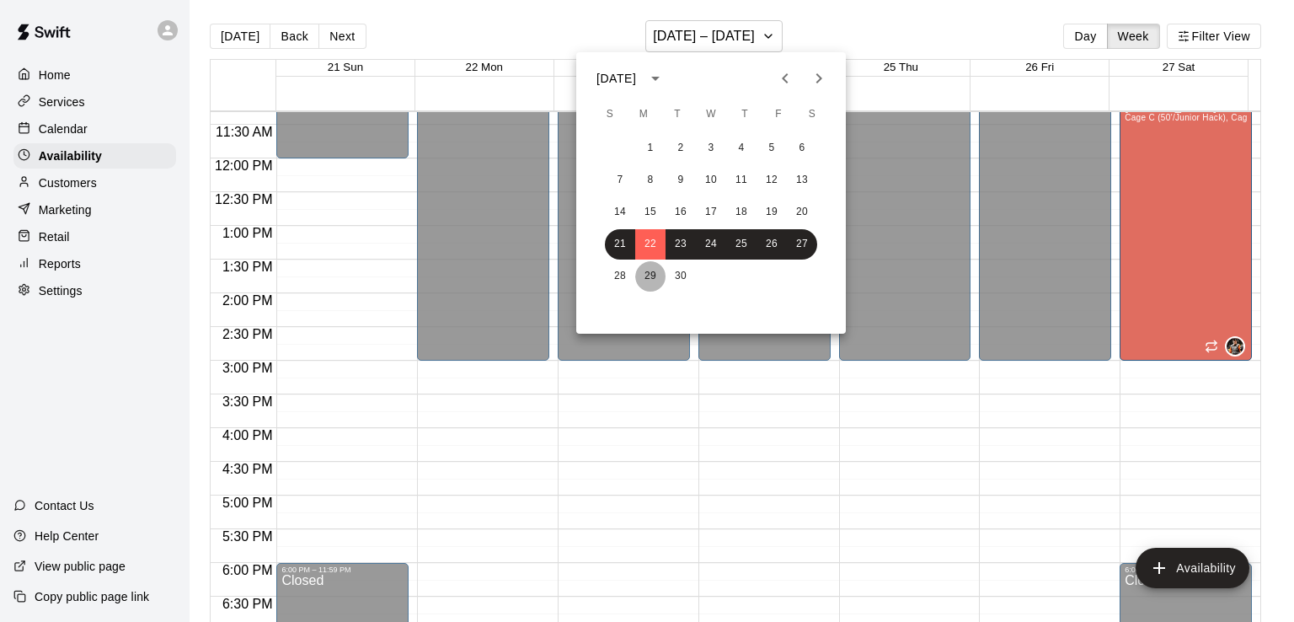
click at [649, 282] on button "29" at bounding box center [650, 276] width 30 height 30
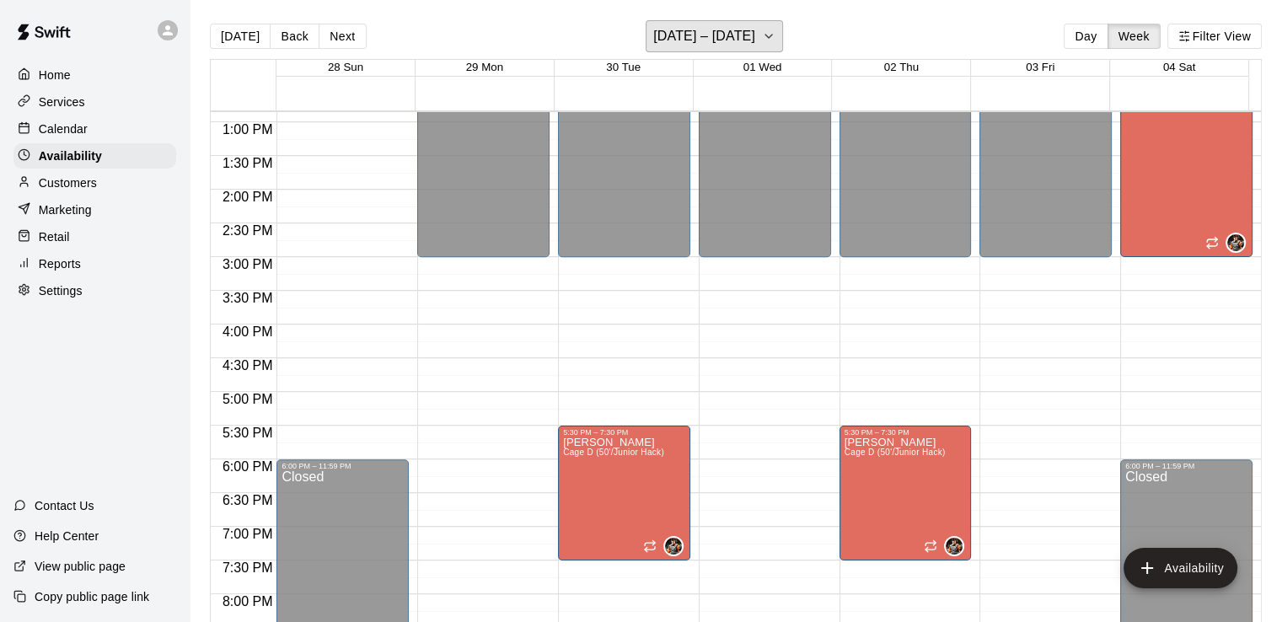
scroll to position [1015, 0]
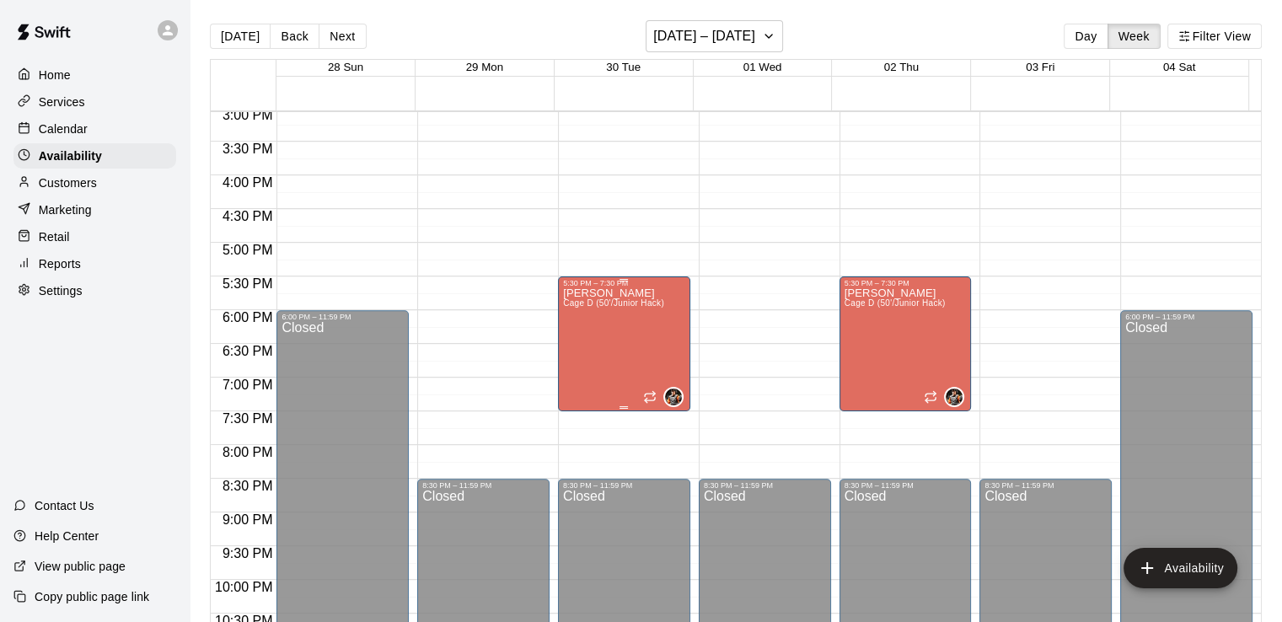
click at [586, 304] on span "Cage D (50'/Junior Hack)" at bounding box center [613, 302] width 101 height 9
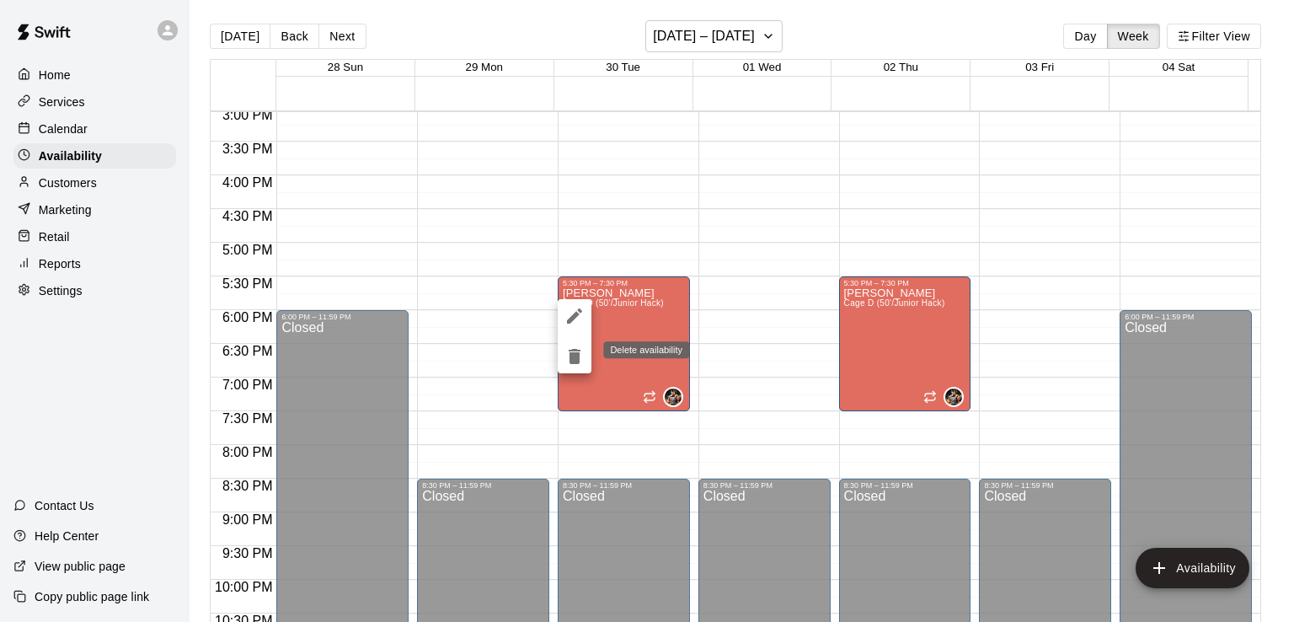
click at [577, 354] on icon "delete" at bounding box center [575, 356] width 12 height 15
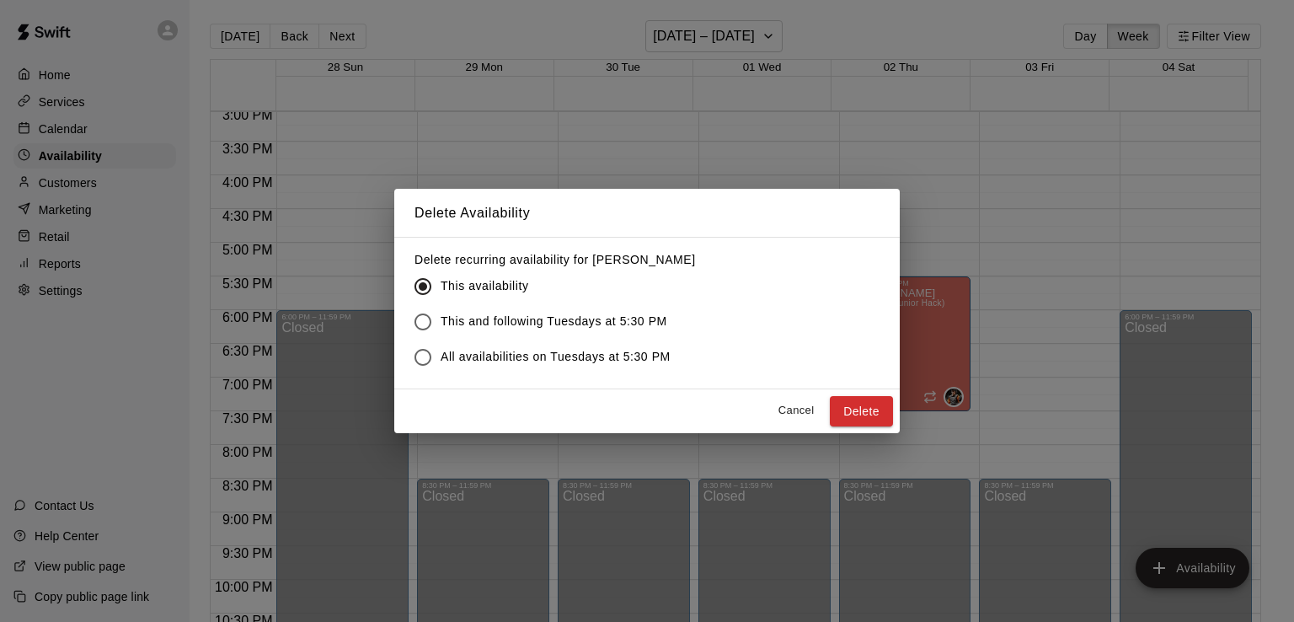
click at [857, 409] on button "Delete" at bounding box center [861, 411] width 63 height 31
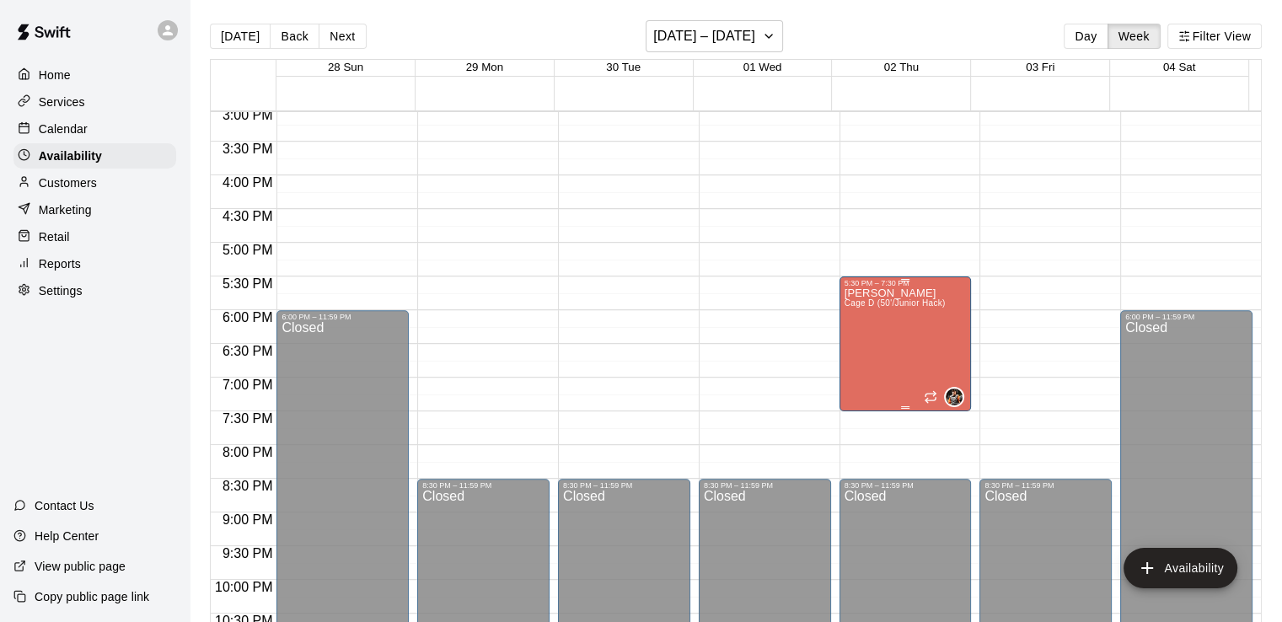
click at [898, 344] on div "[PERSON_NAME] Cage D (50'/Junior Hack)" at bounding box center [894, 598] width 101 height 622
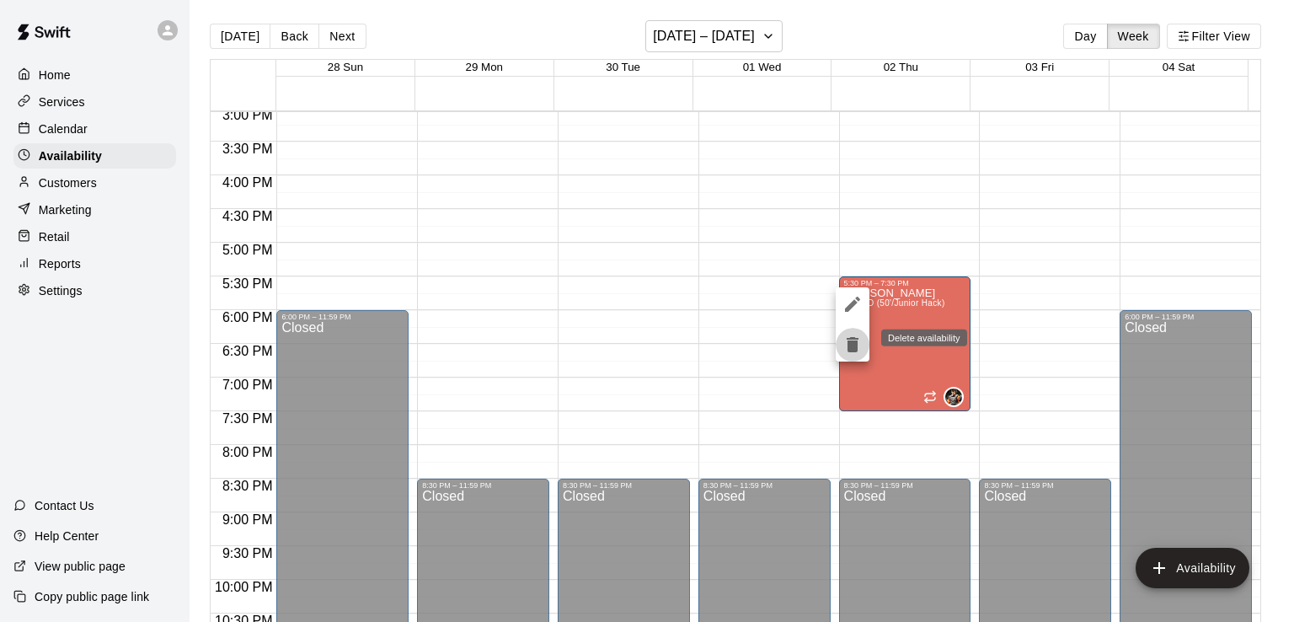
click at [851, 350] on icon "delete" at bounding box center [853, 344] width 12 height 15
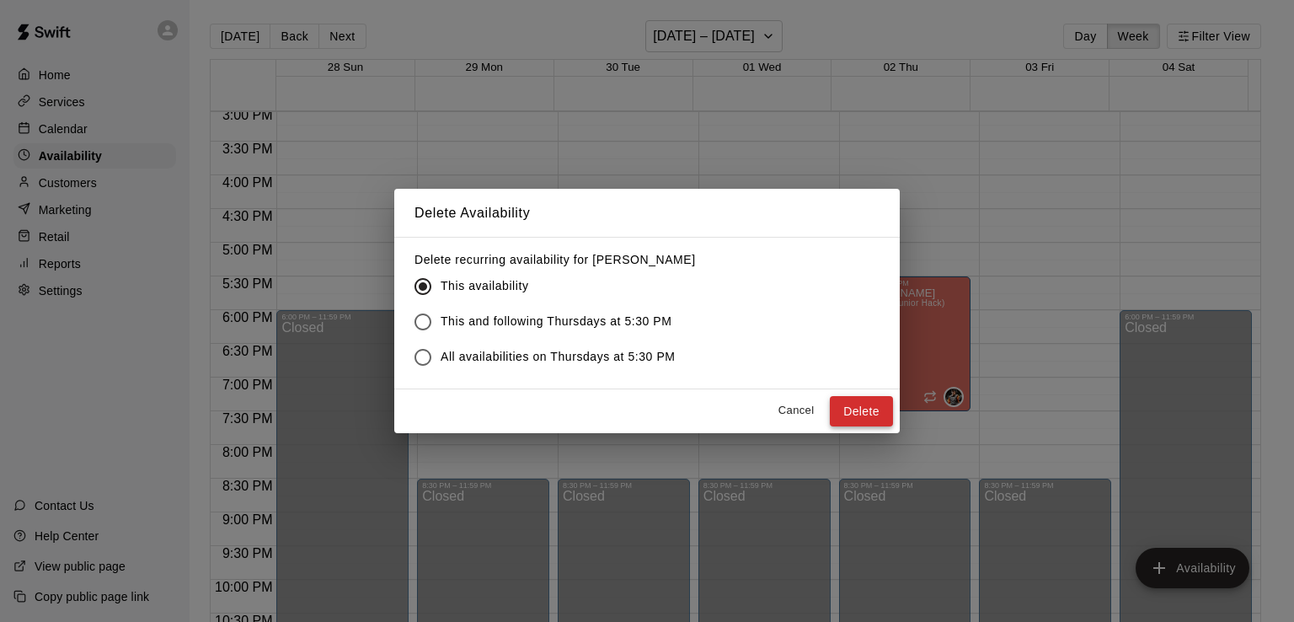
click at [841, 402] on button "Delete" at bounding box center [861, 411] width 63 height 31
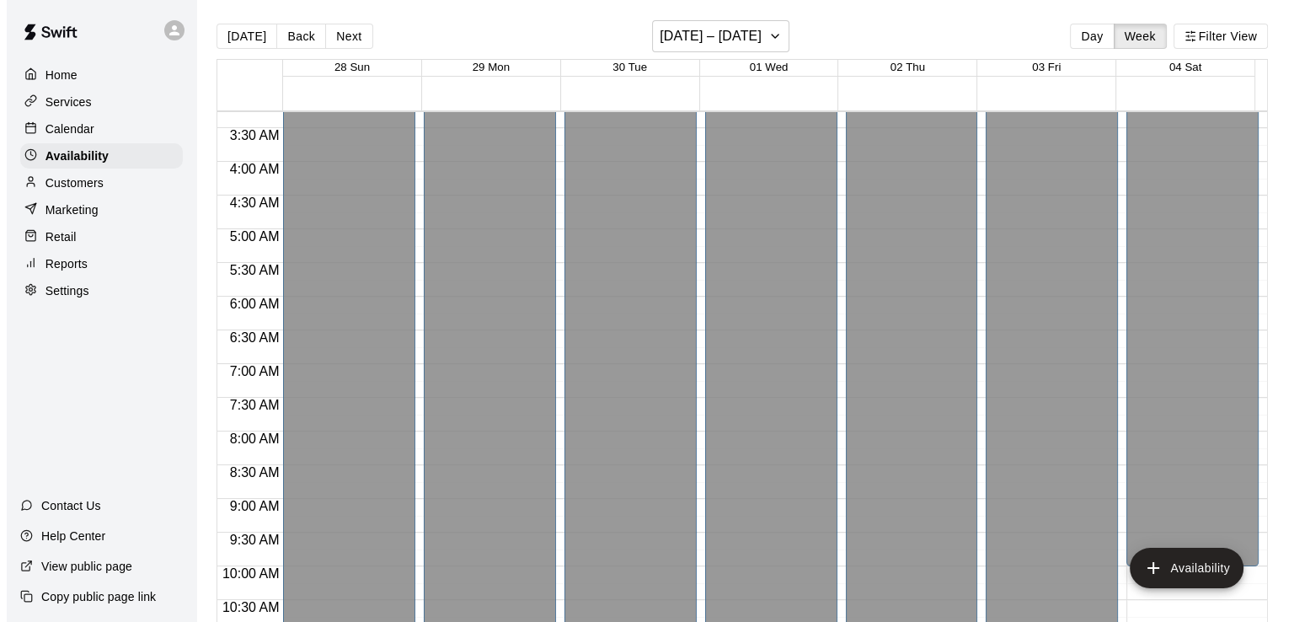
scroll to position [173, 0]
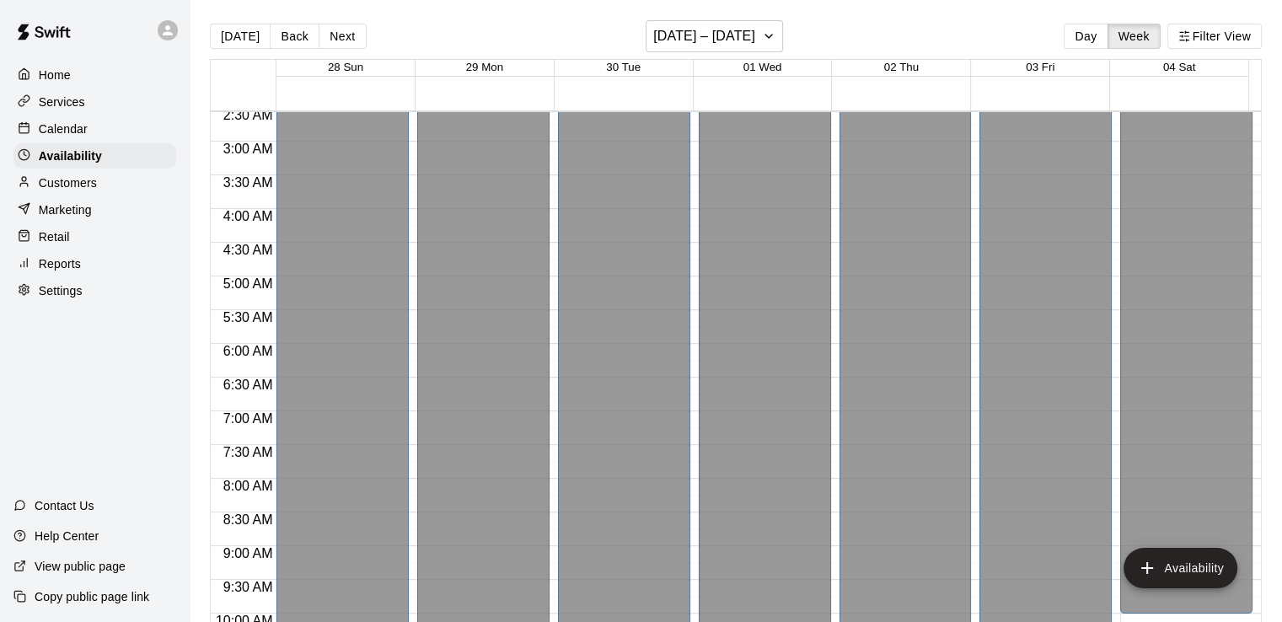
click at [86, 181] on p "Customers" at bounding box center [68, 182] width 58 height 17
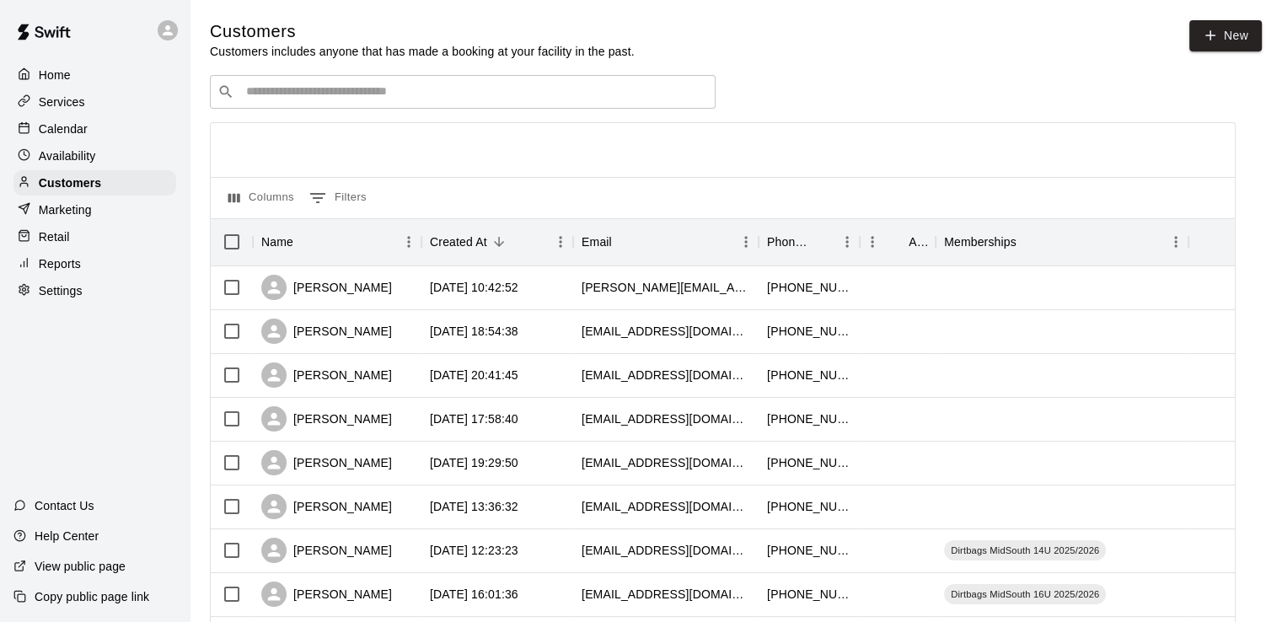
drag, startPoint x: 420, startPoint y: 103, endPoint x: 432, endPoint y: 90, distance: 17.3
click at [421, 102] on div "​ ​" at bounding box center [463, 92] width 506 height 34
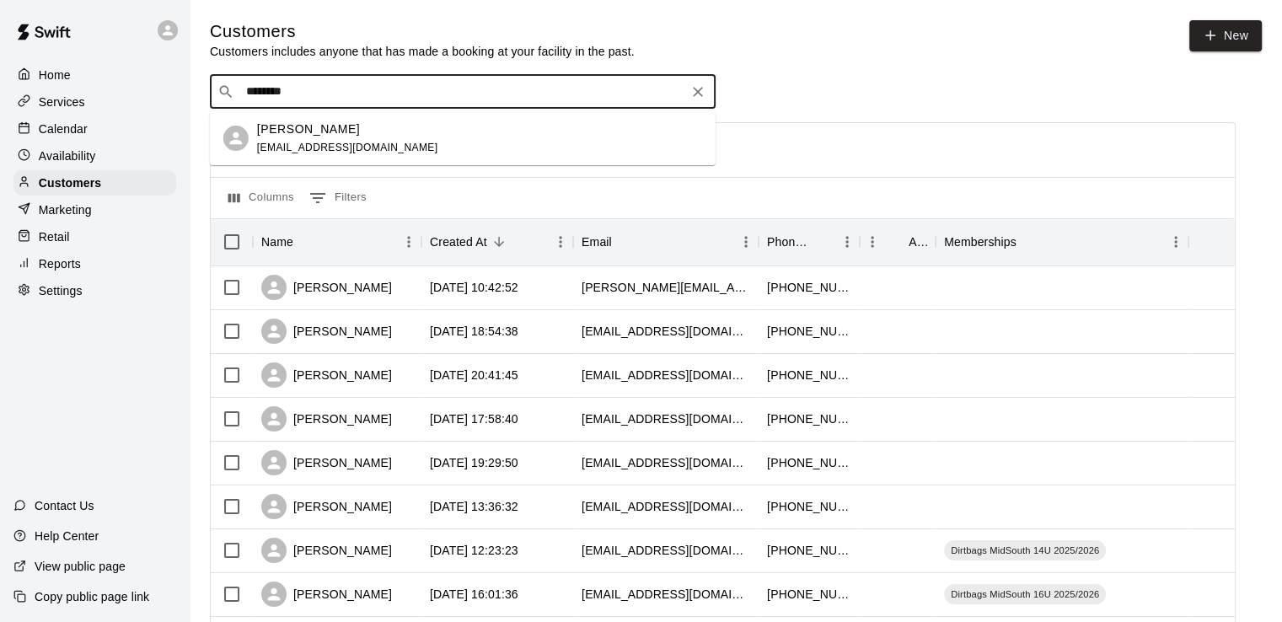
type input "*********"
click at [283, 139] on div "[PERSON_NAME] [EMAIL_ADDRESS][DOMAIN_NAME]" at bounding box center [347, 138] width 181 height 36
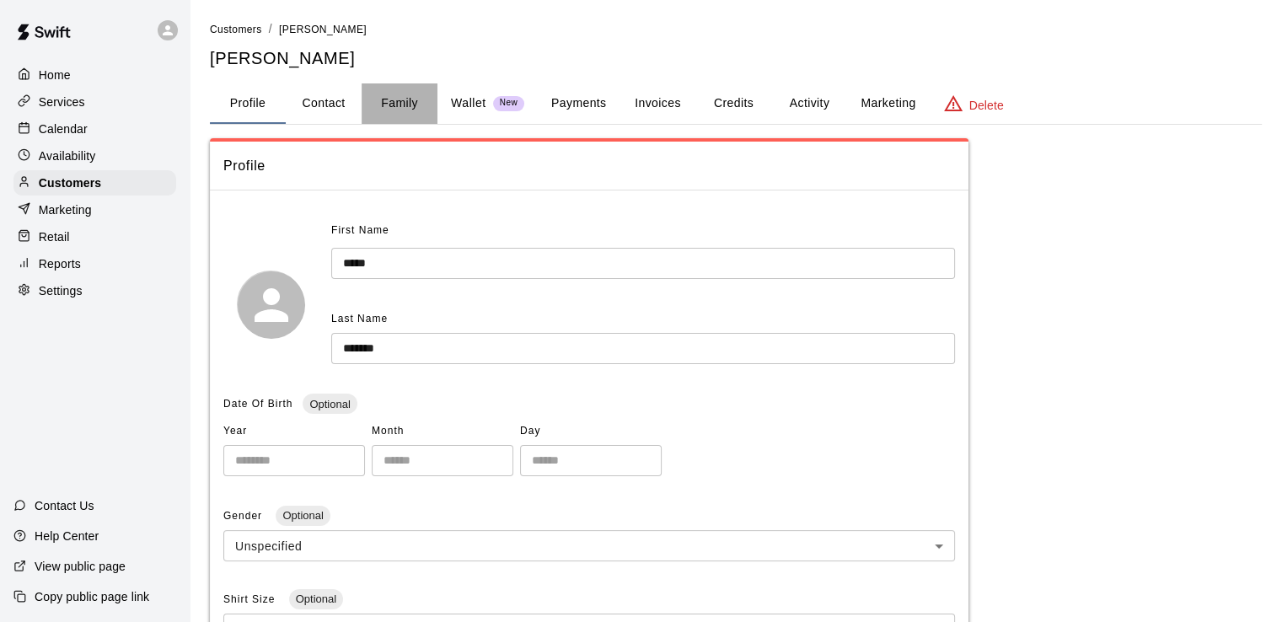
click at [388, 95] on button "Family" at bounding box center [399, 103] width 76 height 40
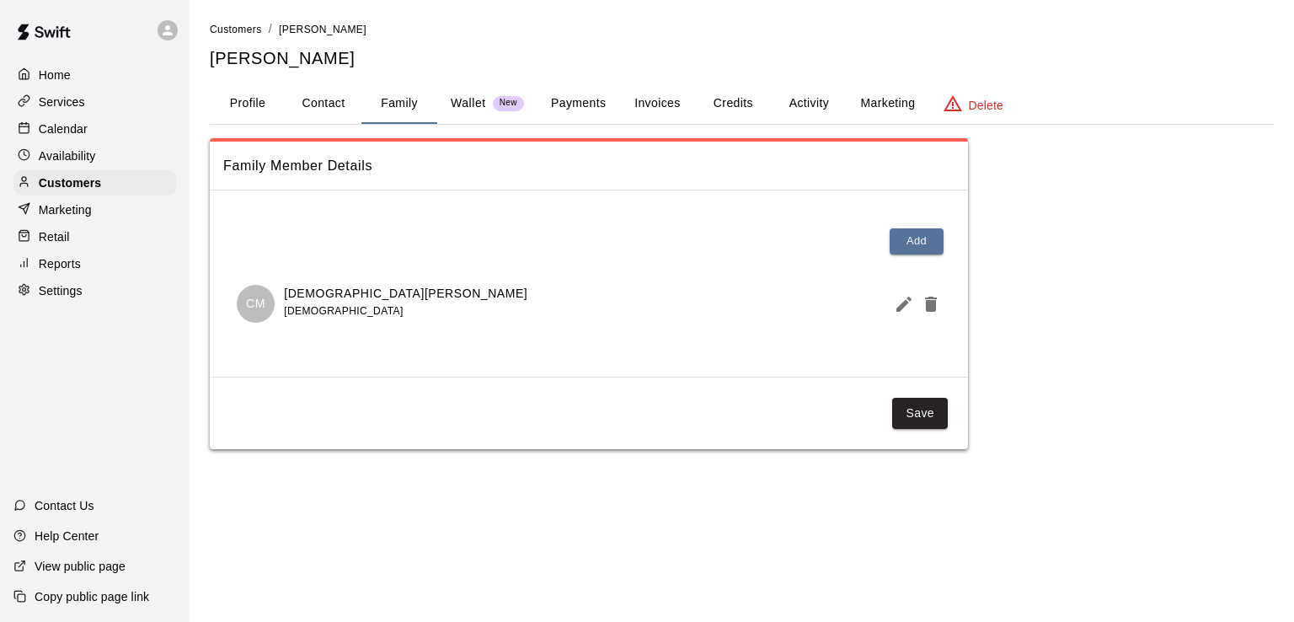
click at [337, 99] on button "Contact" at bounding box center [324, 103] width 76 height 40
select select "**"
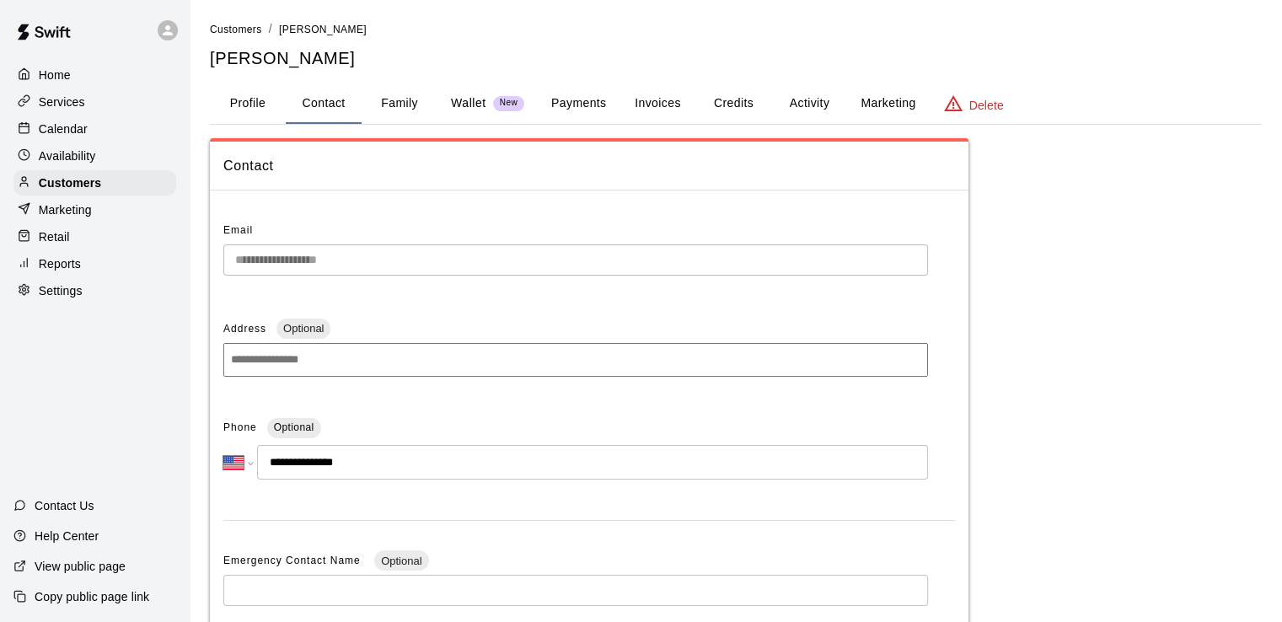
click at [64, 73] on p "Home" at bounding box center [55, 75] width 32 height 17
